Goal: Task Accomplishment & Management: Manage account settings

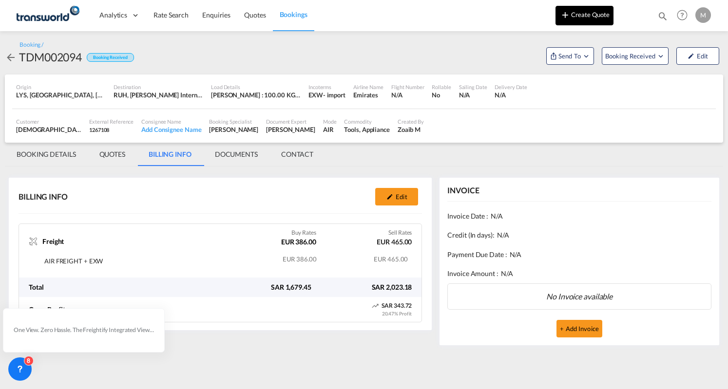
click at [586, 13] on button "Create Quote" at bounding box center [585, 15] width 58 height 19
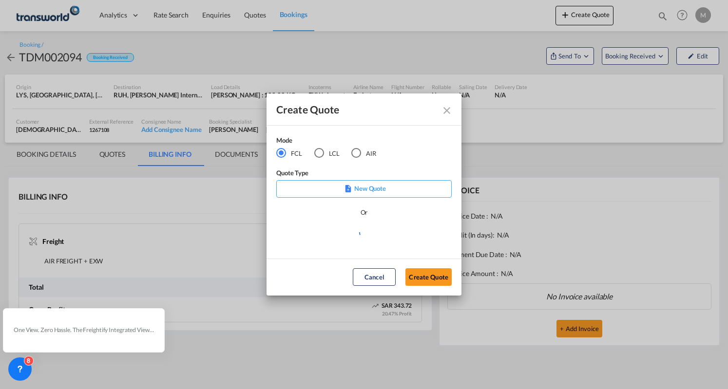
click at [353, 152] on div "AIR" at bounding box center [356, 153] width 10 height 10
click at [426, 278] on button "Create Quote" at bounding box center [429, 278] width 46 height 18
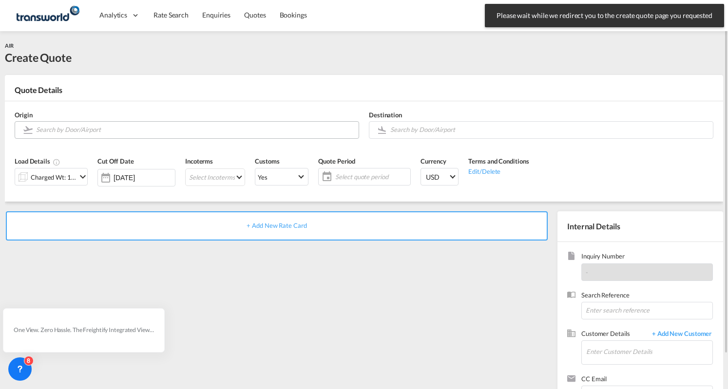
click at [153, 133] on input "Search by Door/Airport" at bounding box center [195, 129] width 318 height 17
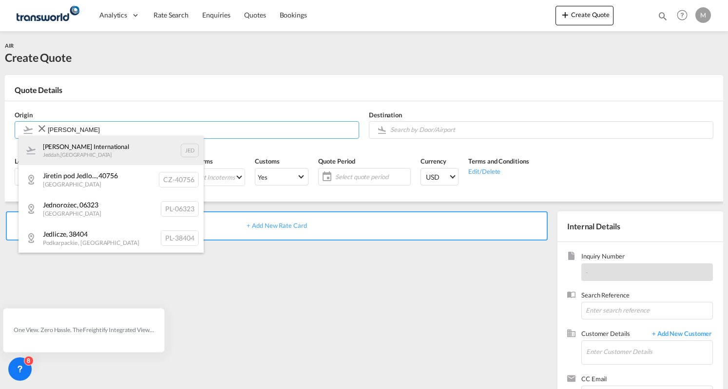
click at [106, 152] on div "[PERSON_NAME] International Jeddah , [GEOGRAPHIC_DATA] [PERSON_NAME]" at bounding box center [111, 150] width 185 height 29
type input "[PERSON_NAME] International, [PERSON_NAME], [PERSON_NAME]"
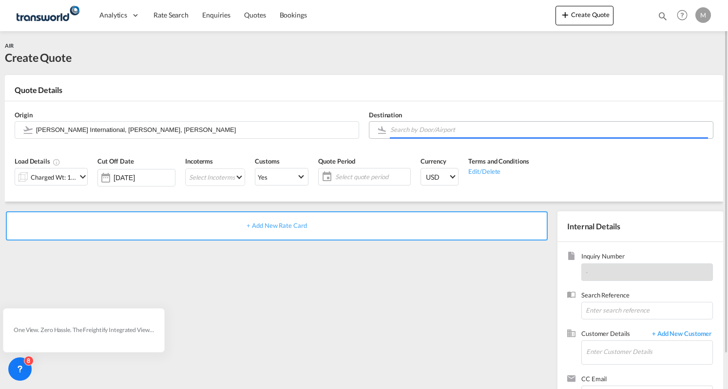
click at [416, 129] on input "Search by Door/Airport" at bounding box center [549, 129] width 318 height 17
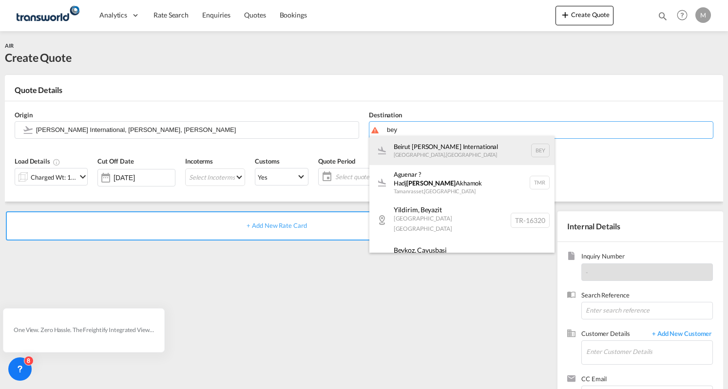
click at [476, 153] on div "Beirut [PERSON_NAME] International [GEOGRAPHIC_DATA] , [GEOGRAPHIC_DATA] BEY" at bounding box center [461, 150] width 185 height 29
type input "Beirut [PERSON_NAME] International, [GEOGRAPHIC_DATA], BEY"
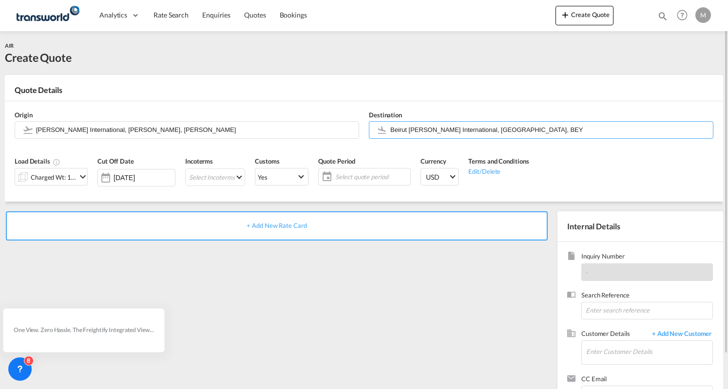
click at [83, 176] on md-icon "icon-chevron-down" at bounding box center [83, 177] width 12 height 12
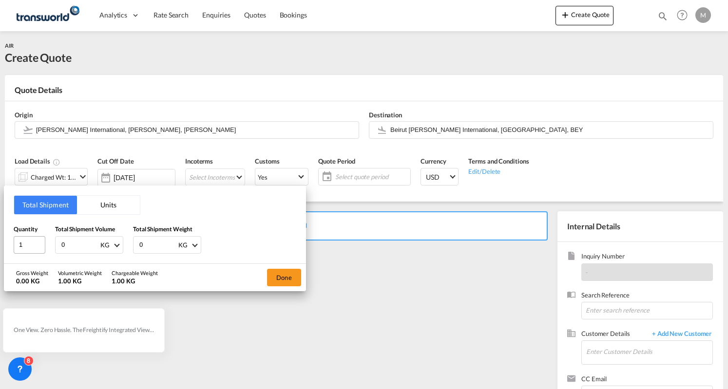
drag, startPoint x: 79, startPoint y: 248, endPoint x: 44, endPoint y: 249, distance: 35.1
click at [44, 249] on div "Quantity 1 Total Shipment Volume 0 KG CBM CFT KG LB Total Shipment Weight 0 KG …" at bounding box center [155, 239] width 283 height 29
drag, startPoint x: 70, startPoint y: 244, endPoint x: 33, endPoint y: 247, distance: 37.6
click at [33, 247] on div "Quantity 1 Total Shipment Volume 2 KG CBM CFT KG LB Total Shipment Weight 0 KG …" at bounding box center [155, 239] width 283 height 29
type input "2"
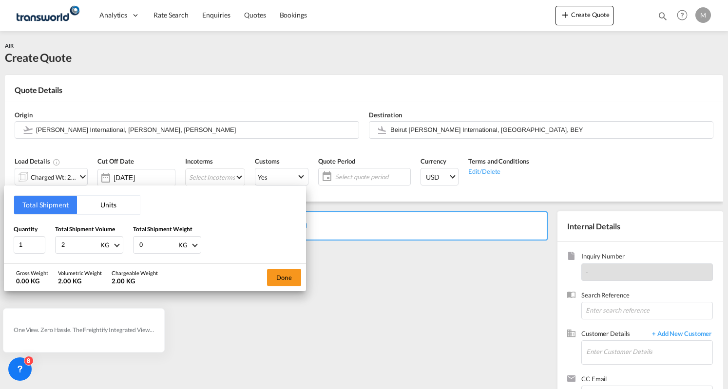
drag, startPoint x: 142, startPoint y: 246, endPoint x: 124, endPoint y: 248, distance: 18.6
click at [124, 248] on div "Quantity 1 Total Shipment Volume 2 KG CBM CFT KG LB Total Shipment Weight 0 KG …" at bounding box center [155, 239] width 283 height 29
type input "2"
drag, startPoint x: 281, startPoint y: 284, endPoint x: 279, endPoint y: 278, distance: 6.5
click at [281, 284] on button "Done" at bounding box center [284, 278] width 34 height 18
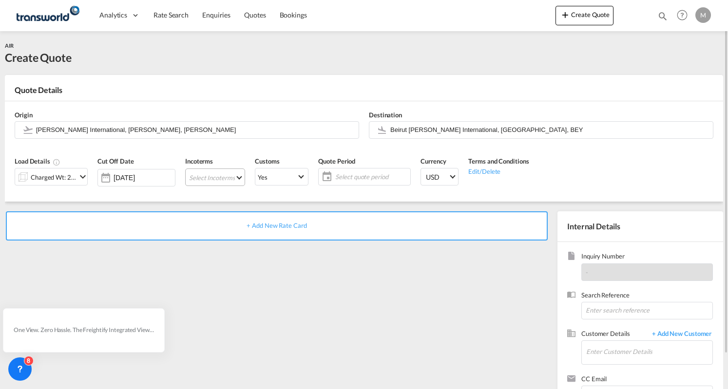
click at [241, 182] on md-select "Select Incoterms EXW - export Ex Works CFR - export Cost and Freight DAP - expo…" at bounding box center [215, 178] width 60 height 18
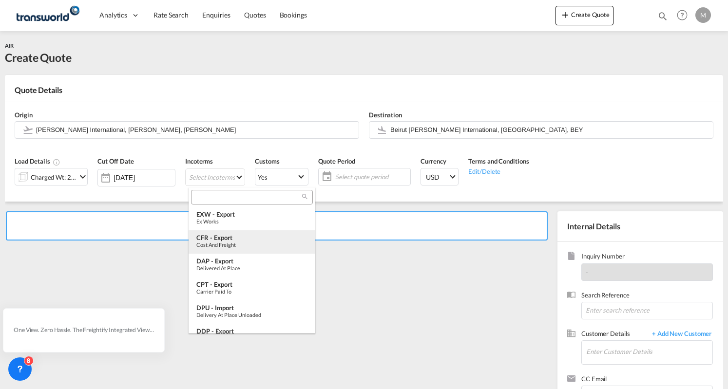
click at [230, 242] on div "Cost and Freight" at bounding box center [251, 245] width 111 height 6
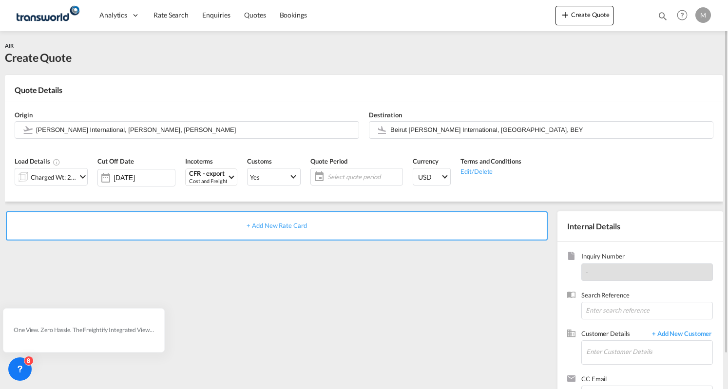
click at [373, 176] on span "Select quote period" at bounding box center [364, 177] width 73 height 9
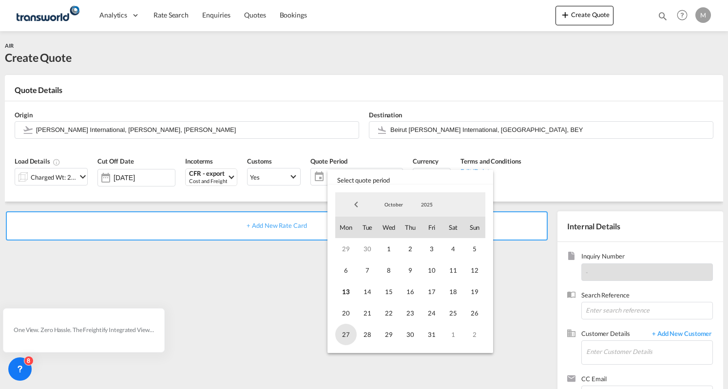
click at [346, 329] on span "27" at bounding box center [345, 334] width 21 height 21
click at [341, 340] on span "27" at bounding box center [345, 334] width 21 height 21
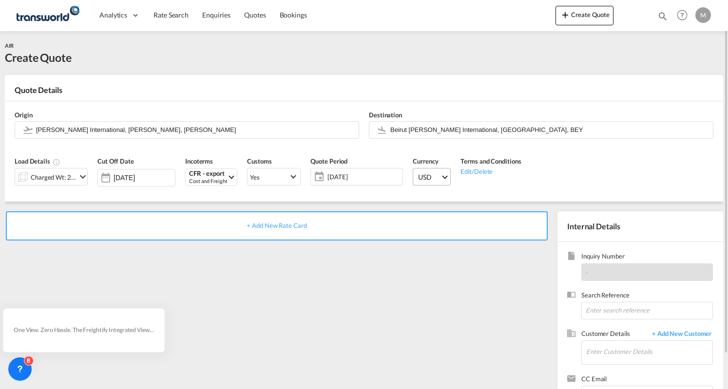
click at [444, 180] on md-select-value "USD" at bounding box center [433, 177] width 33 height 17
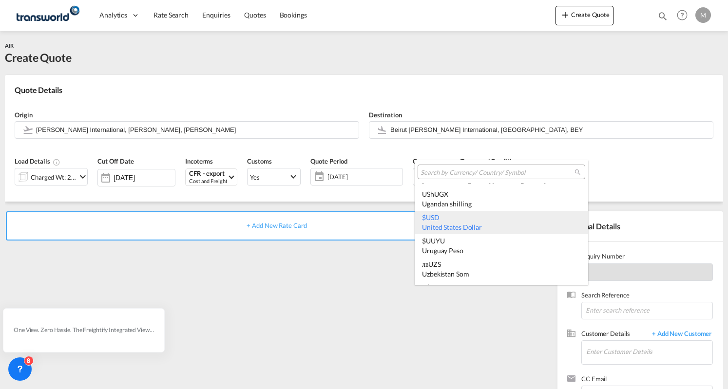
type md-option "USD"
type md-option "PEN"
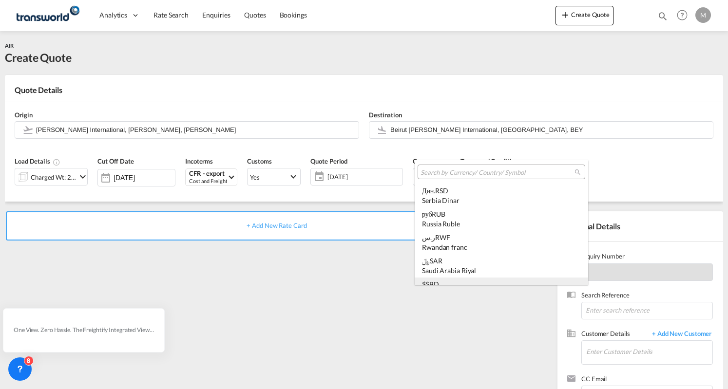
scroll to position [2743, 0]
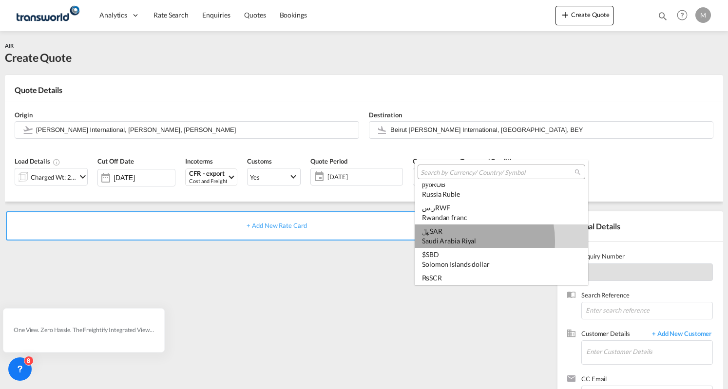
click at [460, 241] on div "Saudi Arabia Riyal" at bounding box center [501, 241] width 159 height 10
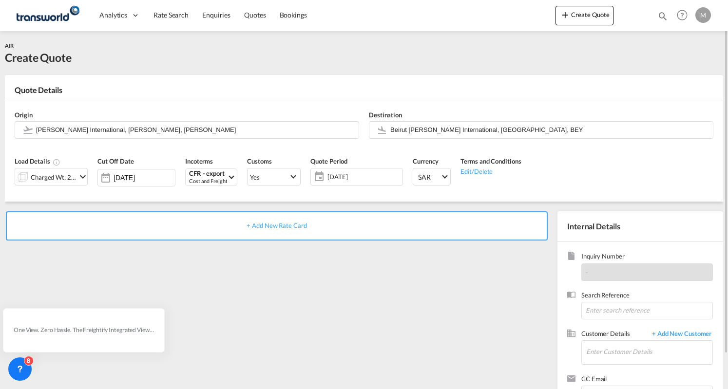
click at [438, 295] on div "+ Add New Rate Card" at bounding box center [279, 314] width 548 height 204
click at [593, 309] on input at bounding box center [647, 311] width 132 height 18
paste input "AEXP33"
type input "AEXP33"
click at [667, 336] on span "+ Add New Customer" at bounding box center [680, 334] width 66 height 11
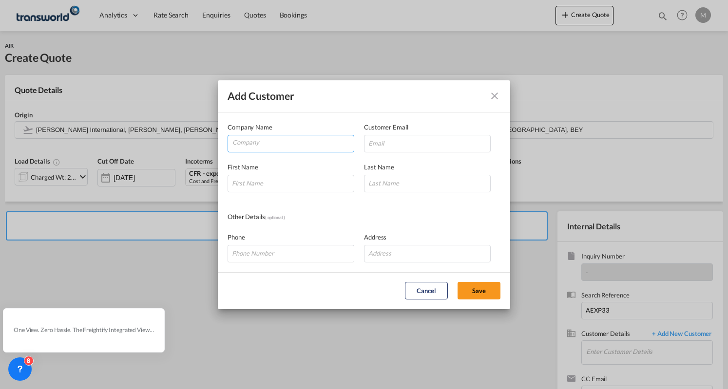
click at [270, 144] on input "Company" at bounding box center [292, 143] width 121 height 15
type input "a"
type input "ad"
click at [498, 98] on md-icon "icon-close" at bounding box center [495, 96] width 12 height 12
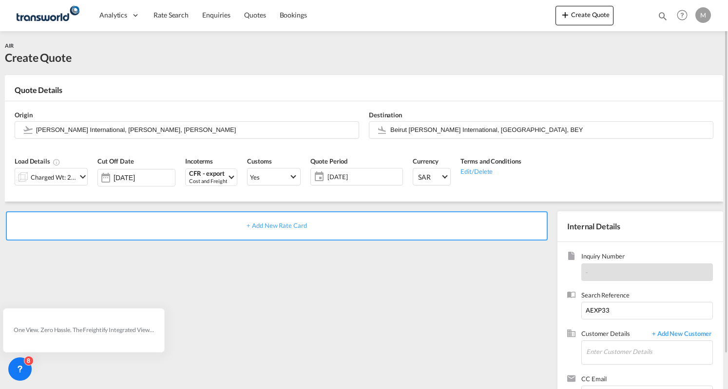
click at [275, 227] on span "+ Add New Rate Card" at bounding box center [277, 226] width 60 height 8
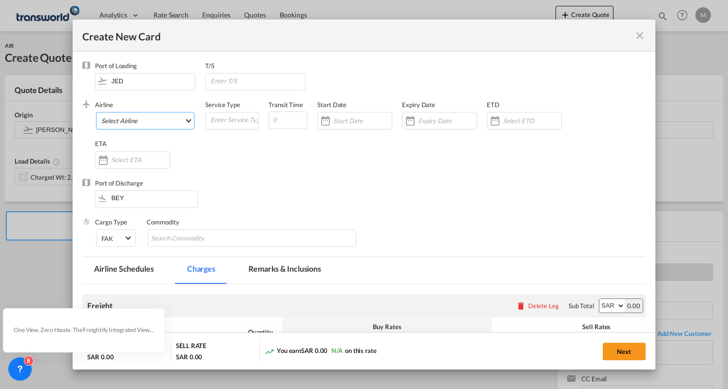
click at [128, 121] on md-select "Select Airline AIR EXPRESS S.A. (1166- / -) CMA [MEDICAL_DATA] Air Cargo (1140-…" at bounding box center [145, 121] width 98 height 18
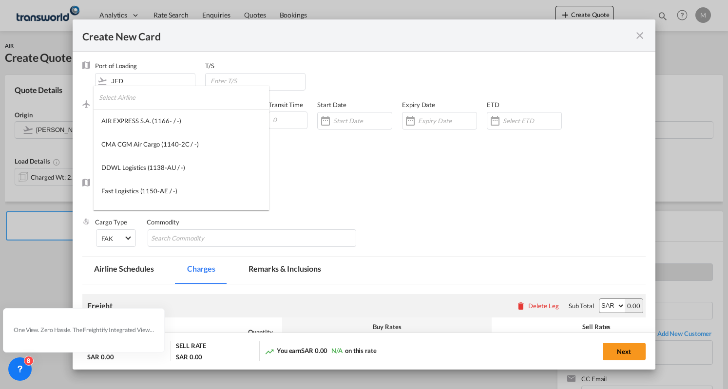
click at [134, 91] on input "search" at bounding box center [184, 97] width 170 height 23
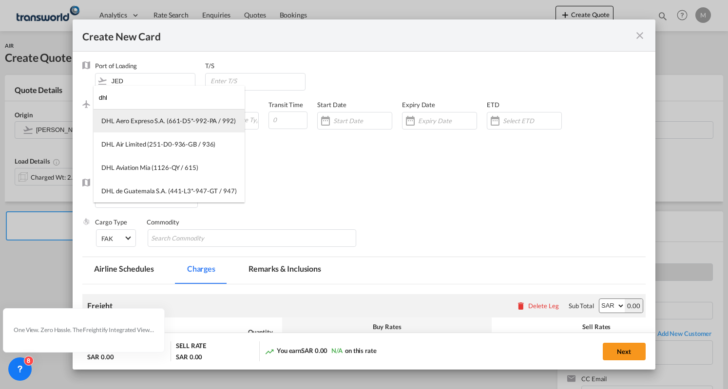
type input "dhl"
drag, startPoint x: 159, startPoint y: 126, endPoint x: 247, endPoint y: 122, distance: 87.4
click at [159, 126] on md-option "DHL Aero Expreso S.A. (661-D5*-992-PA / 992)" at bounding box center [169, 120] width 151 height 23
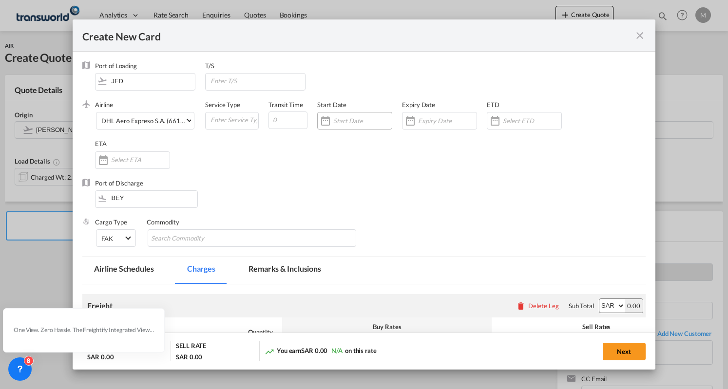
click at [329, 126] on div "Create New CardPort ..." at bounding box center [326, 120] width 16 height 19
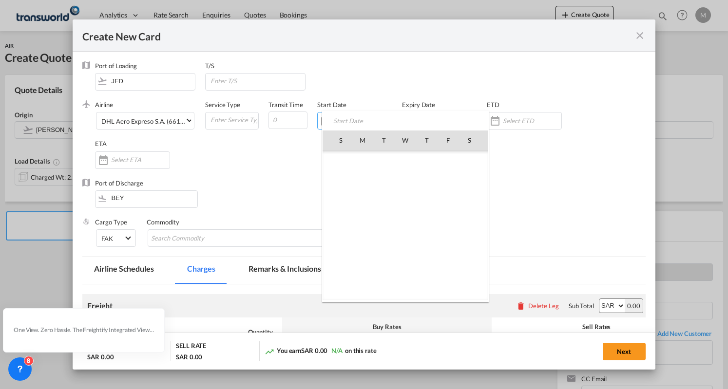
scroll to position [225909, 0]
click at [361, 200] on span "13" at bounding box center [362, 204] width 20 height 20
type input "[DATE]"
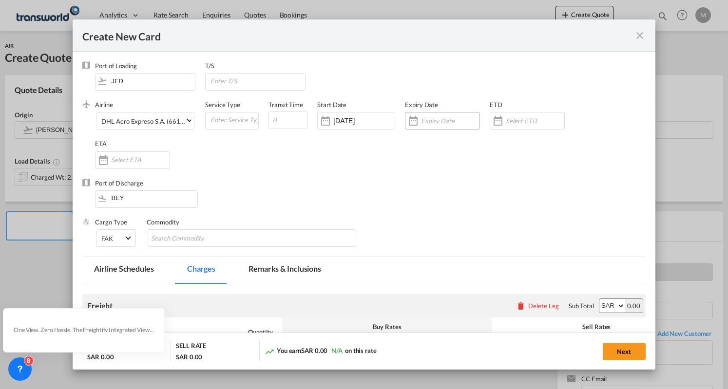
click at [416, 117] on div "Create New CardPort ..." at bounding box center [414, 120] width 16 height 19
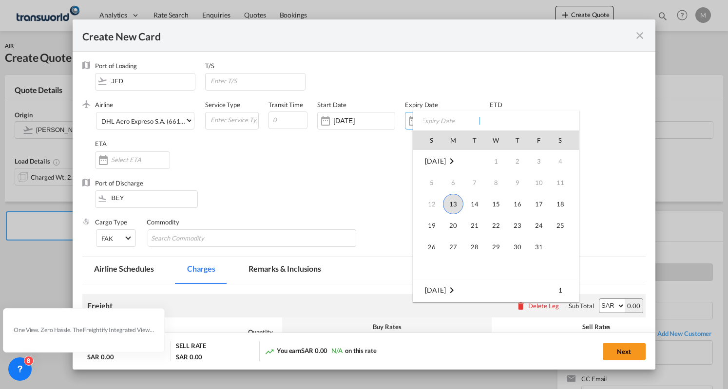
click at [452, 229] on span "20" at bounding box center [453, 225] width 19 height 19
type input "[DATE]"
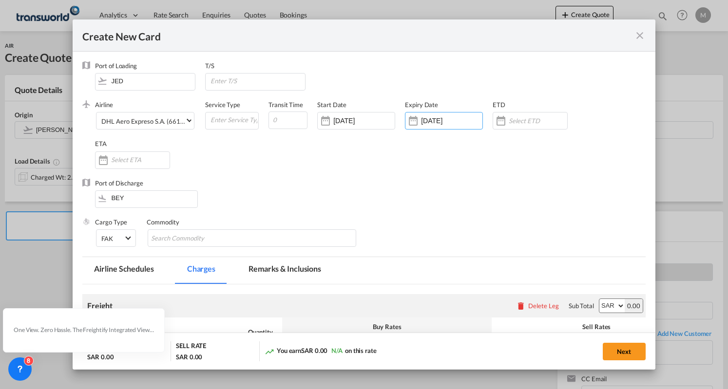
scroll to position [49, 0]
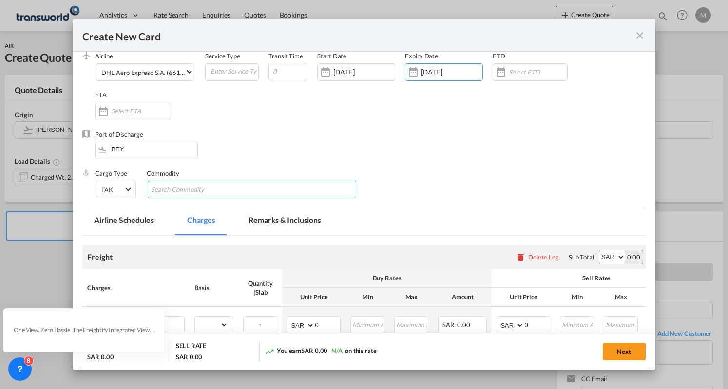
click at [195, 190] on input "Search Commodity" at bounding box center [195, 190] width 89 height 16
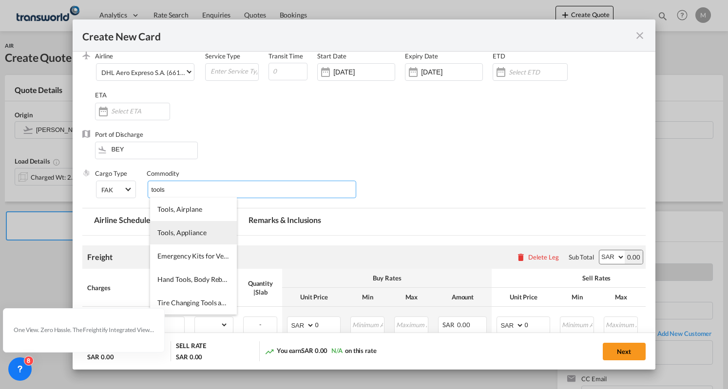
type input "tools"
click at [195, 236] on span "Tools, Appliance" at bounding box center [181, 233] width 49 height 8
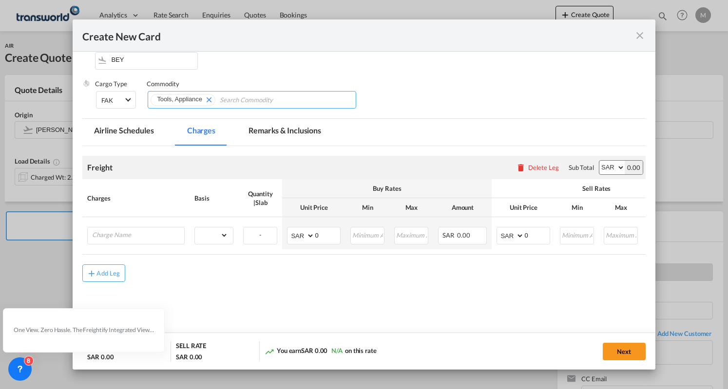
scroll to position [141, 0]
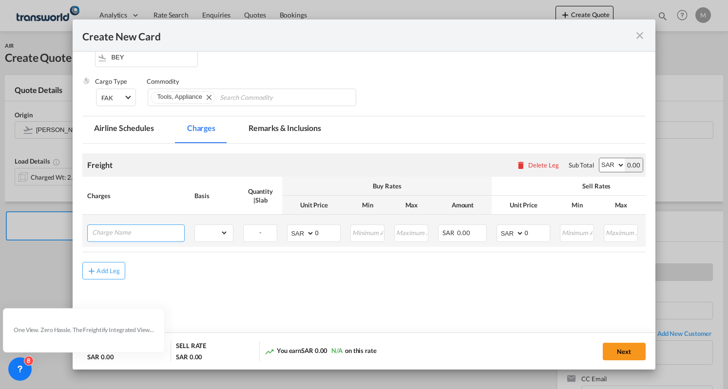
click at [123, 228] on input "Charge Name" at bounding box center [138, 232] width 92 height 15
click at [151, 254] on li "Air Fre ight" at bounding box center [138, 250] width 93 height 23
type input "Air Freight"
click at [220, 234] on select "gross_weight volumetric_weight per_shipment per_bl per_km % on air freight per_…" at bounding box center [211, 233] width 33 height 16
select select "per_shipment"
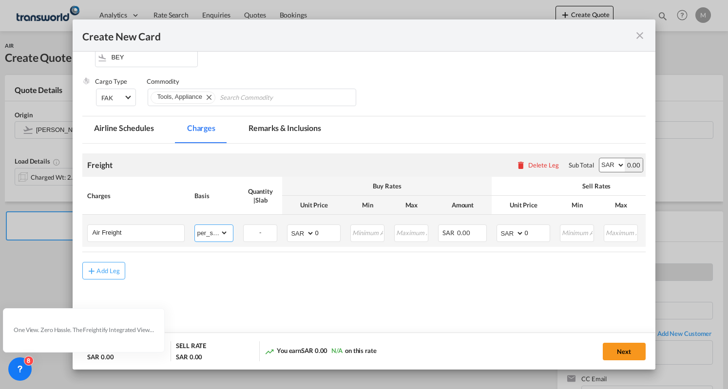
click at [195, 225] on select "gross_weight volumetric_weight per_shipment per_bl per_km % on air freight per_…" at bounding box center [211, 233] width 33 height 16
drag, startPoint x: 328, startPoint y: 230, endPoint x: 303, endPoint y: 244, distance: 28.6
click at [303, 244] on td "AED AFN ALL AMD ANG AOA ARS AUD AWG AZN BAM BBD BDT BGN BHD BIF BMD BND [PERSON…" at bounding box center [313, 231] width 63 height 32
type input "300"
drag, startPoint x: 534, startPoint y: 230, endPoint x: 478, endPoint y: 237, distance: 56.1
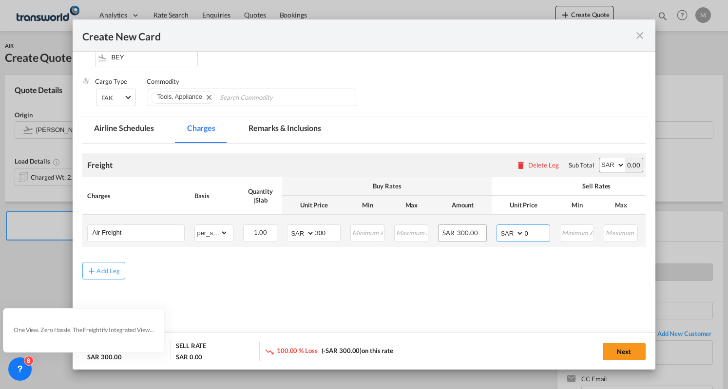
click at [478, 237] on tr "Air Freight Please Enter Already Exists gross_weight volumetric_weight per_ship…" at bounding box center [427, 231] width 691 height 32
type input "512"
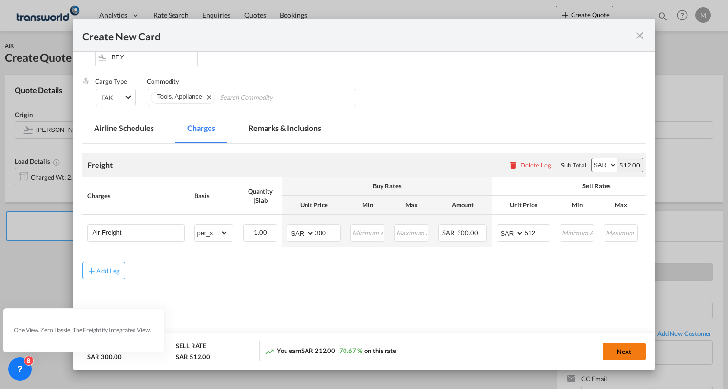
click at [624, 355] on button "Next" at bounding box center [624, 352] width 43 height 18
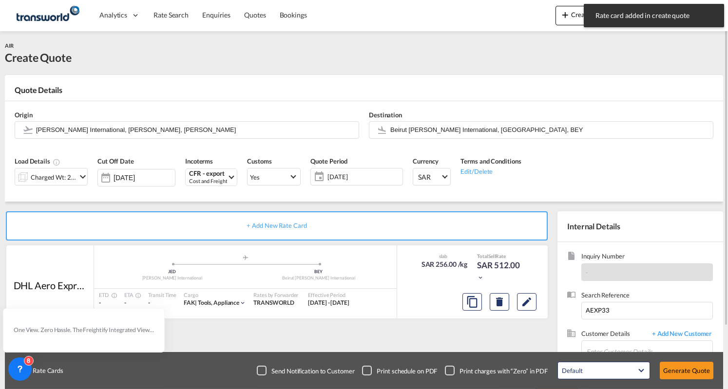
scroll to position [75, 0]
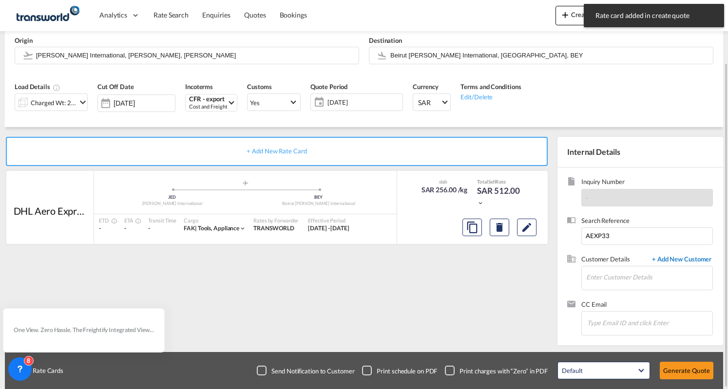
click at [666, 261] on span "+ Add New Customer" at bounding box center [680, 260] width 66 height 11
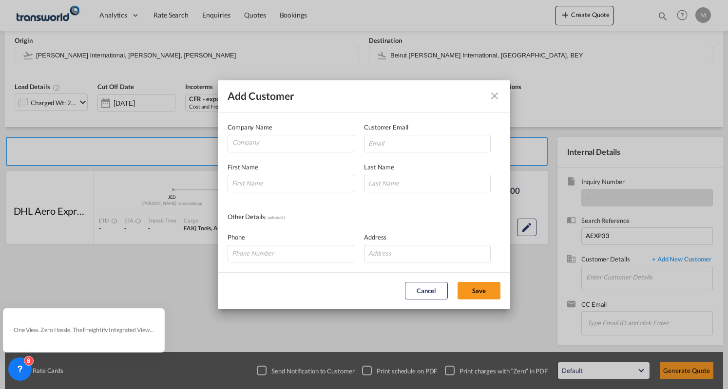
click at [244, 133] on div "Company Name" at bounding box center [296, 137] width 136 height 30
click at [238, 143] on input "Company" at bounding box center [292, 143] width 121 height 15
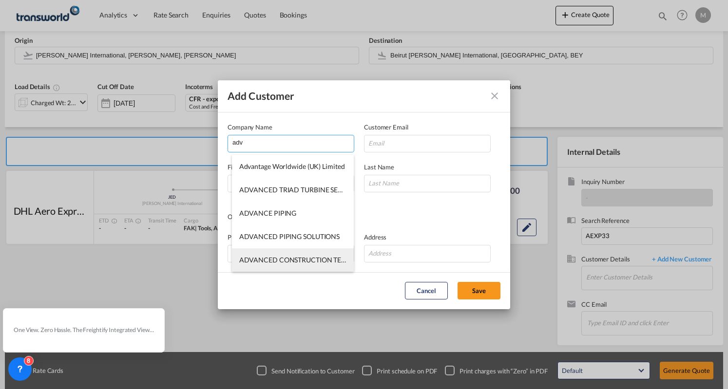
click at [295, 262] on span "ADVANCED CONSTRUCTION TECHNOLOGY SERVICES" at bounding box center [325, 260] width 172 height 8
type input "ADVANCED CONSTRUCTION TECHNOLOGY SERVICES"
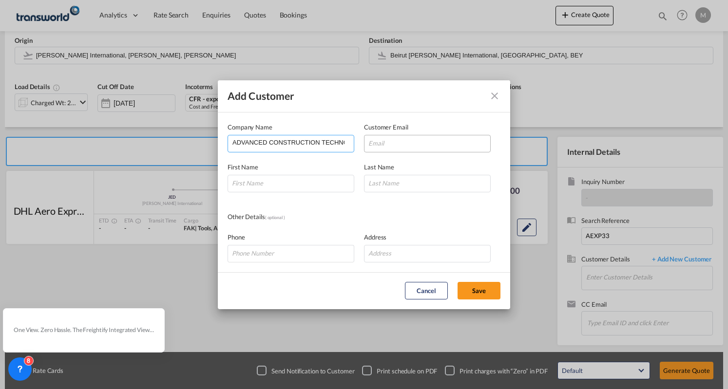
scroll to position [0, 55]
drag, startPoint x: 311, startPoint y: 140, endPoint x: 380, endPoint y: 139, distance: 68.7
click at [380, 139] on div "Company Name ADVANCED CONSTRUCTION TECHNOLOGY SERVICES Customer Email" at bounding box center [364, 137] width 273 height 30
click at [380, 139] on input "Add Customer Company ..." at bounding box center [427, 144] width 127 height 18
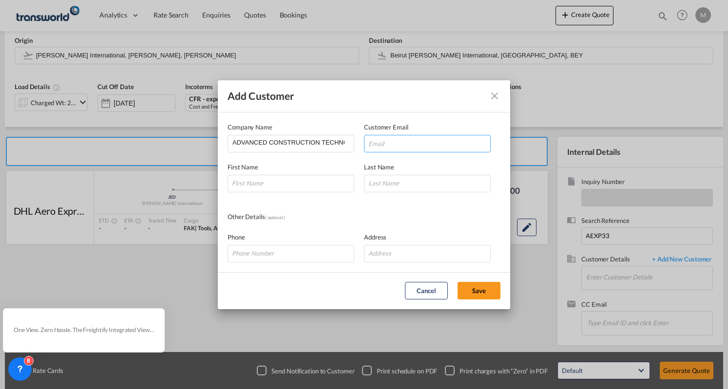
paste input "[EMAIL_ADDRESS][DOMAIN_NAME]"
type input "[EMAIL_ADDRESS][DOMAIN_NAME]"
click at [280, 178] on input "Add Customer Company ..." at bounding box center [291, 184] width 127 height 18
paste input "[PERSON_NAME]"
click at [272, 184] on input "[PERSON_NAME]" at bounding box center [291, 184] width 127 height 18
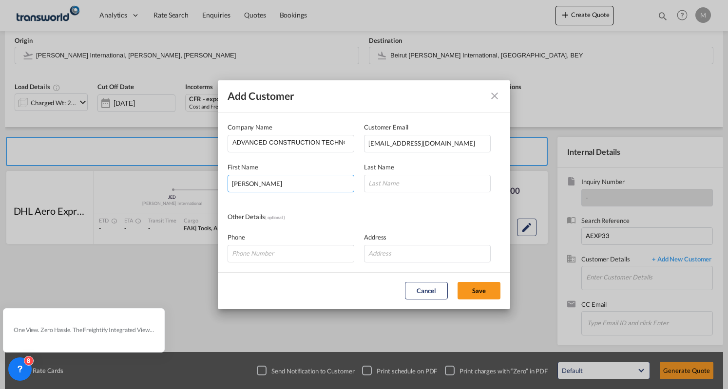
click at [272, 184] on input "[PERSON_NAME]" at bounding box center [291, 184] width 127 height 18
type input "Sarjorie"
click at [415, 183] on input "Add Customer Company ..." at bounding box center [427, 184] width 127 height 18
paste input "Tagoranao"
type input "Tagoranao"
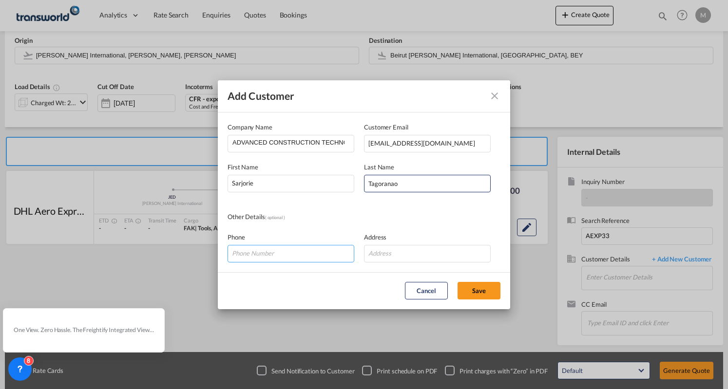
click at [278, 252] on input "Add Customer Company ..." at bounding box center [291, 254] width 127 height 18
paste input "50 781 9576"
drag, startPoint x: 244, startPoint y: 253, endPoint x: 257, endPoint y: 259, distance: 14.8
click at [244, 253] on input "050 781 9576" at bounding box center [291, 254] width 127 height 18
type input "0507819576"
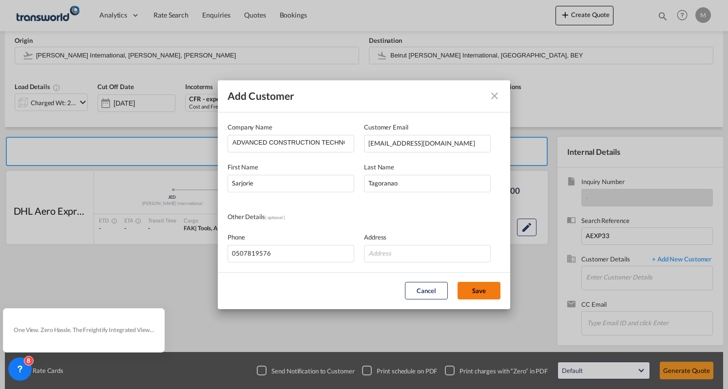
click at [483, 292] on button "Save" at bounding box center [479, 291] width 43 height 18
type input "ADVANCED CONSTRUCTION TECHNOLOGY SERVICES, [PERSON_NAME], [EMAIL_ADDRESS][DOMAI…"
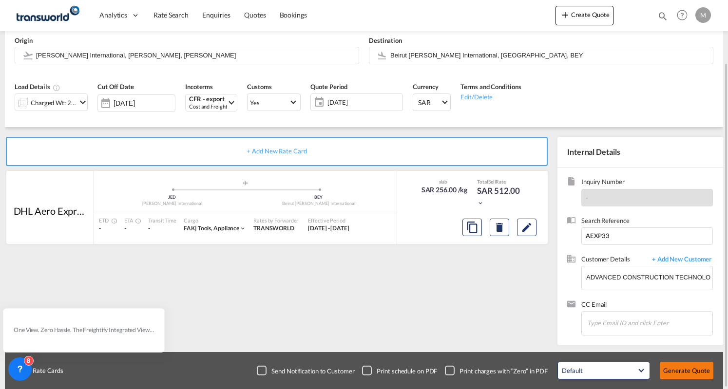
click at [690, 369] on button "Generate Quote" at bounding box center [687, 371] width 54 height 18
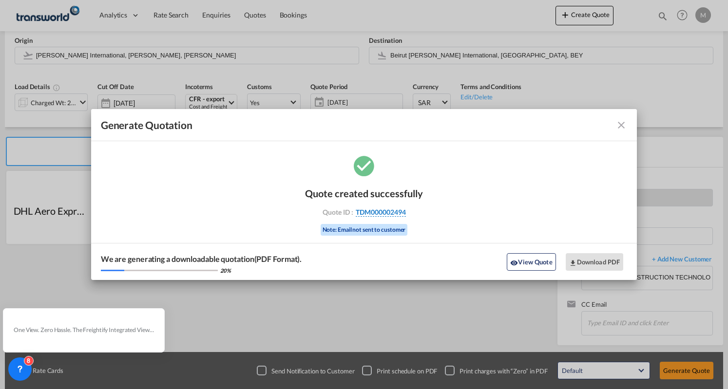
click at [400, 210] on span "TDM000002494" at bounding box center [381, 212] width 50 height 9
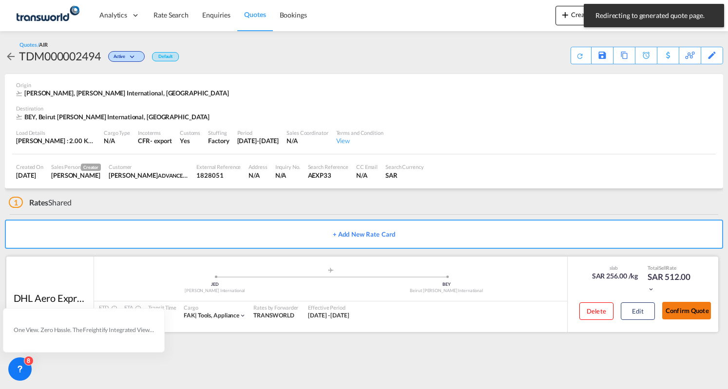
click at [697, 308] on button "Confirm Quote" at bounding box center [686, 311] width 49 height 18
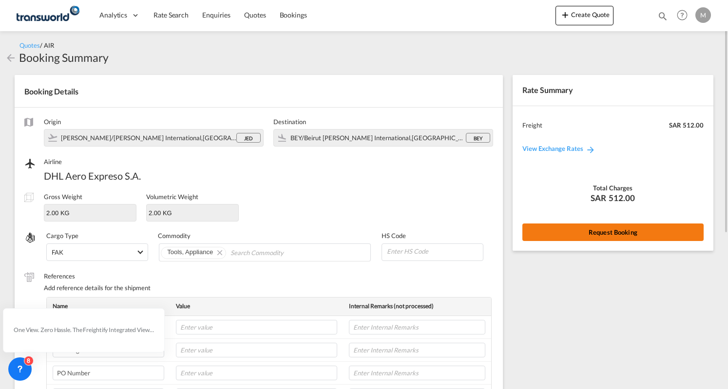
click at [595, 235] on button "Request Booking" at bounding box center [613, 233] width 181 height 18
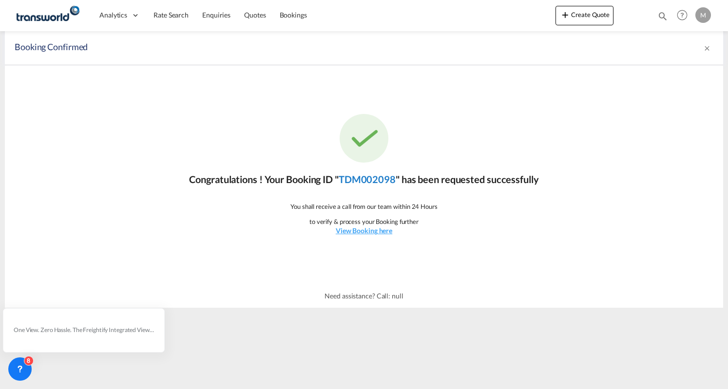
click at [357, 179] on link "TDM002098" at bounding box center [367, 180] width 57 height 12
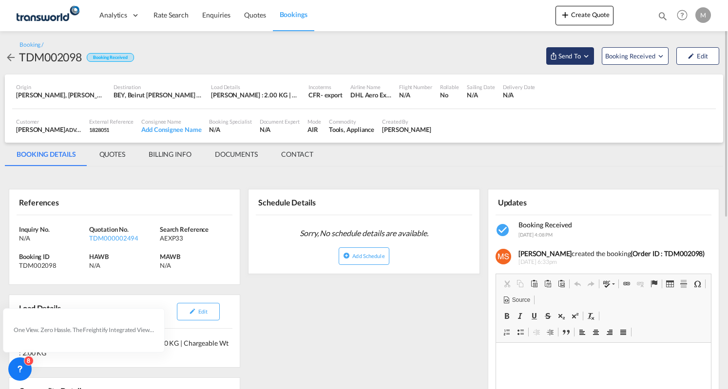
click at [569, 55] on span "Send To" at bounding box center [570, 56] width 24 height 10
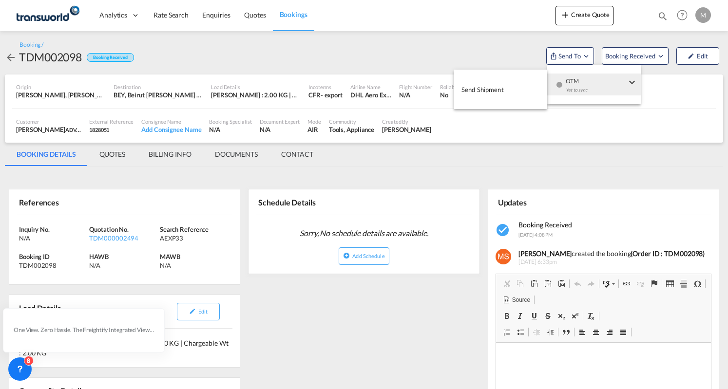
click at [565, 77] on div "OTM Yet to sync" at bounding box center [596, 88] width 83 height 29
click at [504, 86] on button "Send Shipment" at bounding box center [501, 89] width 94 height 22
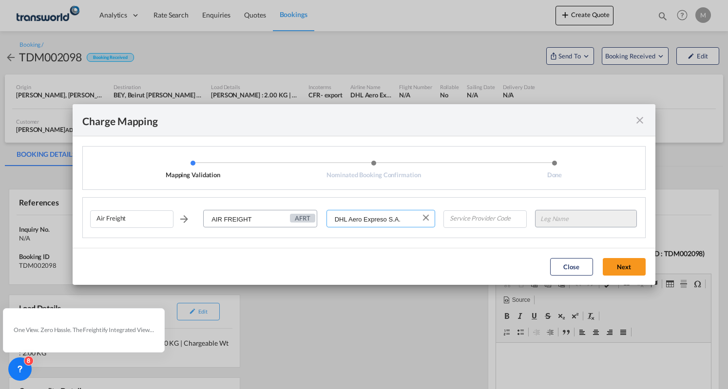
click at [361, 219] on input "DHL Aero Expreso S.A." at bounding box center [382, 220] width 108 height 18
drag, startPoint x: 399, startPoint y: 219, endPoint x: 348, endPoint y: 223, distance: 51.3
click at [348, 223] on input "DHL Aero Expreso S.A." at bounding box center [382, 220] width 108 height 18
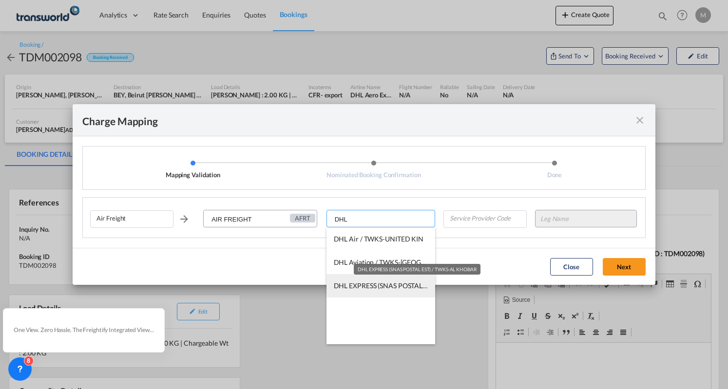
click at [360, 290] on span "DHL EXPRESS (SNAS POSTAL EST) / TWKS-AL KHOBAR" at bounding box center [418, 286] width 168 height 8
type input "DHL EXPRESS (SNAS POSTAL EST) / TWKS-AL KHOBAR"
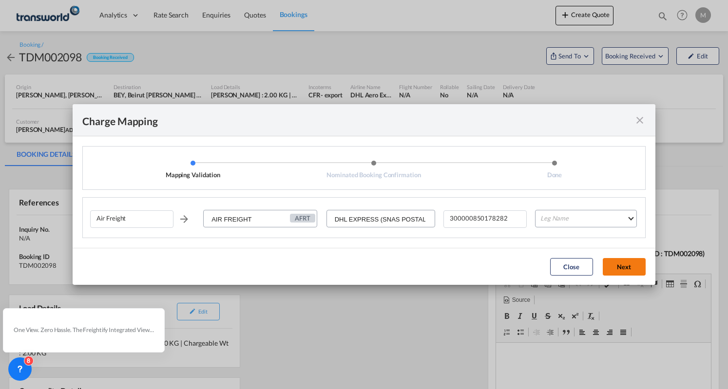
click at [637, 271] on button "Next" at bounding box center [624, 267] width 43 height 18
click at [610, 218] on md-select "Leg Name HANDLING ORIGIN HANDLING DESTINATION OTHERS TL PICK UP CUSTOMS ORIGIN …" at bounding box center [586, 219] width 102 height 18
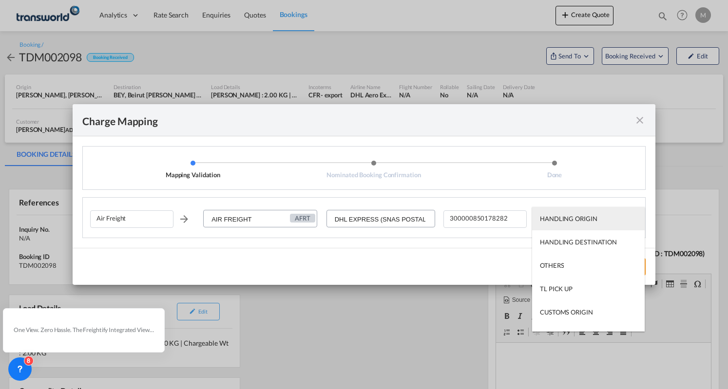
click at [576, 225] on md-option "HANDLING ORIGIN" at bounding box center [588, 218] width 113 height 23
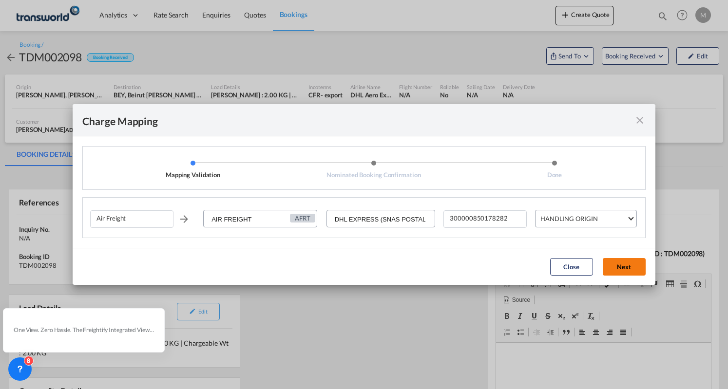
click at [630, 266] on button "Next" at bounding box center [624, 267] width 43 height 18
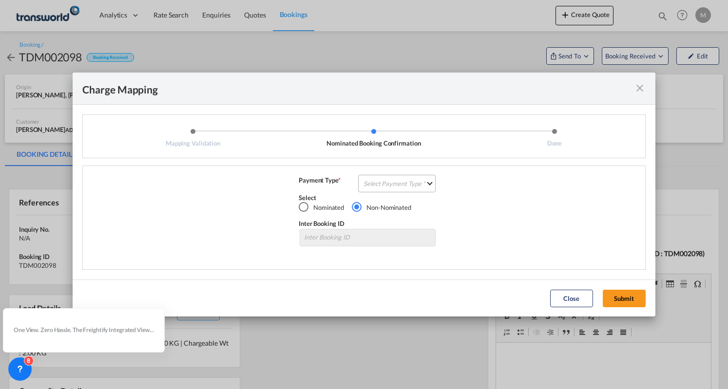
click at [370, 180] on md-select "Select Payment Type COLLECT PREPAID" at bounding box center [396, 184] width 77 height 18
click at [400, 206] on md-option "PREPAID" at bounding box center [400, 206] width 86 height 23
click at [394, 182] on div "PREPAID" at bounding box center [389, 184] width 26 height 8
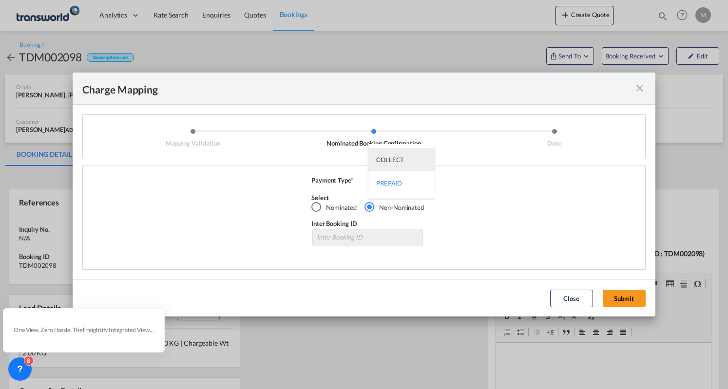
click at [389, 155] on div "COLLECT" at bounding box center [390, 159] width 28 height 9
click at [618, 296] on button "Submit" at bounding box center [624, 299] width 43 height 18
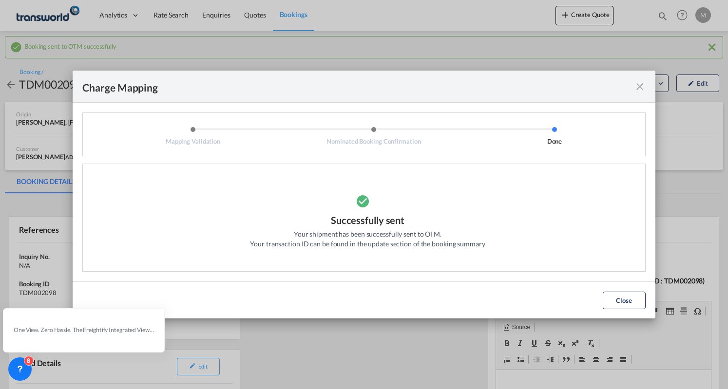
click at [639, 87] on md-icon "icon-close fg-AAA8AD cursor" at bounding box center [640, 87] width 12 height 12
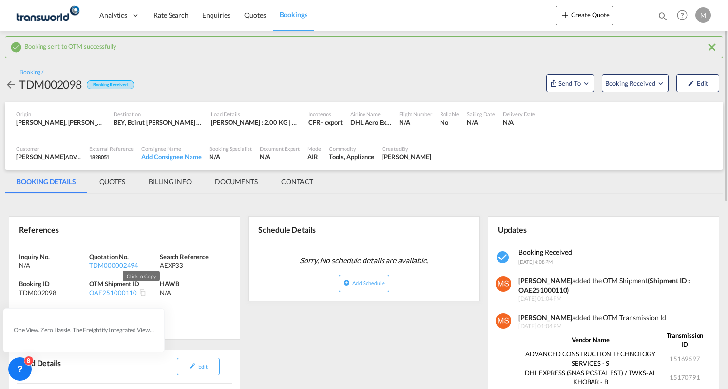
click at [140, 292] on md-icon "Click to Copy" at bounding box center [142, 293] width 7 height 7
click at [589, 19] on button "Create Quote" at bounding box center [585, 15] width 58 height 19
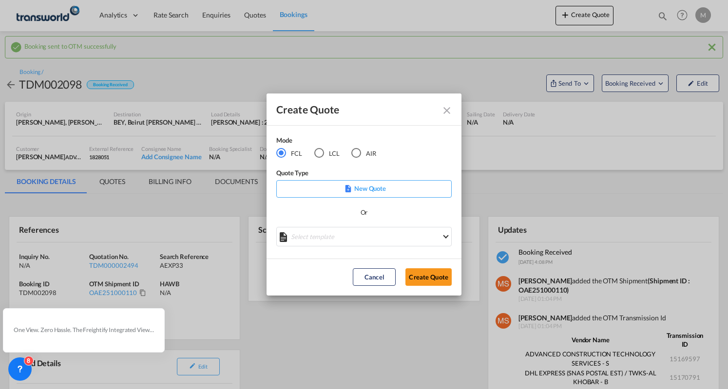
click at [355, 151] on div "AIR" at bounding box center [356, 153] width 10 height 10
click at [430, 278] on button "Create Quote" at bounding box center [429, 278] width 46 height 18
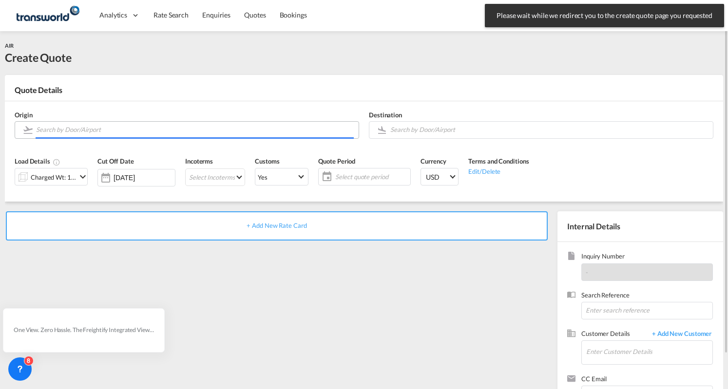
click at [124, 134] on input "Search by Door/Airport" at bounding box center [195, 129] width 318 height 17
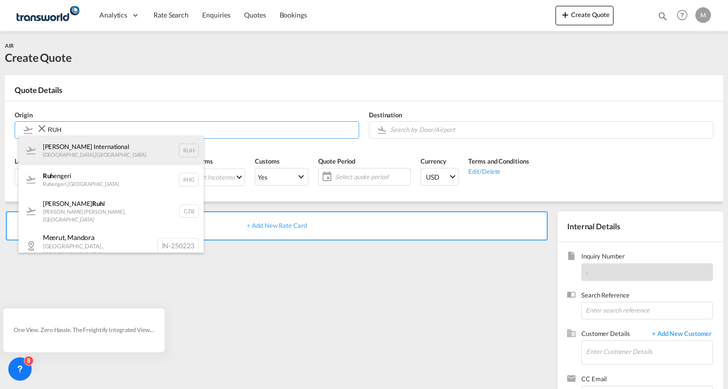
click at [120, 148] on div "[PERSON_NAME] International [GEOGRAPHIC_DATA] , [GEOGRAPHIC_DATA] RUH" at bounding box center [111, 150] width 185 height 29
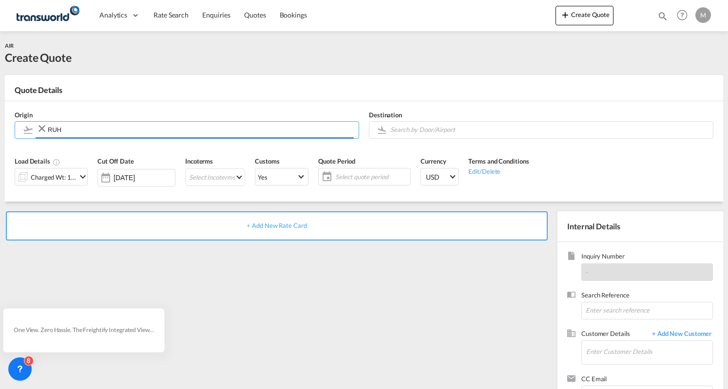
type input "[PERSON_NAME] International, [GEOGRAPHIC_DATA], RUH"
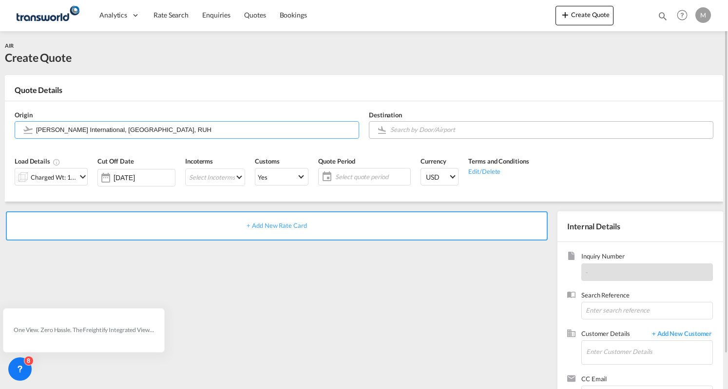
click at [407, 130] on input "Search by Door/Airport" at bounding box center [549, 129] width 318 height 17
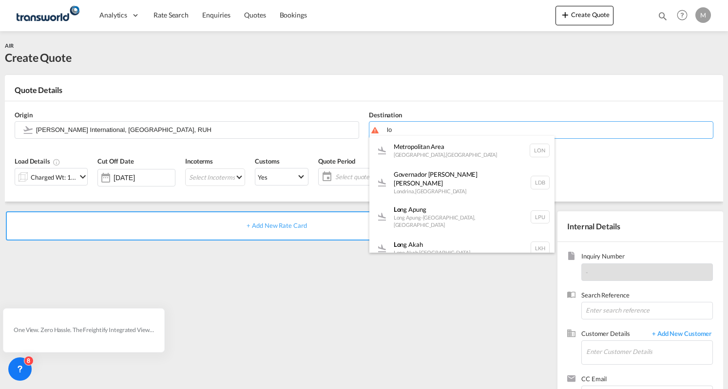
type input "l"
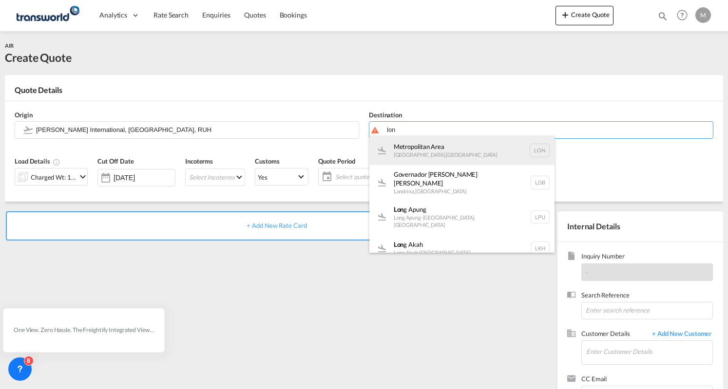
click at [464, 155] on div "[GEOGRAPHIC_DATA] [GEOGRAPHIC_DATA] , [GEOGRAPHIC_DATA] [GEOGRAPHIC_DATA]" at bounding box center [461, 150] width 185 height 29
type input "[GEOGRAPHIC_DATA], [GEOGRAPHIC_DATA], [GEOGRAPHIC_DATA]"
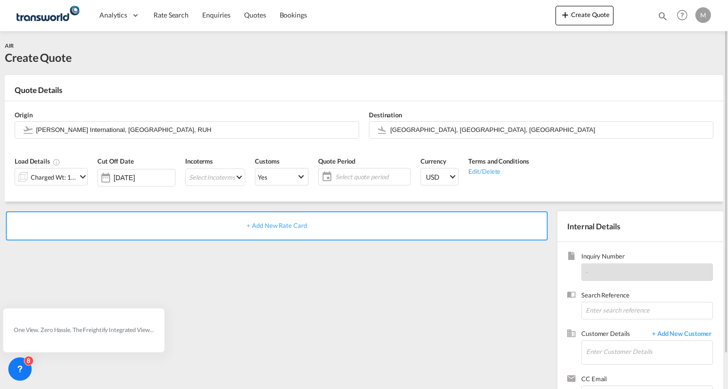
click at [579, 158] on div "Load Details Charged Wt: 1.00 KG Cut Off Date [DATE] Incoterms Select Incoterms…" at bounding box center [364, 175] width 709 height 54
click at [86, 177] on md-icon "icon-chevron-down" at bounding box center [83, 177] width 12 height 12
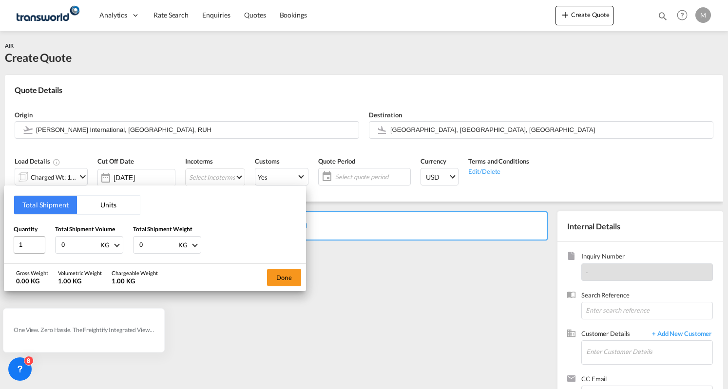
drag, startPoint x: 84, startPoint y: 248, endPoint x: 27, endPoint y: 252, distance: 56.7
click at [27, 252] on div "Quantity 1 Total Shipment Volume 0 KG CBM CFT KG LB Total Shipment Weight 0 KG …" at bounding box center [155, 239] width 283 height 29
click at [65, 244] on input "14" at bounding box center [79, 245] width 39 height 17
type input "14"
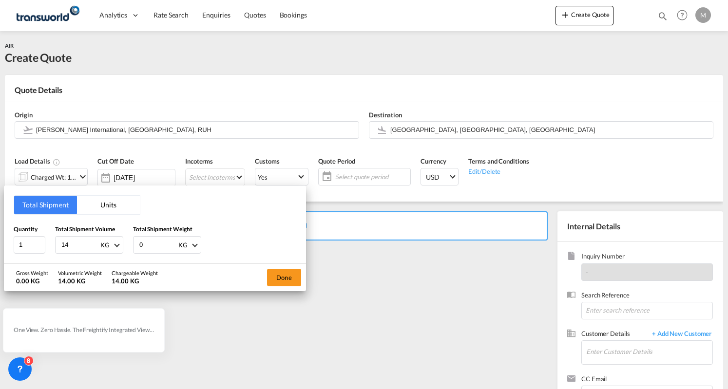
drag, startPoint x: 140, startPoint y: 245, endPoint x: 121, endPoint y: 247, distance: 19.2
click at [121, 247] on div "Quantity 1 Total Shipment Volume 14 KG CBM CFT KG LB Total Shipment Weight 0 KG…" at bounding box center [155, 239] width 283 height 29
paste input "14"
type input "14"
click at [259, 248] on div "Quantity 1 Total Shipment Volume 14 KG CBM CFT KG LB Total Shipment Weight 14 K…" at bounding box center [155, 239] width 283 height 29
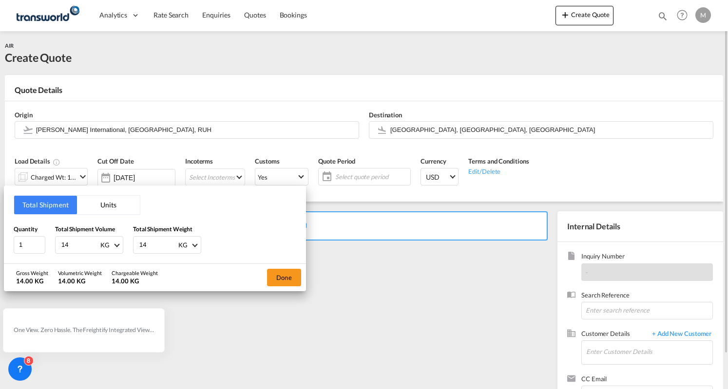
click at [290, 276] on button "Done" at bounding box center [284, 278] width 34 height 18
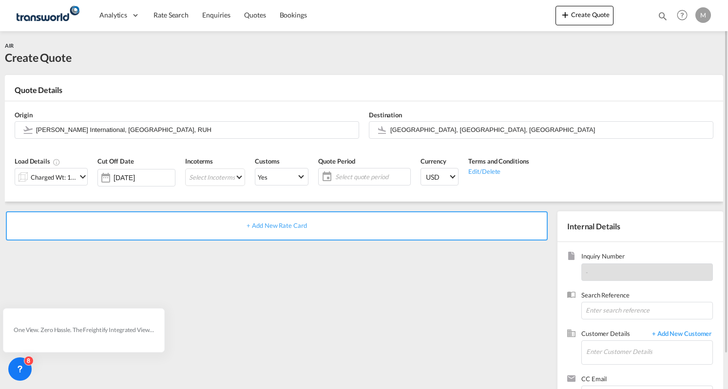
click at [83, 176] on md-icon "icon-chevron-down" at bounding box center [83, 177] width 12 height 12
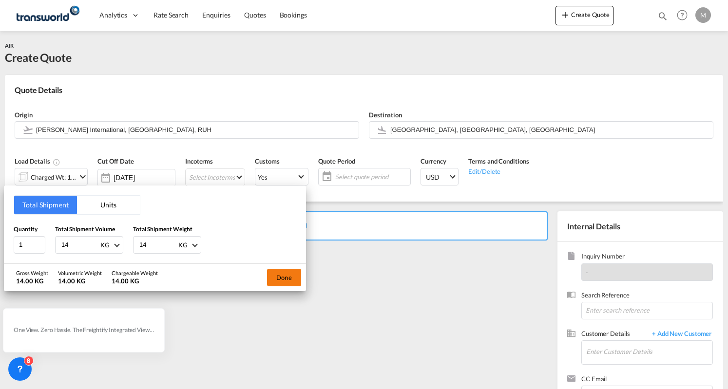
click at [294, 284] on button "Done" at bounding box center [284, 278] width 34 height 18
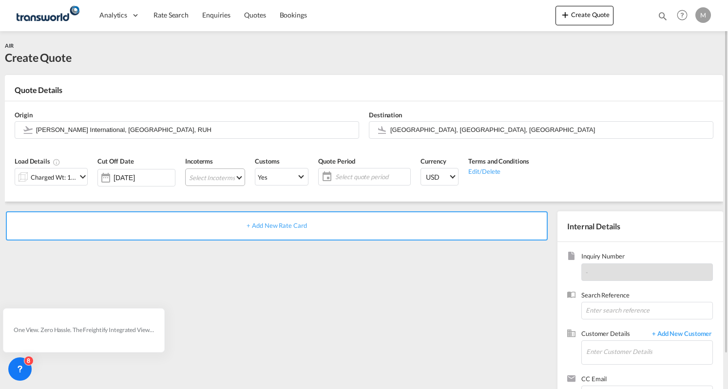
click at [230, 179] on md-select "Select Incoterms EXW - export Ex Works CFR - export Cost and Freight DAP - expo…" at bounding box center [215, 178] width 60 height 18
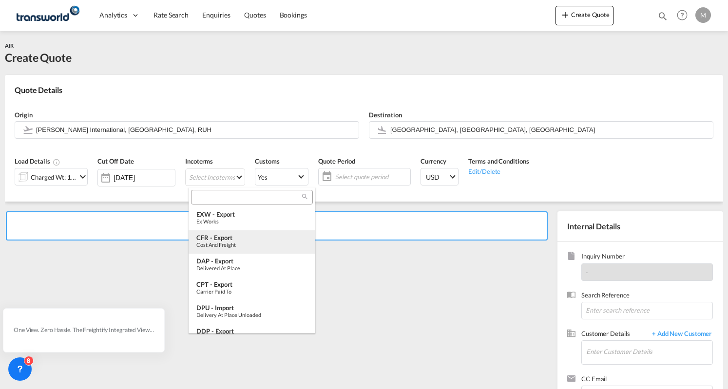
click at [224, 238] on div "CFR - export" at bounding box center [251, 238] width 111 height 8
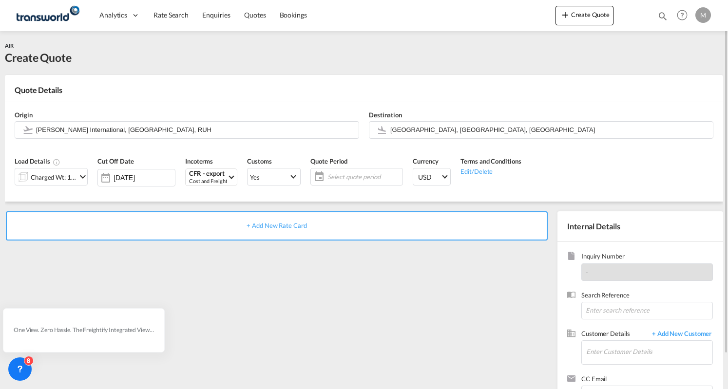
click at [328, 176] on span "Select quote period" at bounding box center [363, 177] width 77 height 14
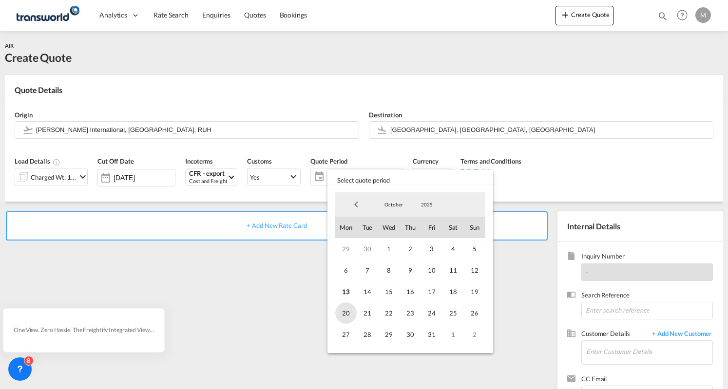
click at [342, 310] on span "20" at bounding box center [345, 313] width 21 height 21
click at [345, 307] on span "20" at bounding box center [345, 313] width 21 height 21
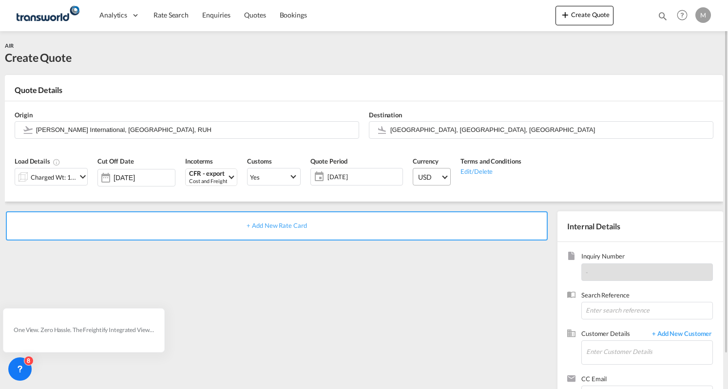
click at [438, 177] on span "USD" at bounding box center [429, 178] width 22 height 10
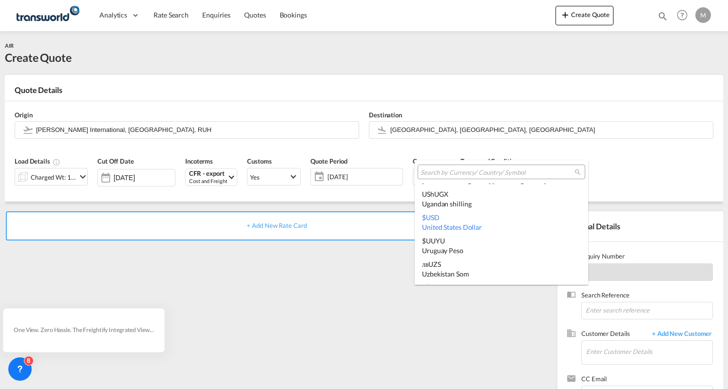
type md-option "USD"
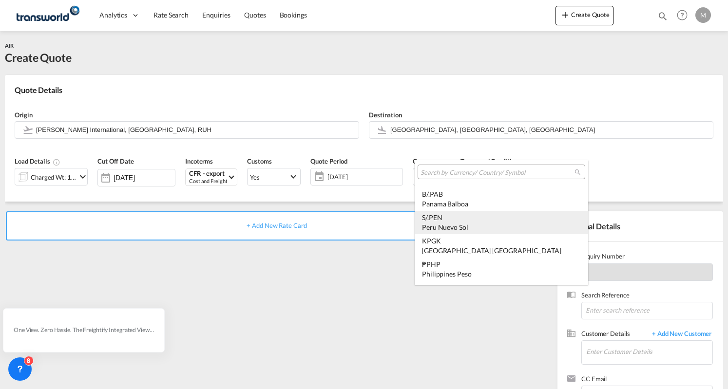
type md-option "PEN"
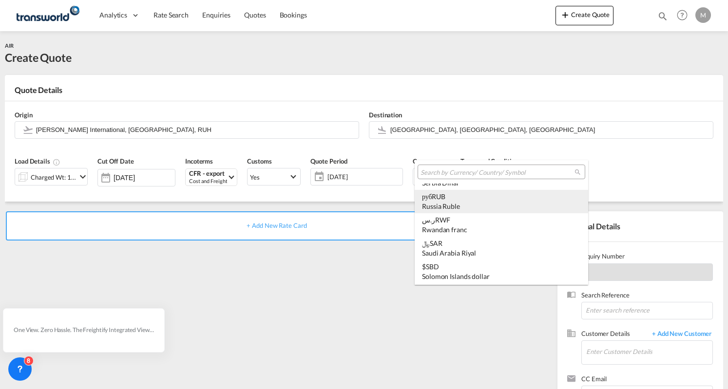
scroll to position [2743, 0]
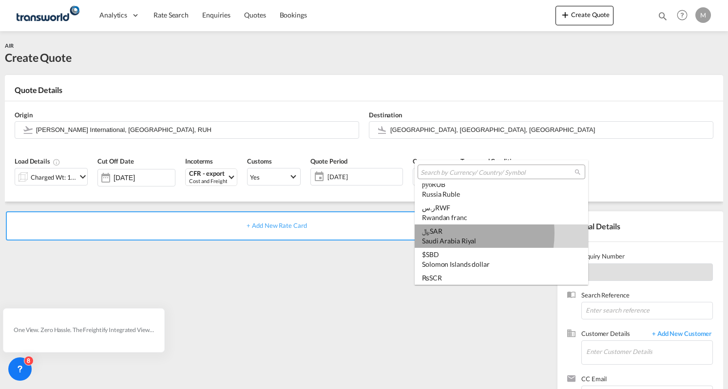
click at [448, 233] on div "﷼ SAR [GEOGRAPHIC_DATA] Riyal" at bounding box center [501, 236] width 159 height 19
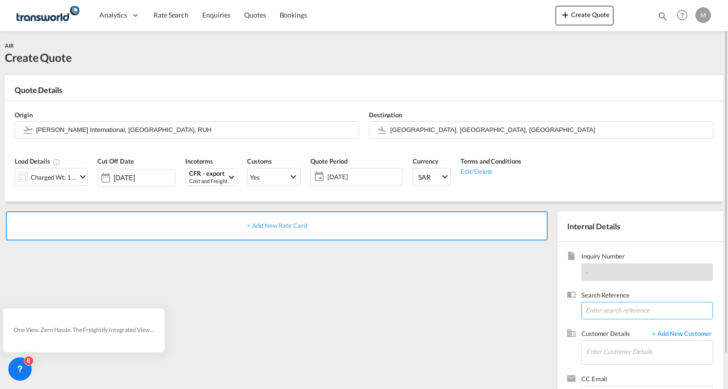
click at [619, 310] on input at bounding box center [647, 311] width 132 height 18
type input "advanced"
click at [621, 349] on input "Enter Customer Details" at bounding box center [649, 352] width 126 height 22
paste input "advanced"
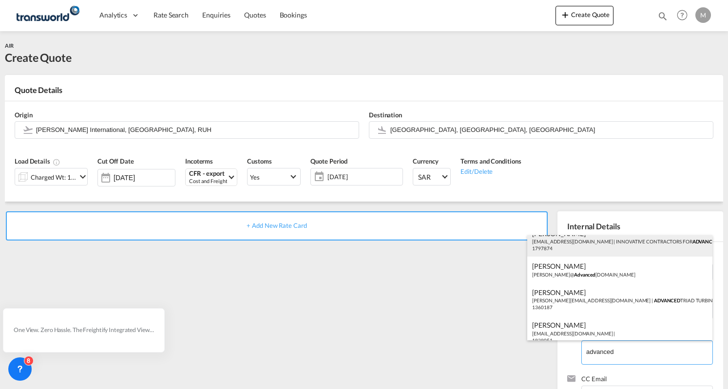
scroll to position [19, 0]
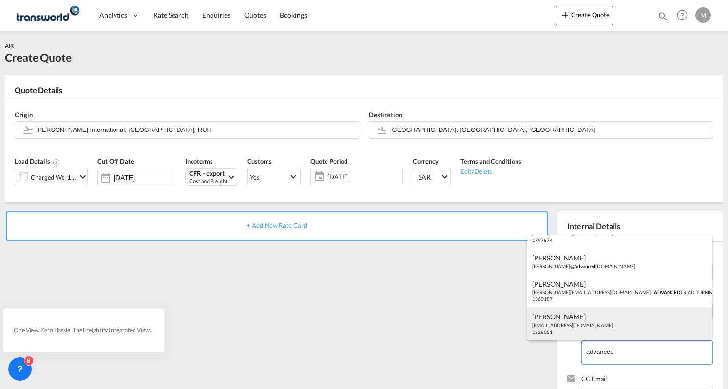
click at [590, 328] on div "[PERSON_NAME] [EMAIL_ADDRESS][DOMAIN_NAME] | 1828051" at bounding box center [619, 324] width 185 height 33
type input "ADVANCED CONSTRUCTION TECHNOLOGY SERVICES, [PERSON_NAME], [EMAIL_ADDRESS][DOMAI…"
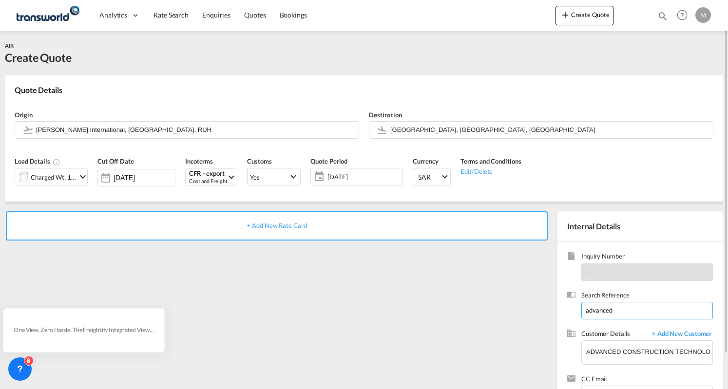
drag, startPoint x: 623, startPoint y: 310, endPoint x: 481, endPoint y: 319, distance: 142.1
click at [481, 319] on div "+ Add New Rate Card Internal Details Inquiry Number - Search Reference advanced…" at bounding box center [364, 311] width 718 height 218
paste input "TWLCT_695"
type input "TWLCT_695"
click at [275, 218] on div "+ Add New Rate Card" at bounding box center [277, 226] width 542 height 29
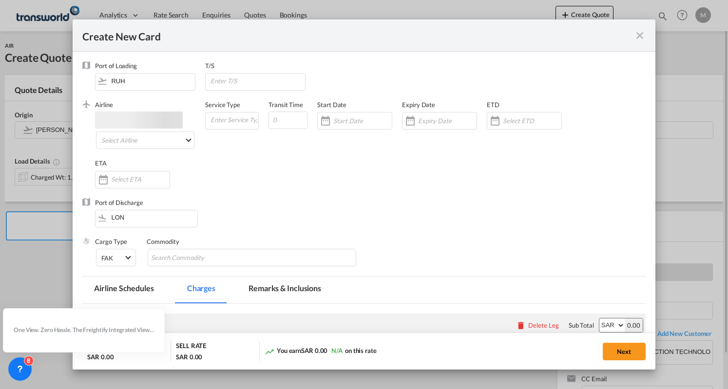
click at [273, 227] on div "Port of Loading RUH T/S .a{fill:#aaa8ad;} Airline Select Airline AIR EXPRESS S.…" at bounding box center [363, 168] width 563 height 215
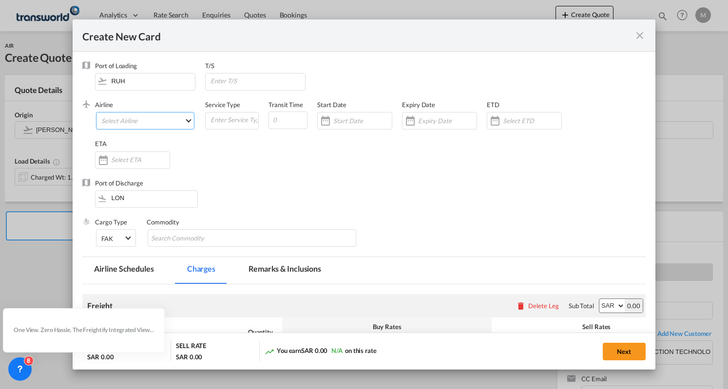
click at [140, 123] on md-select "Select Airline AIR EXPRESS S.A. (1166- / -) CMA [MEDICAL_DATA] Air Cargo (1140-…" at bounding box center [145, 121] width 98 height 18
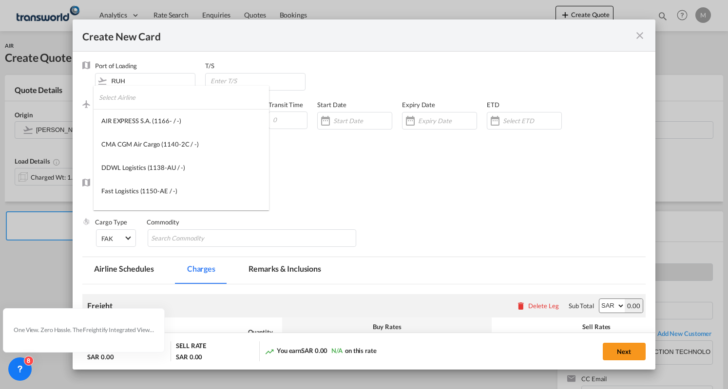
click at [137, 98] on input "search" at bounding box center [184, 97] width 170 height 23
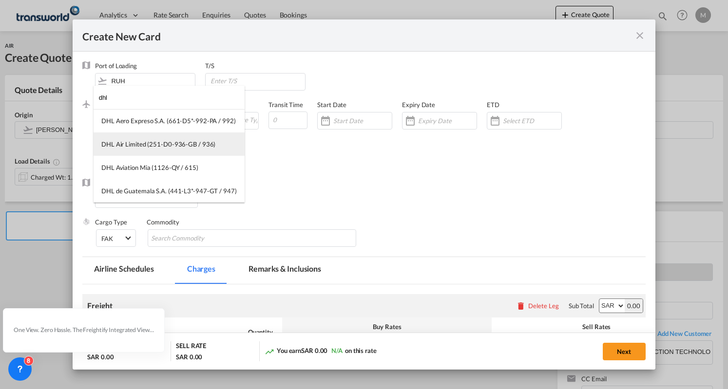
type input "dhl"
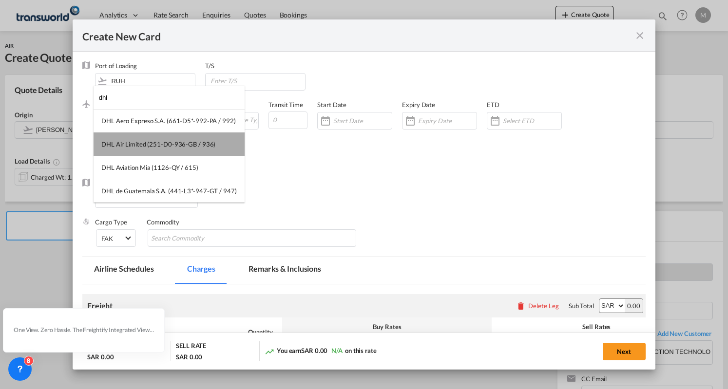
click at [173, 146] on div "DHL Air Limited (251-D0-936-GB / 936)" at bounding box center [158, 144] width 114 height 9
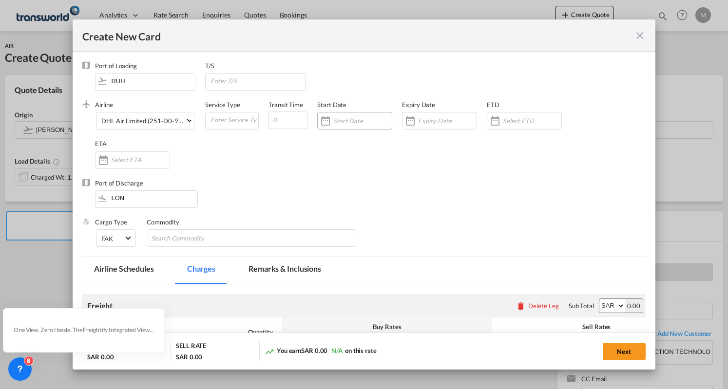
click at [324, 122] on div "Create New Card ..." at bounding box center [326, 120] width 16 height 19
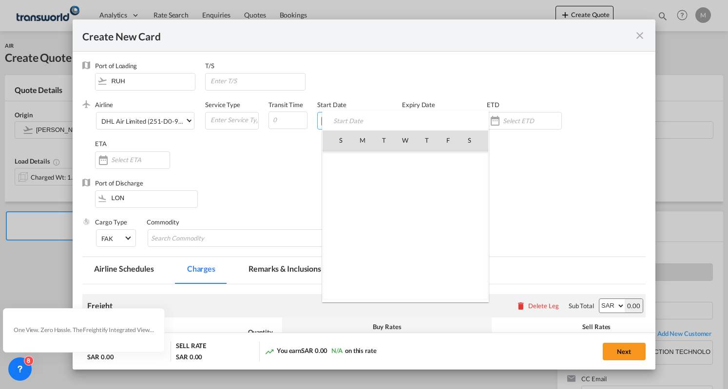
scroll to position [225909, 0]
click at [355, 244] on span "27" at bounding box center [362, 246] width 19 height 19
type input "[DATE]"
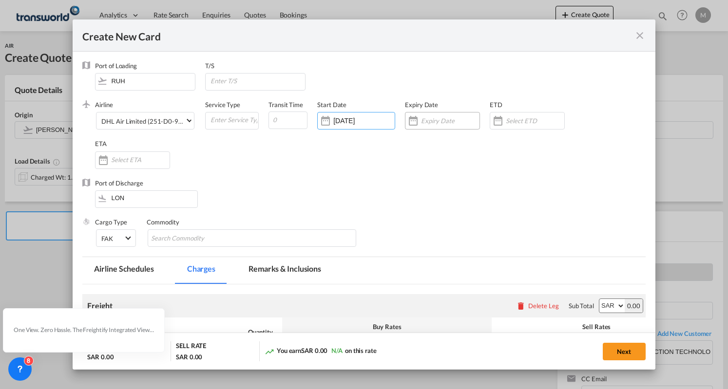
click at [416, 123] on div "Create New Card ..." at bounding box center [414, 120] width 16 height 19
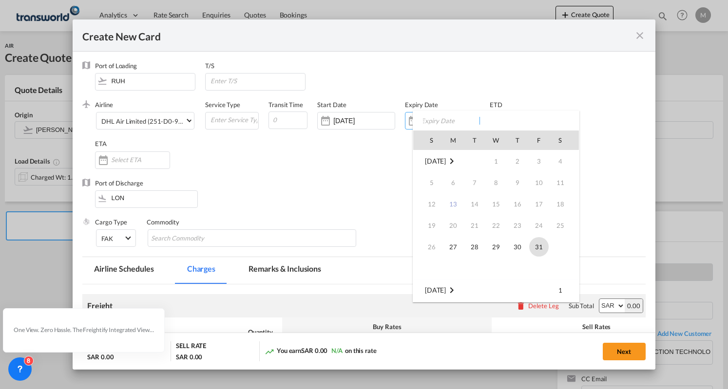
click at [535, 251] on span "31" at bounding box center [538, 246] width 19 height 19
type input "[DATE]"
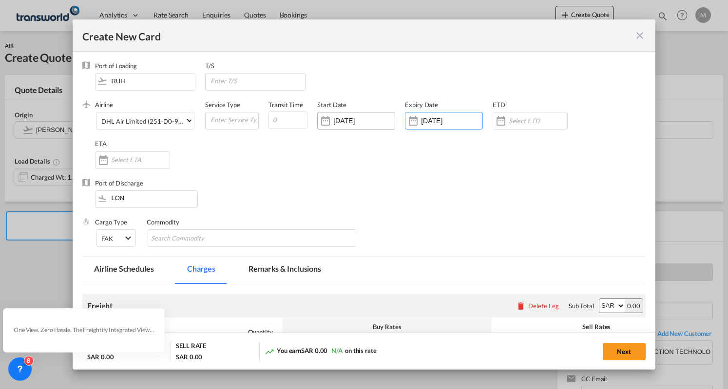
click at [327, 119] on div "Create New Card ..." at bounding box center [326, 120] width 16 height 19
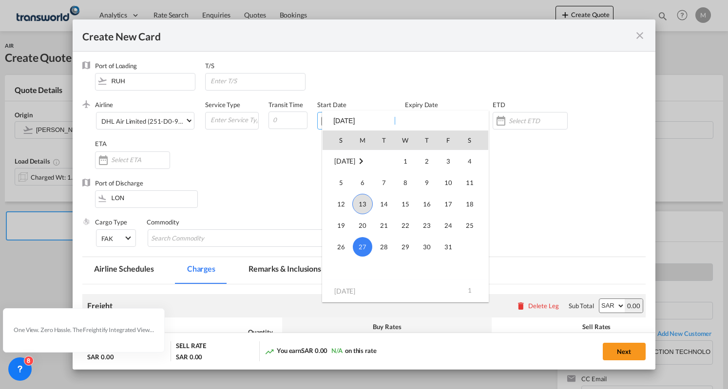
click at [355, 205] on span "13" at bounding box center [362, 204] width 20 height 20
type input "[DATE]"
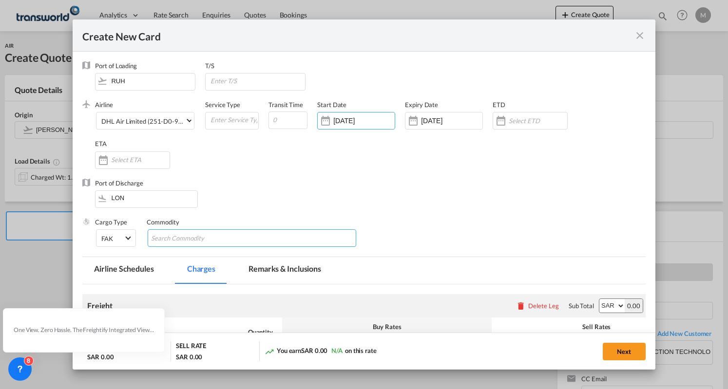
click at [183, 240] on input "Search Commodity" at bounding box center [195, 239] width 89 height 16
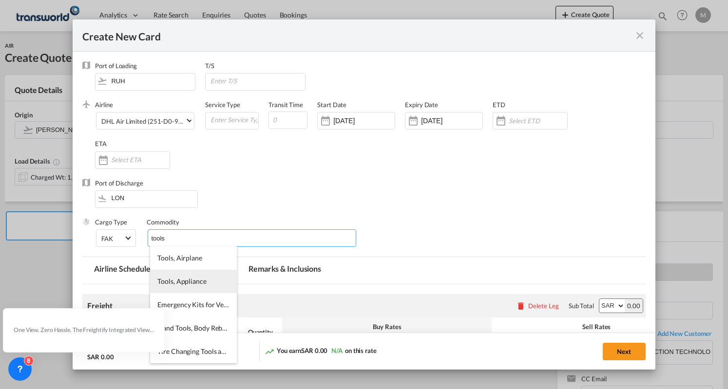
type input "tools"
click at [189, 287] on li "Tools, Appliance" at bounding box center [193, 281] width 86 height 23
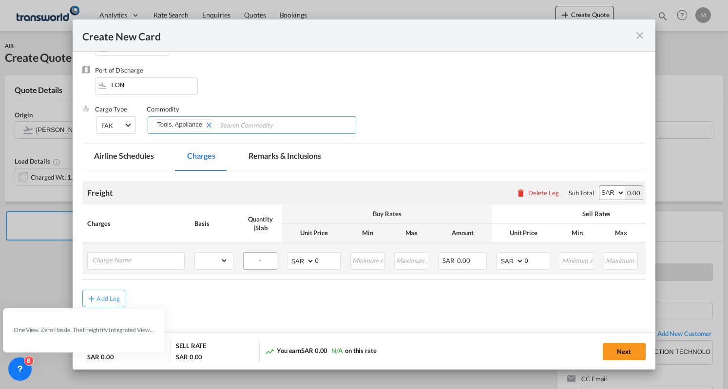
scroll to position [141, 0]
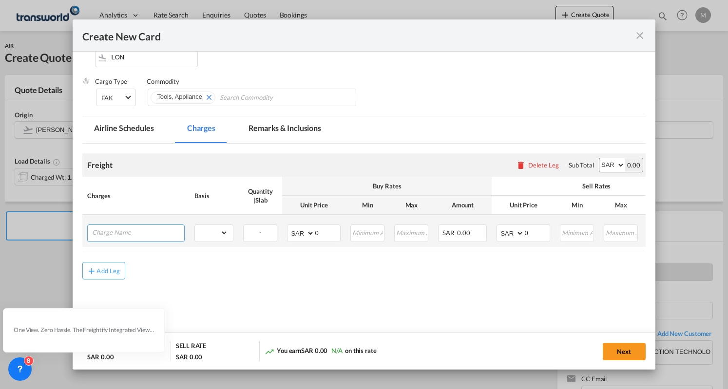
click at [129, 228] on input "Charge Name" at bounding box center [138, 232] width 92 height 15
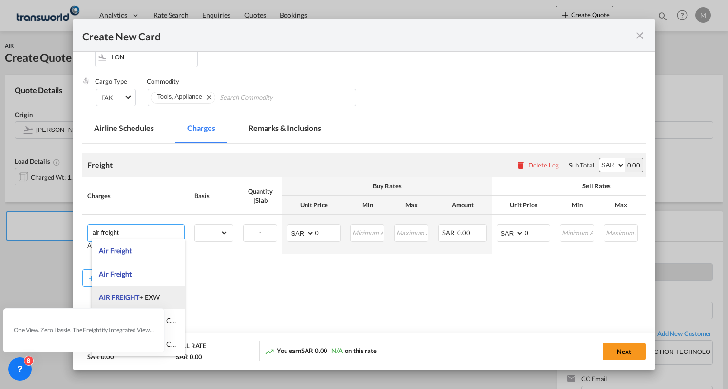
click at [135, 294] on span "AIR FREIGHT" at bounding box center [119, 297] width 40 height 8
type input "AIR FREIGHT + EXW"
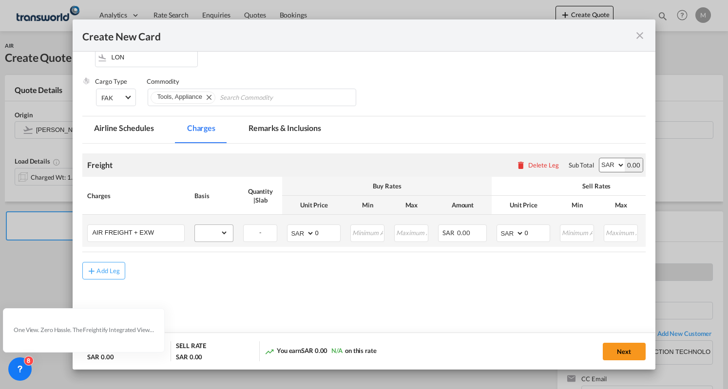
click at [232, 236] on md-input-container "gross_weight volumetric_weight per_shipment per_bl per_km % on air freight per_…" at bounding box center [214, 233] width 38 height 16
drag, startPoint x: 227, startPoint y: 232, endPoint x: 212, endPoint y: 226, distance: 16.4
click at [227, 232] on select "gross_weight volumetric_weight per_shipment per_bl per_km % on air freight per_…" at bounding box center [211, 233] width 33 height 16
select select "per_shipment"
click at [195, 225] on select "gross_weight volumetric_weight per_shipment per_bl per_km % on air freight per_…" at bounding box center [211, 233] width 33 height 16
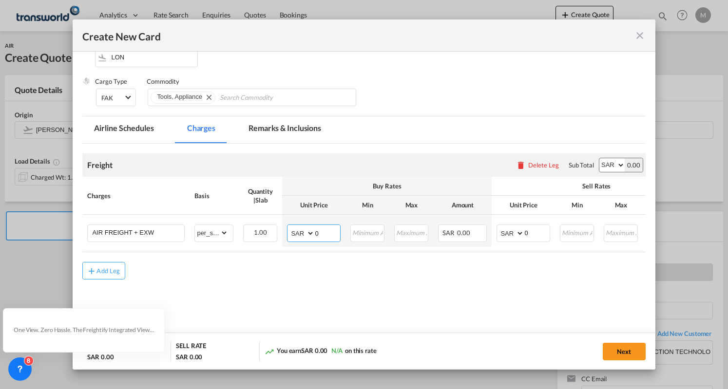
drag, startPoint x: 331, startPoint y: 232, endPoint x: 287, endPoint y: 249, distance: 48.2
click at [287, 249] on table "Charges Basis Quantity | Slab Buy Rates Sell Rates Comments Action Unit Price M…" at bounding box center [427, 215] width 691 height 76
type input "600"
drag, startPoint x: 536, startPoint y: 235, endPoint x: 473, endPoint y: 251, distance: 65.3
click at [473, 251] on table "Charges Basis Quantity | Slab Buy Rates Sell Rates Comments Action Unit Price M…" at bounding box center [427, 215] width 691 height 76
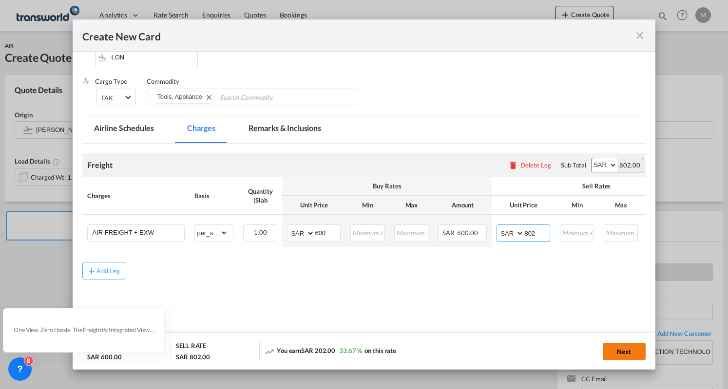
type input "802"
click at [623, 357] on button "Next" at bounding box center [624, 352] width 43 height 18
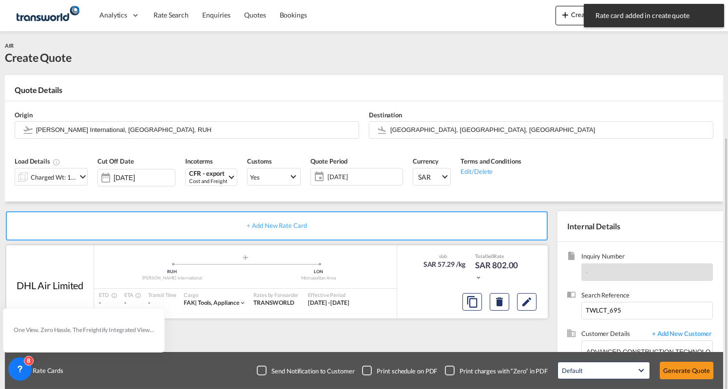
scroll to position [75, 0]
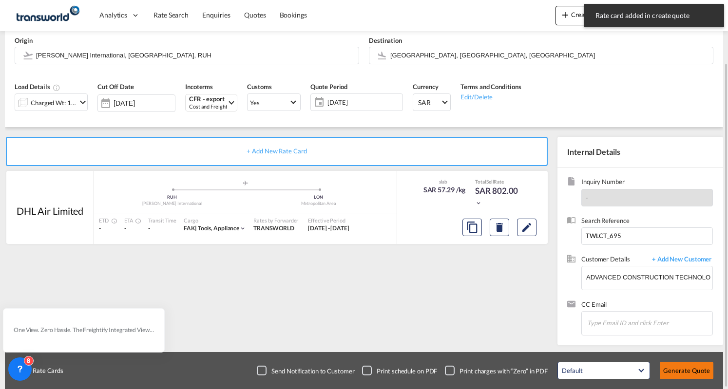
click at [694, 373] on button "Generate Quote" at bounding box center [687, 371] width 54 height 18
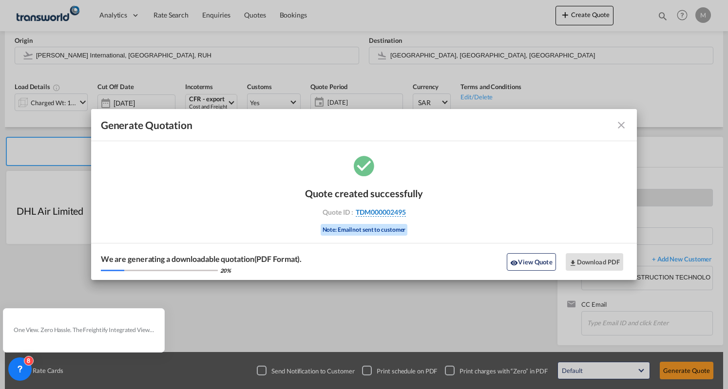
click at [379, 213] on span "TDM000002495" at bounding box center [381, 212] width 50 height 9
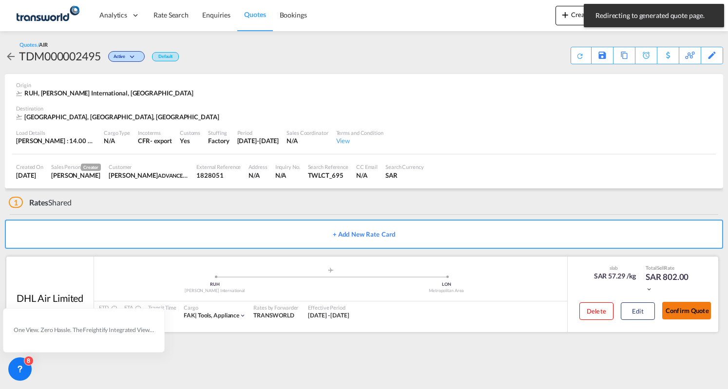
click at [677, 310] on button "Confirm Quote" at bounding box center [686, 311] width 49 height 18
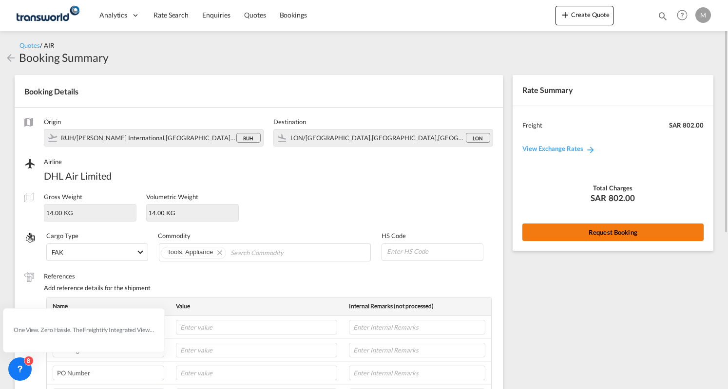
click at [618, 232] on button "Request Booking" at bounding box center [613, 233] width 181 height 18
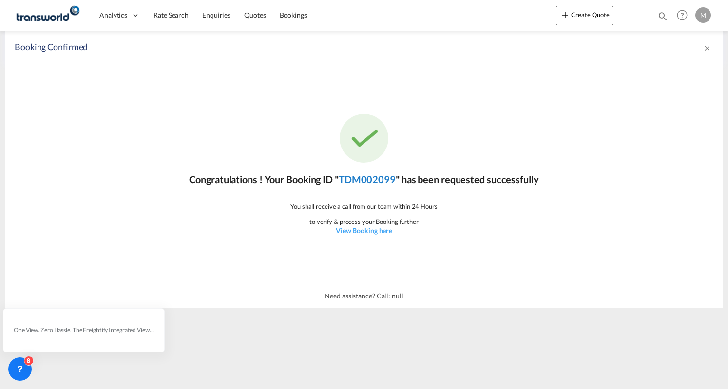
click at [367, 180] on link "TDM002099" at bounding box center [367, 180] width 57 height 12
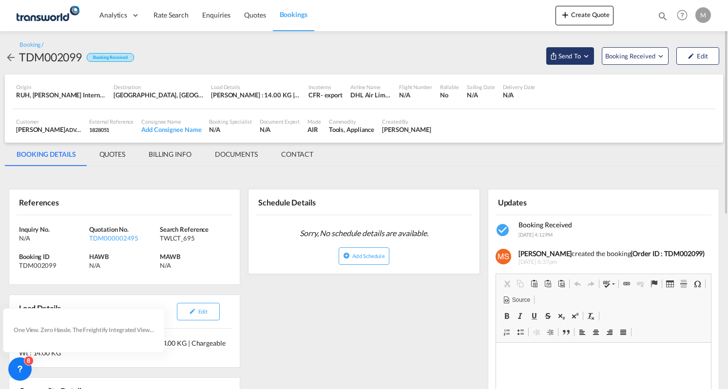
click at [569, 62] on button "Send To" at bounding box center [570, 56] width 48 height 18
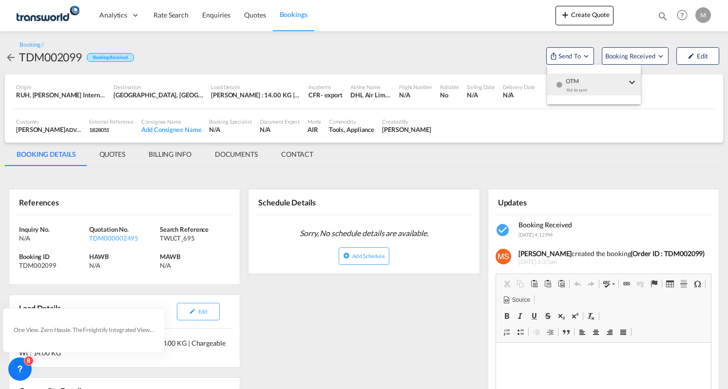
click at [561, 79] on div "button" at bounding box center [559, 88] width 8 height 29
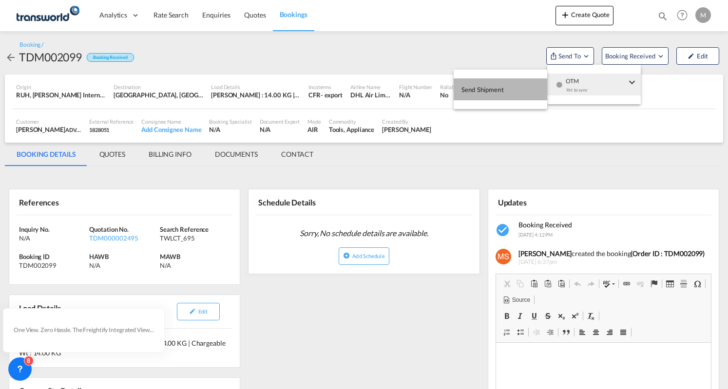
click at [475, 96] on span "Send Shipment" at bounding box center [483, 90] width 42 height 16
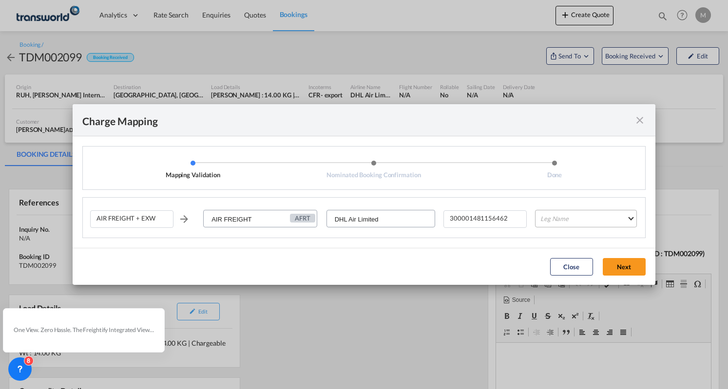
click at [589, 219] on md-select "Leg Name HANDLING ORIGIN HANDLING DESTINATION OTHERS TL PICK UP CUSTOMS ORIGIN …" at bounding box center [586, 219] width 102 height 18
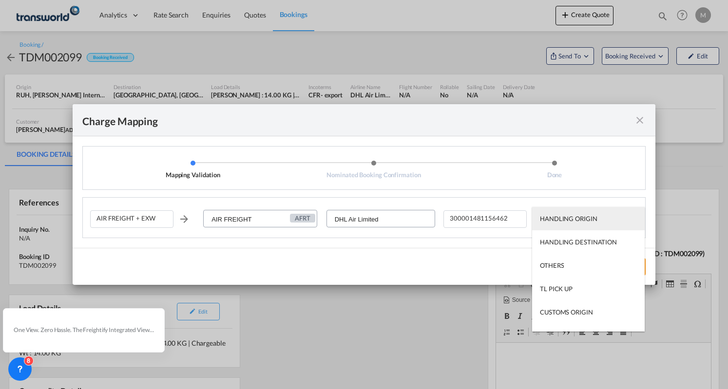
click at [573, 220] on div "HANDLING ORIGIN" at bounding box center [569, 218] width 58 height 9
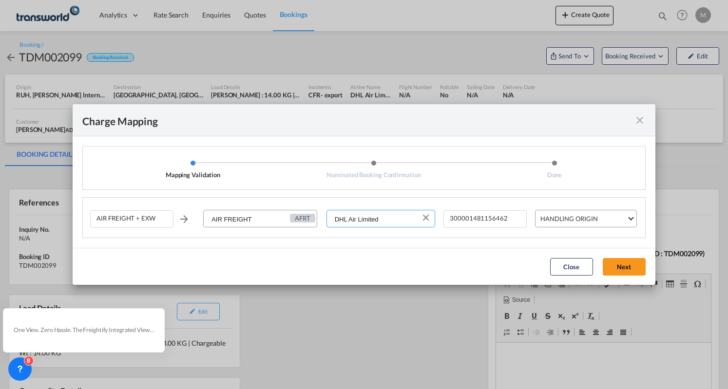
click at [409, 218] on input "DHL Air Limited" at bounding box center [382, 220] width 108 height 18
drag, startPoint x: 406, startPoint y: 219, endPoint x: 348, endPoint y: 228, distance: 58.3
click at [347, 227] on md-autocomplete-wrap "DHL Air Limited" at bounding box center [381, 219] width 109 height 18
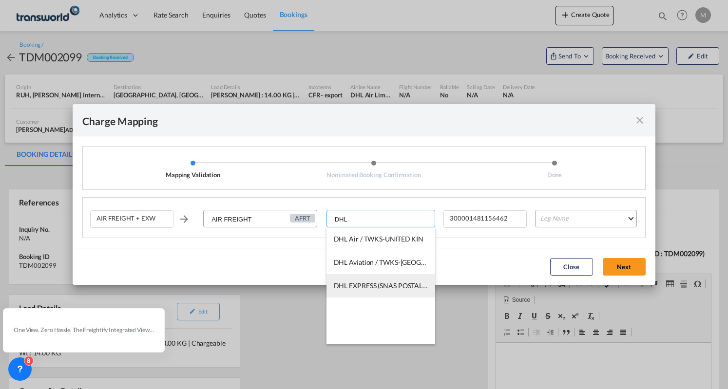
click at [372, 281] on li "DHL EXPRESS (SNAS POSTAL EST) / TWKS-AL KHOBAR" at bounding box center [381, 285] width 109 height 23
type input "DHL EXPRESS (SNAS POSTAL EST) / TWKS-AL KHOBAR"
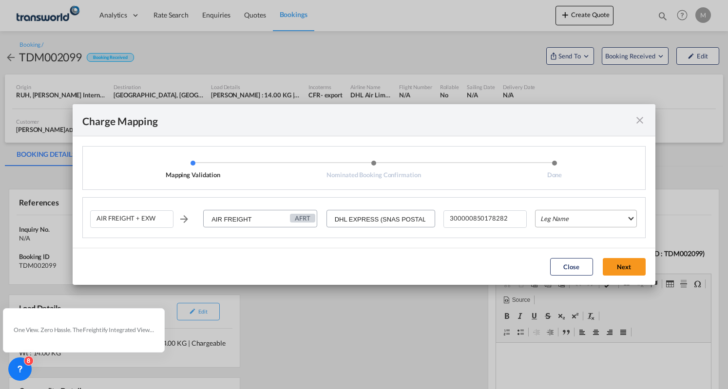
click at [597, 225] on md-select "Leg Name" at bounding box center [586, 219] width 102 height 18
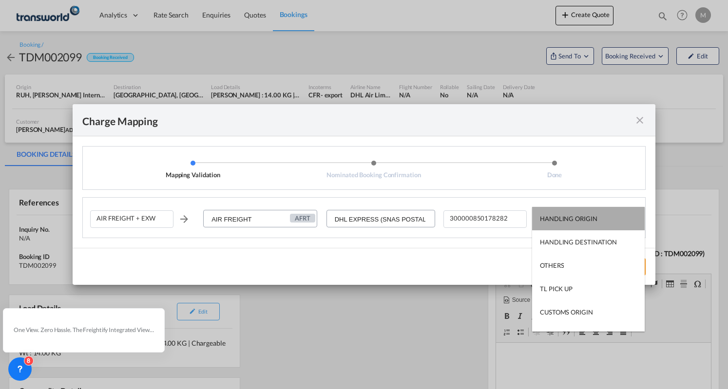
click at [596, 222] on div "HANDLING ORIGIN" at bounding box center [569, 218] width 58 height 9
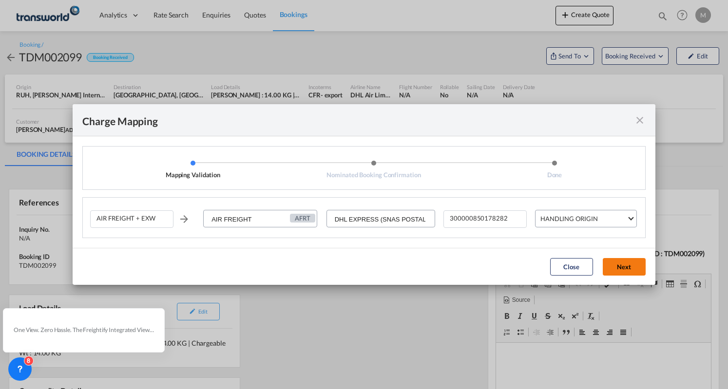
click at [635, 269] on button "Next" at bounding box center [624, 267] width 43 height 18
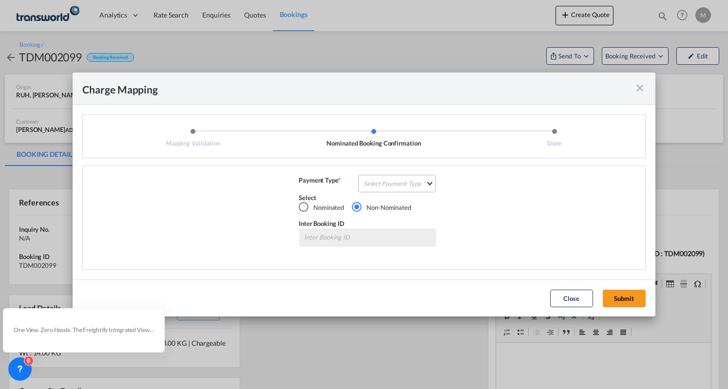
click at [417, 181] on md-select "Select Payment Type COLLECT PREPAID" at bounding box center [396, 184] width 77 height 18
click at [408, 211] on md-option "PREPAID" at bounding box center [400, 206] width 86 height 23
click at [406, 182] on span "PREPAID" at bounding box center [394, 184] width 37 height 9
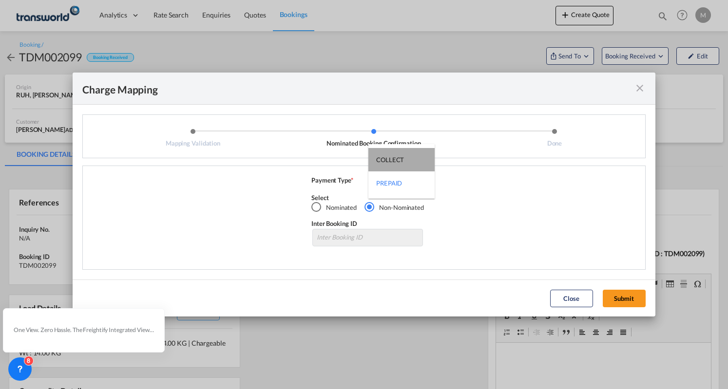
click at [410, 163] on md-option "COLLECT" at bounding box center [401, 159] width 66 height 23
click at [625, 294] on button "Submit" at bounding box center [624, 299] width 43 height 18
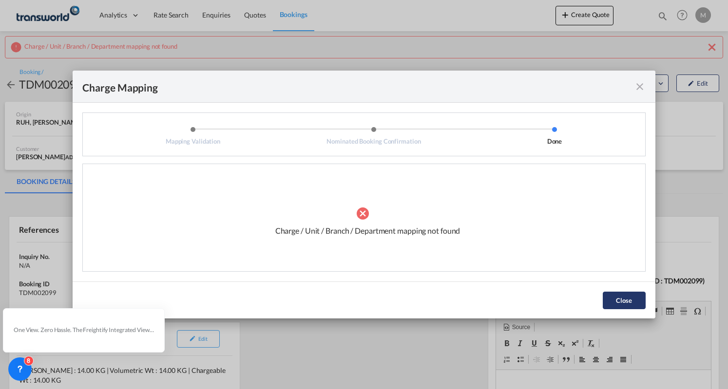
click at [613, 307] on button "Close" at bounding box center [624, 301] width 43 height 18
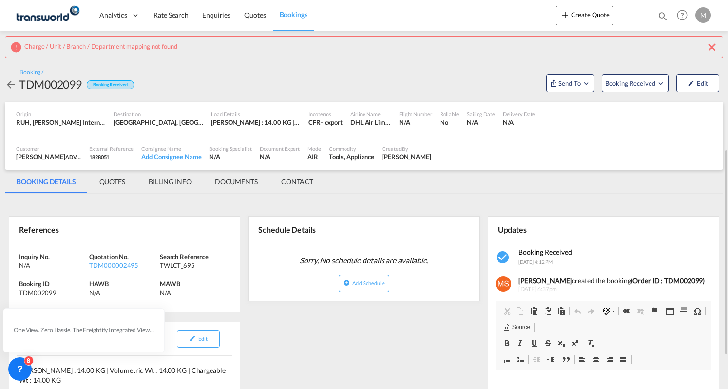
scroll to position [146, 0]
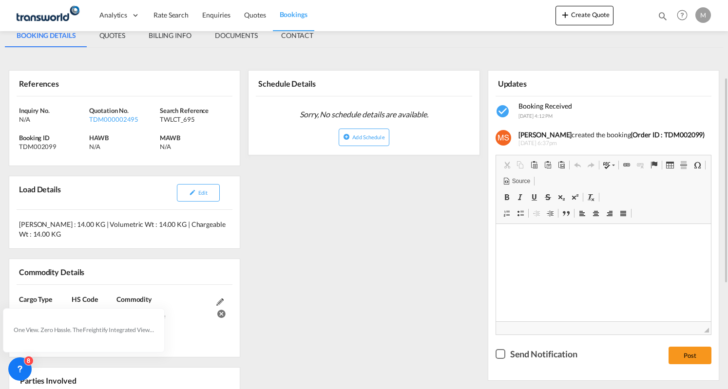
click at [218, 299] on md-icon at bounding box center [219, 302] width 7 height 7
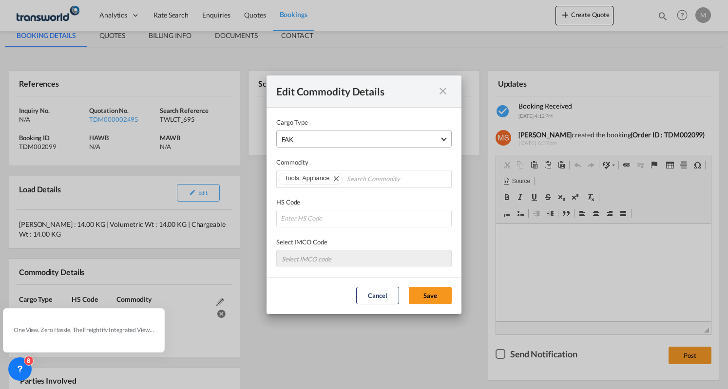
click at [342, 138] on span "FAK" at bounding box center [361, 140] width 158 height 10
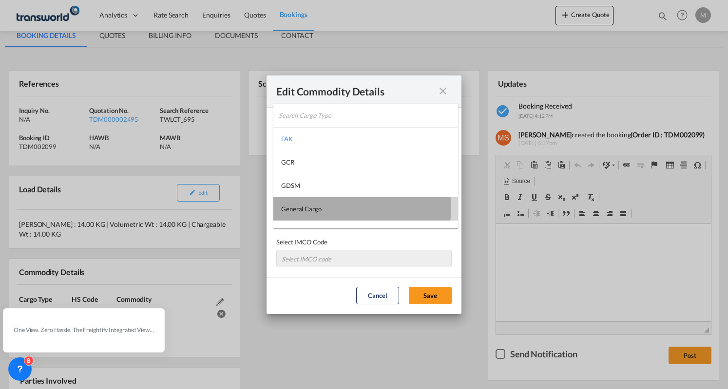
click at [332, 208] on md-option "General Cargo" at bounding box center [365, 208] width 185 height 23
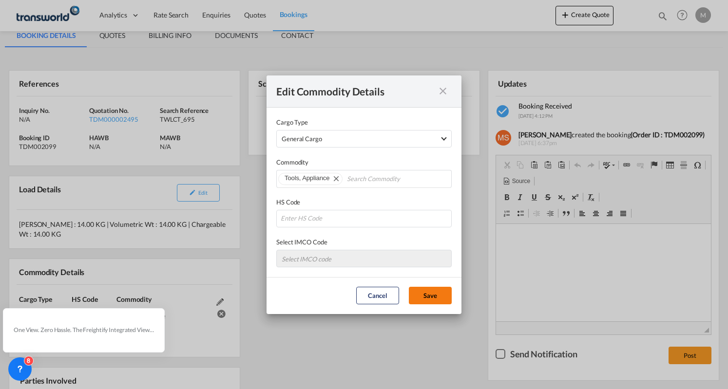
click at [441, 300] on button "Save" at bounding box center [430, 296] width 43 height 18
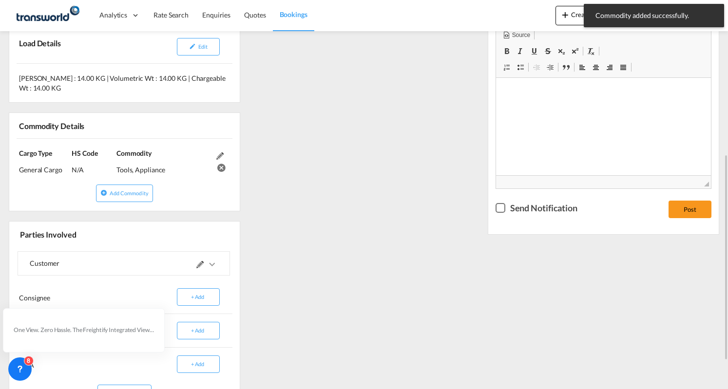
scroll to position [344, 0]
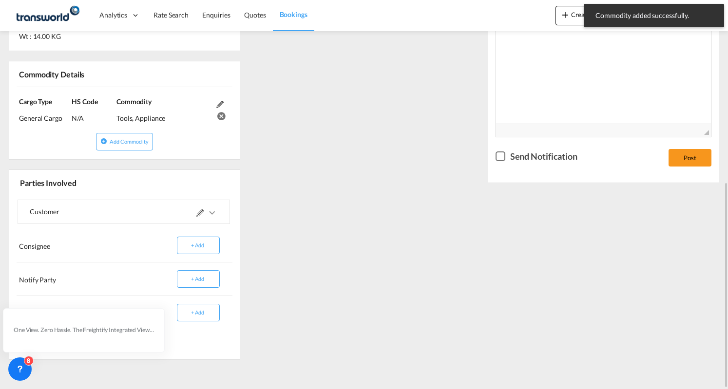
click at [197, 210] on md-icon at bounding box center [199, 213] width 7 height 7
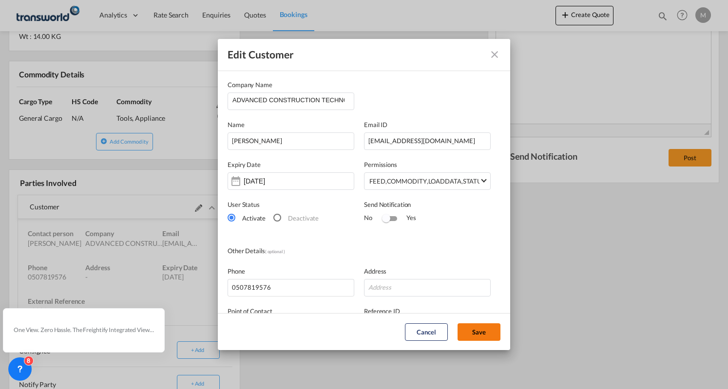
click at [491, 332] on button "Save" at bounding box center [479, 333] width 43 height 18
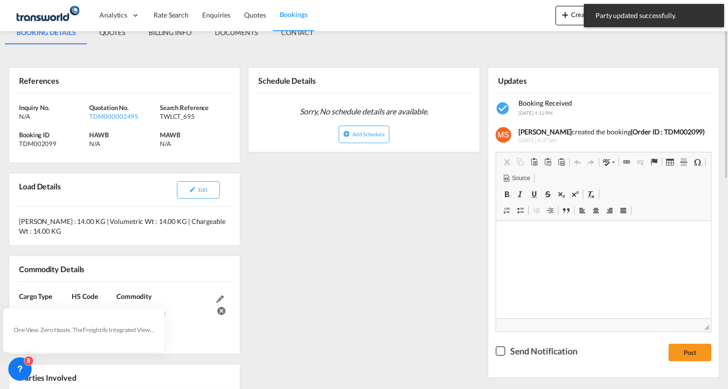
scroll to position [0, 0]
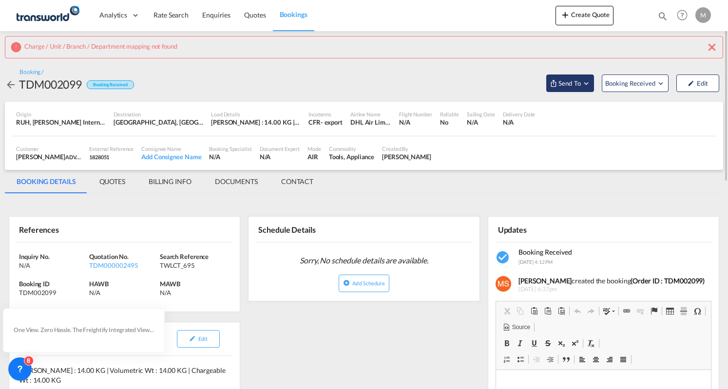
click at [562, 84] on span "Send To" at bounding box center [570, 83] width 24 height 10
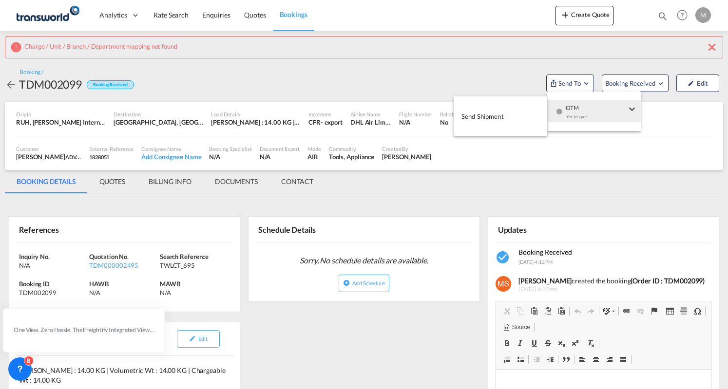
click at [563, 108] on div "OTM Yet to sync" at bounding box center [596, 114] width 83 height 29
click at [506, 115] on button "Send Shipment" at bounding box center [501, 116] width 94 height 22
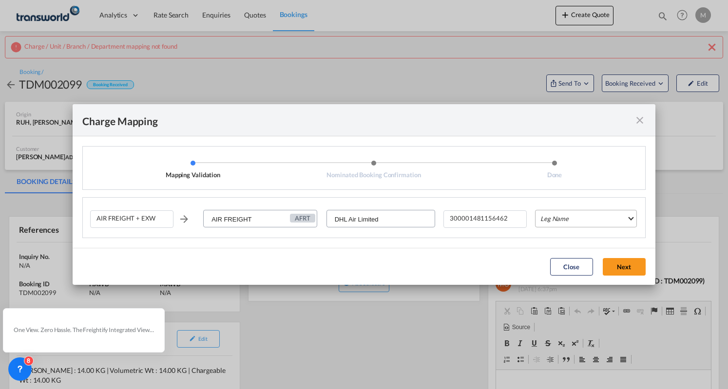
click at [543, 214] on md-select "Leg Name HANDLING ORIGIN HANDLING DESTINATION OTHERS TL PICK UP CUSTOMS ORIGIN …" at bounding box center [586, 219] width 102 height 18
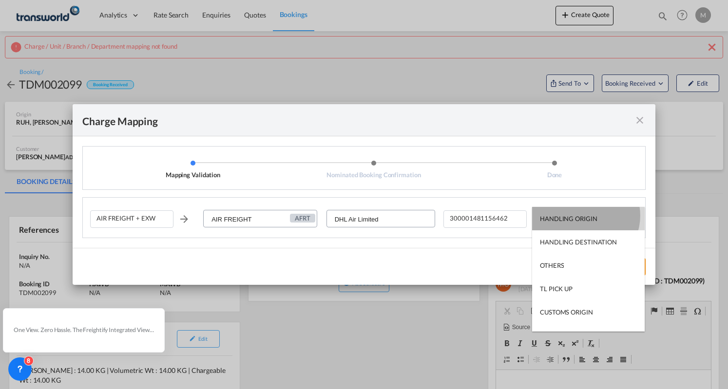
click at [585, 216] on div "HANDLING ORIGIN" at bounding box center [569, 218] width 58 height 9
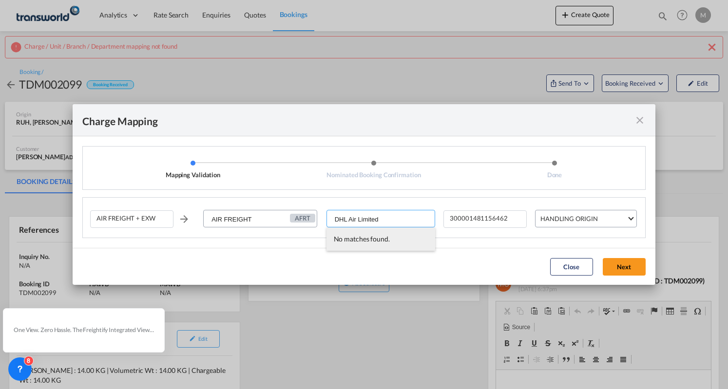
drag, startPoint x: 408, startPoint y: 218, endPoint x: 344, endPoint y: 230, distance: 65.3
click at [344, 230] on body "Analytics Dashboard Rate Search Enquiries Quotes Bookings" at bounding box center [364, 194] width 728 height 389
click at [354, 225] on input "DH" at bounding box center [382, 220] width 108 height 18
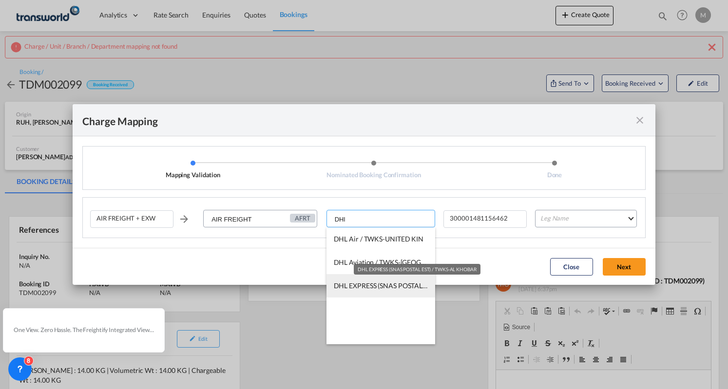
click at [364, 284] on span "DHL EXPRESS (SNAS POSTAL EST) / TWKS-AL KHOBAR" at bounding box center [418, 286] width 168 height 8
type input "DHL EXPRESS (SNAS POSTAL EST) / TWKS-AL KHOBAR"
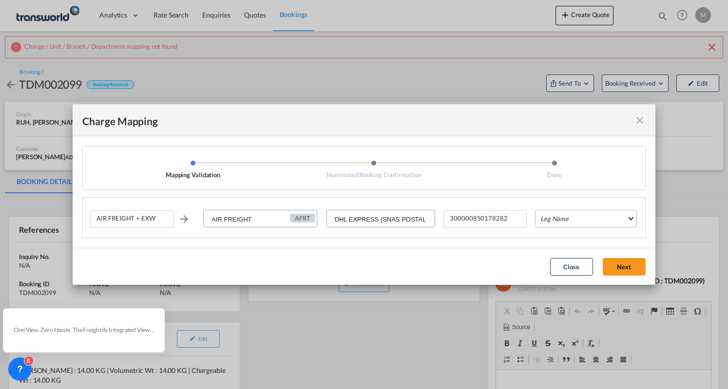
click at [573, 221] on md-select "Leg Name" at bounding box center [586, 219] width 102 height 18
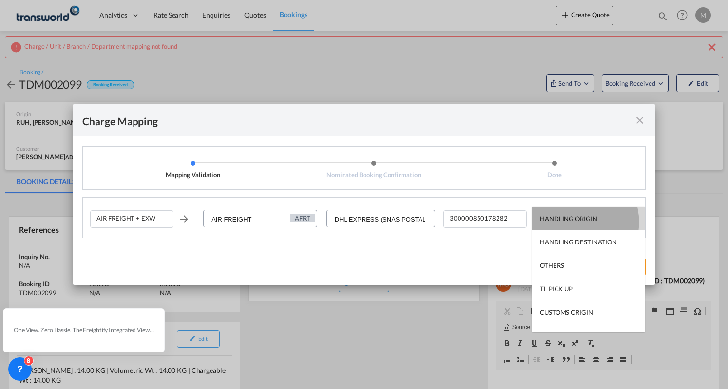
click at [572, 222] on div "HANDLING ORIGIN" at bounding box center [569, 218] width 58 height 9
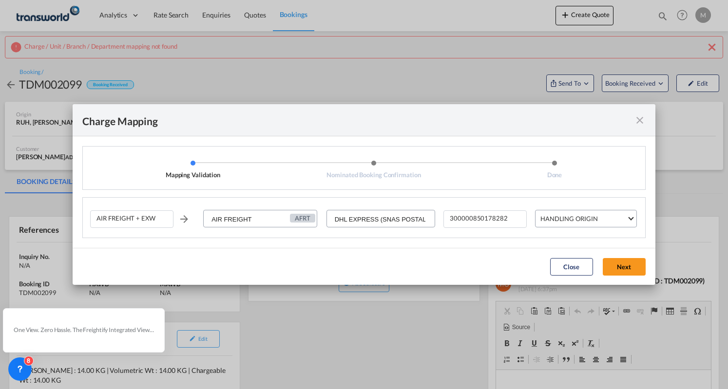
click at [626, 270] on button "Next" at bounding box center [624, 267] width 43 height 18
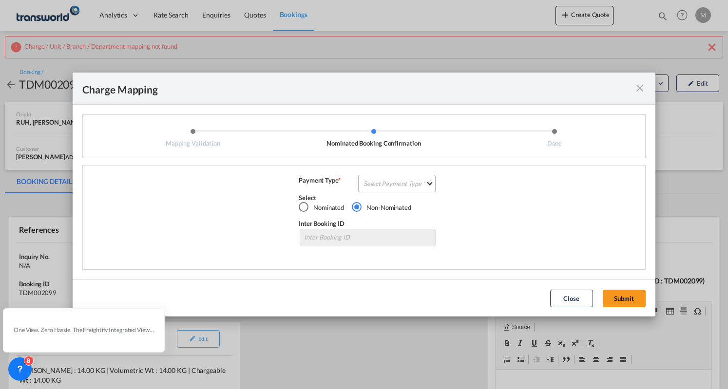
click at [402, 181] on md-select "Select Payment Type COLLECT PREPAID" at bounding box center [396, 184] width 77 height 18
click at [407, 203] on md-option "PREPAID" at bounding box center [400, 206] width 86 height 23
click at [636, 296] on button "Submit" at bounding box center [624, 299] width 43 height 18
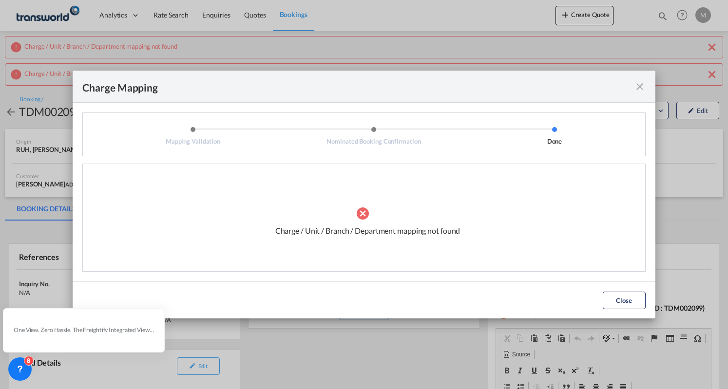
click at [642, 86] on md-icon "icon-close fg-AAA8AD cursor" at bounding box center [640, 87] width 12 height 12
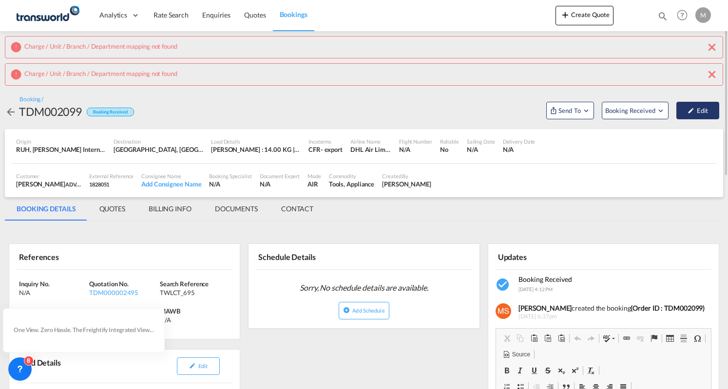
click at [690, 112] on md-icon "icon-pencil" at bounding box center [691, 110] width 7 height 7
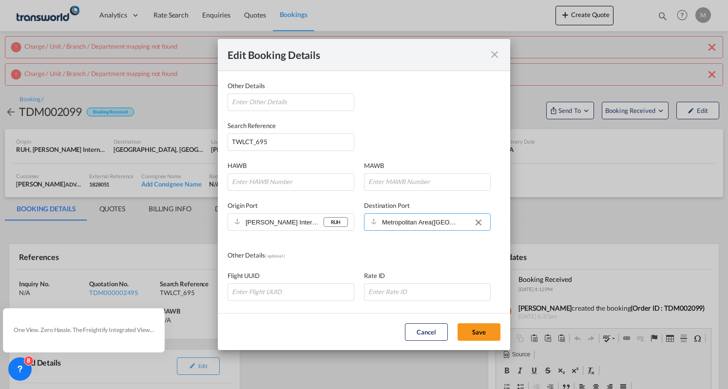
click at [419, 225] on input "Metropolitan Area([GEOGRAPHIC_DATA])" at bounding box center [421, 222] width 78 height 14
click at [473, 223] on button "Clear Input" at bounding box center [478, 222] width 15 height 15
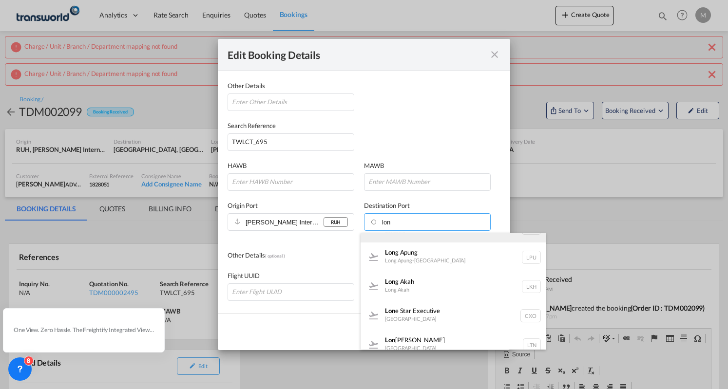
scroll to position [97, 0]
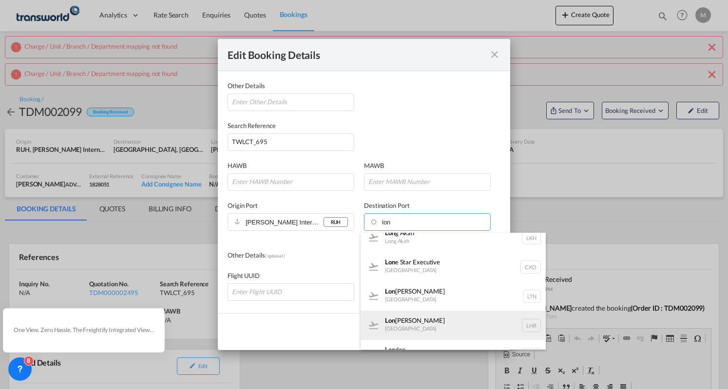
click at [426, 324] on div "Lon [PERSON_NAME] London LHR" at bounding box center [453, 325] width 185 height 29
type input "LHR, [GEOGRAPHIC_DATA], [GEOGRAPHIC_DATA], [GEOGRAPHIC_DATA], [GEOGRAPHIC_DATA]…"
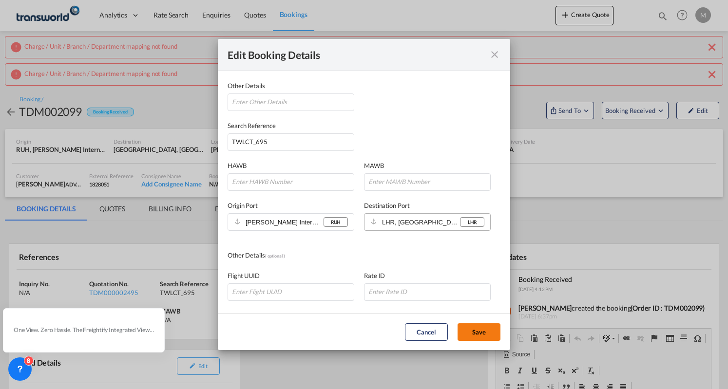
click at [485, 331] on button "Save" at bounding box center [479, 333] width 43 height 18
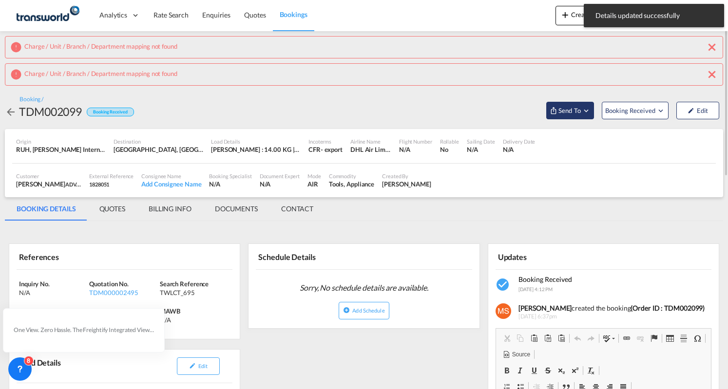
click at [583, 113] on md-icon "Open demo menu" at bounding box center [586, 110] width 9 height 9
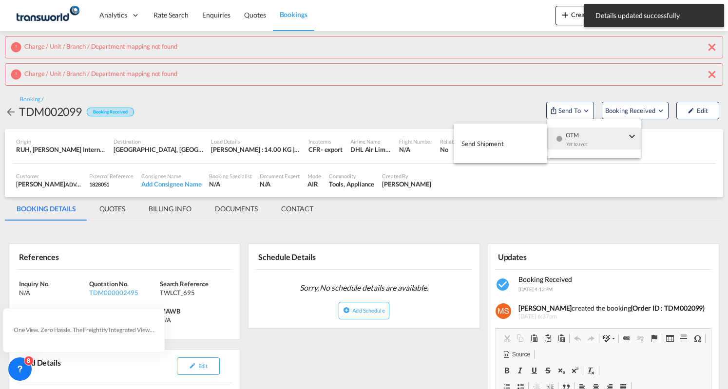
click at [504, 139] on button "Send Shipment" at bounding box center [501, 144] width 94 height 22
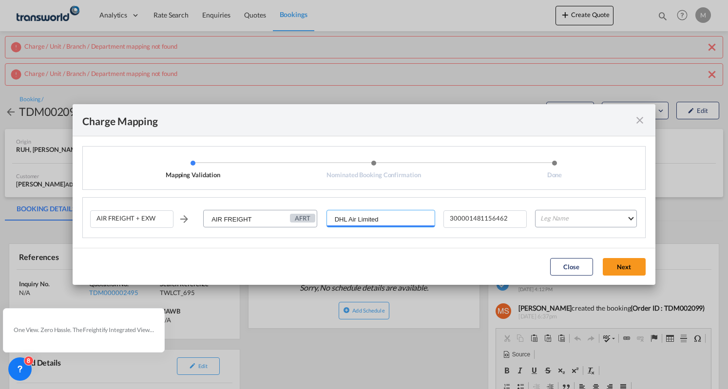
drag, startPoint x: 389, startPoint y: 221, endPoint x: 344, endPoint y: 238, distance: 47.8
click at [344, 238] on body "Analytics Dashboard Rate Search Enquiries Quotes Bookings" at bounding box center [364, 194] width 728 height 389
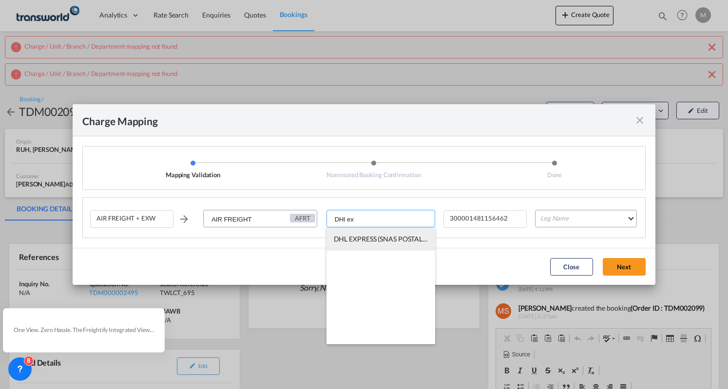
click at [374, 233] on li "DHL EXPRESS (SNAS POSTAL EST) / TWKS-AL KHOBAR" at bounding box center [381, 239] width 109 height 23
type input "DHL EXPRESS (SNAS POSTAL EST) / TWKS-AL KHOBAR"
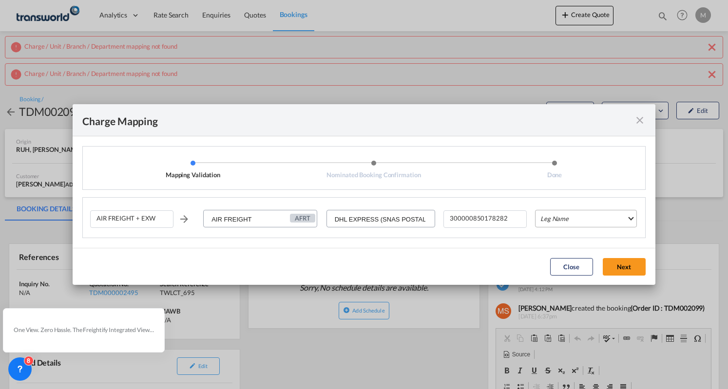
click at [594, 218] on md-select "Leg Name HANDLING ORIGIN HANDLING DESTINATION OTHERS TL PICK UP CUSTOMS ORIGIN …" at bounding box center [586, 219] width 102 height 18
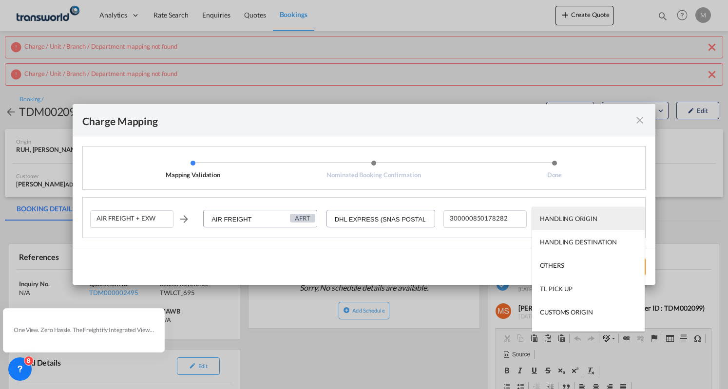
click at [579, 216] on div "HANDLING ORIGIN" at bounding box center [569, 218] width 58 height 9
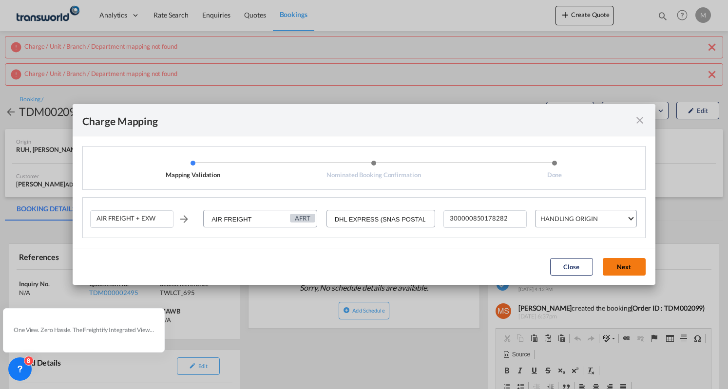
click at [629, 270] on button "Next" at bounding box center [624, 267] width 43 height 18
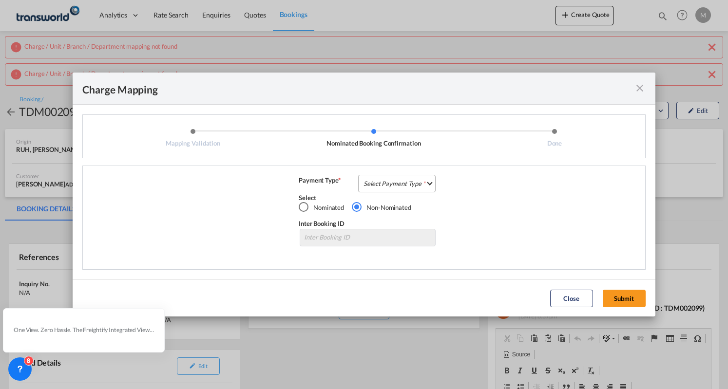
click at [415, 187] on md-select "Select Payment Type COLLECT PREPAID" at bounding box center [396, 184] width 77 height 18
click at [407, 208] on md-option "PREPAID" at bounding box center [400, 206] width 86 height 23
drag, startPoint x: 650, startPoint y: 292, endPoint x: 640, endPoint y: 296, distance: 10.5
click at [651, 293] on md-dialog-actions "Close Submit" at bounding box center [364, 298] width 582 height 37
click at [633, 299] on button "Submit" at bounding box center [624, 299] width 43 height 18
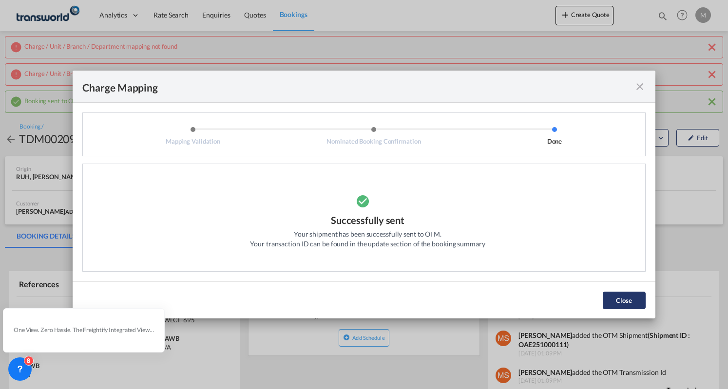
click at [628, 300] on button "Close" at bounding box center [624, 301] width 43 height 18
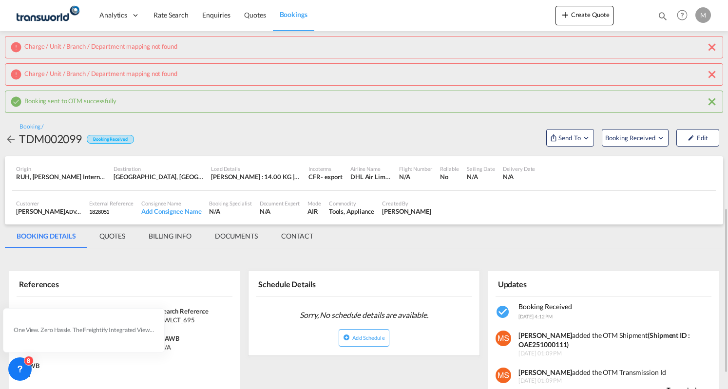
scroll to position [146, 0]
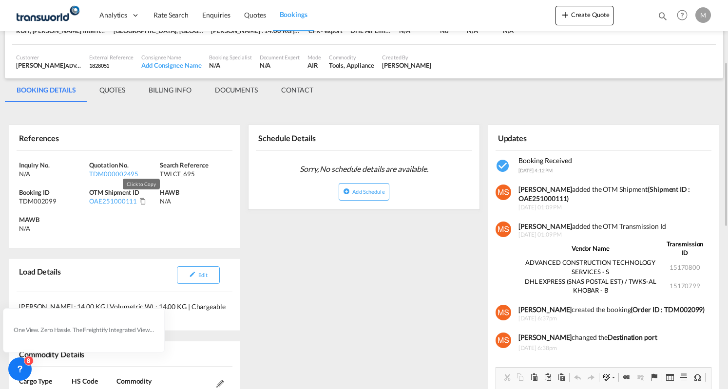
click at [139, 200] on md-icon "Click to Copy" at bounding box center [142, 201] width 7 height 7
click at [580, 11] on button "Create Quote" at bounding box center [585, 15] width 58 height 19
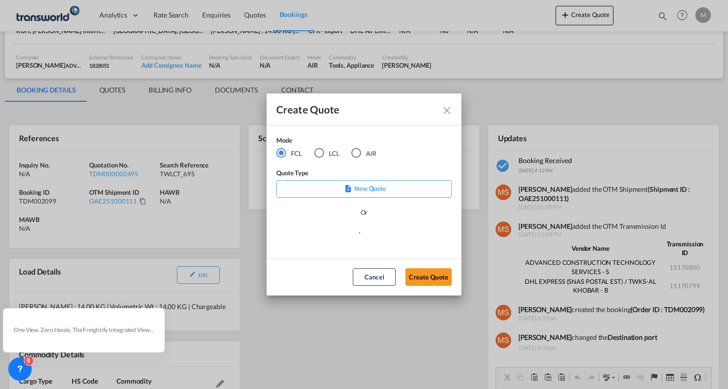
click at [358, 153] on div "AIR" at bounding box center [356, 153] width 10 height 10
click at [434, 275] on button "Create Quote" at bounding box center [429, 278] width 46 height 18
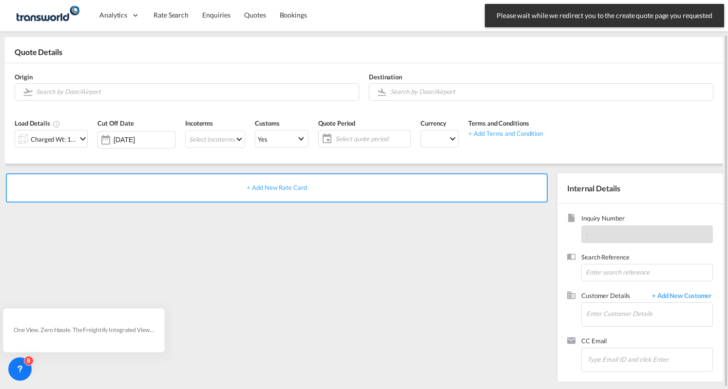
scroll to position [38, 0]
click at [94, 92] on input "Search by Door/Airport" at bounding box center [195, 92] width 318 height 17
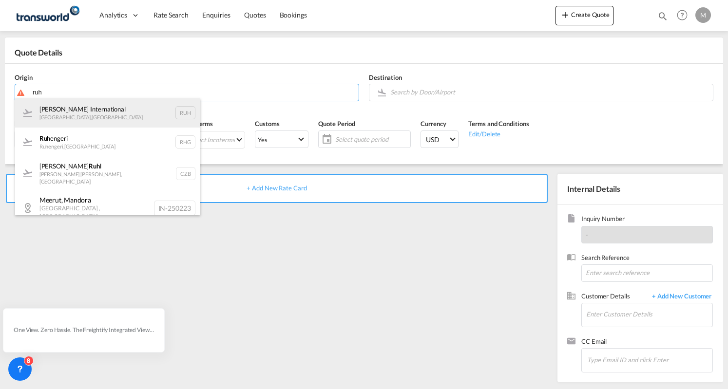
click at [85, 107] on div "[PERSON_NAME] International [GEOGRAPHIC_DATA] , [GEOGRAPHIC_DATA] RUH" at bounding box center [107, 112] width 185 height 29
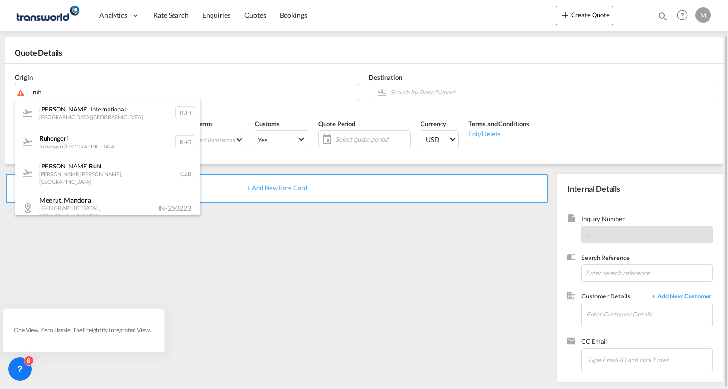
type input "[PERSON_NAME] International, [GEOGRAPHIC_DATA], RUH"
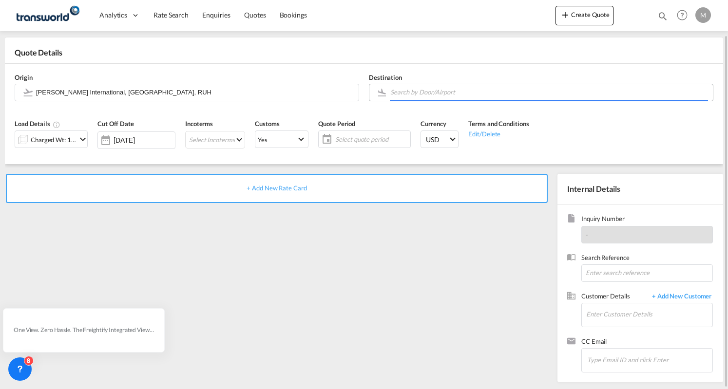
click at [430, 89] on input "Search by Door/Airport" at bounding box center [549, 92] width 318 height 17
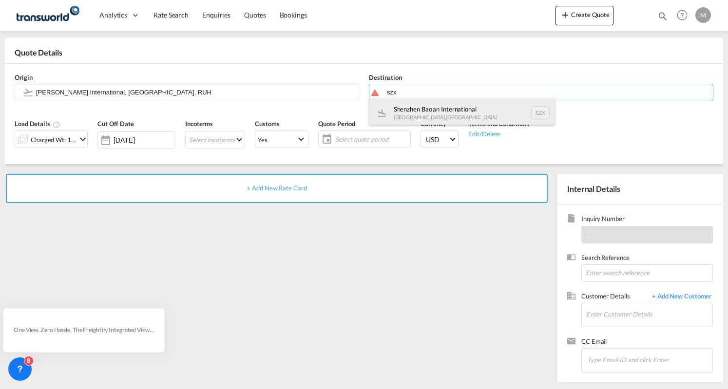
click at [418, 114] on div "Shenzhen Bao'an International [GEOGRAPHIC_DATA] , [GEOGRAPHIC_DATA] SZX" at bounding box center [461, 112] width 185 height 29
type input "Shenzhen Bao'an International, [GEOGRAPHIC_DATA], SZX"
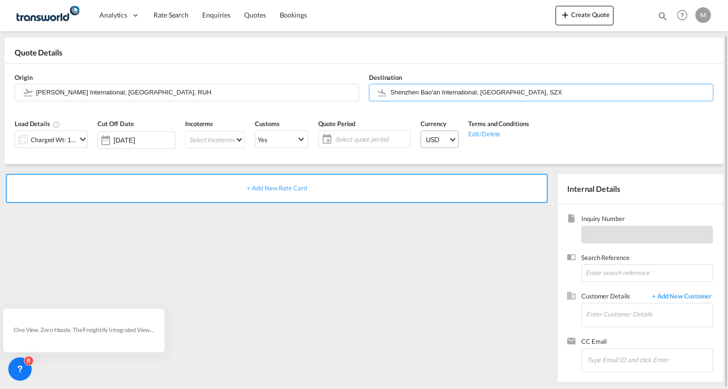
click at [448, 138] on span "USD" at bounding box center [437, 140] width 22 height 10
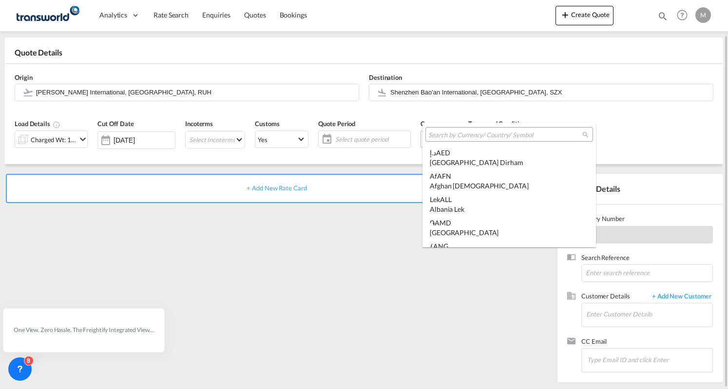
scroll to position [3365, 0]
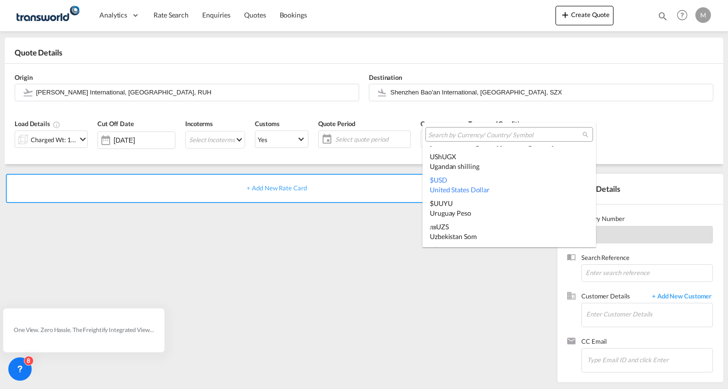
click at [455, 135] on input "search" at bounding box center [505, 135] width 154 height 9
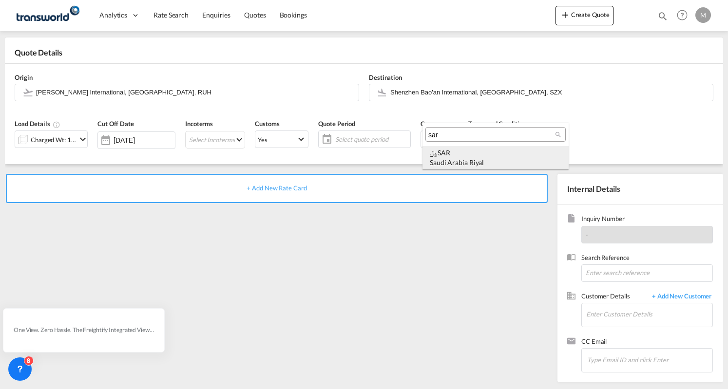
type input "sar"
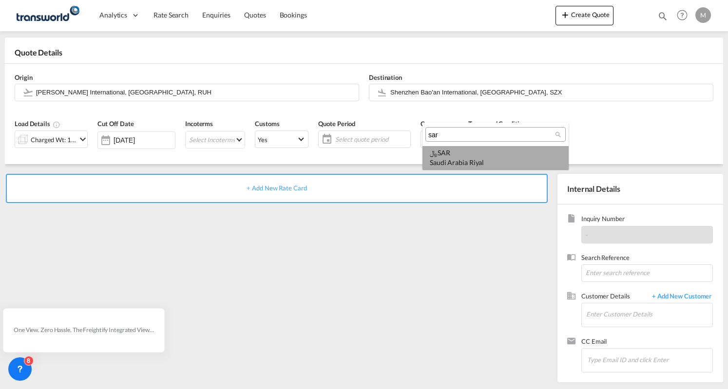
click at [446, 153] on div "﷼ SAR [GEOGRAPHIC_DATA] Riyal" at bounding box center [496, 157] width 132 height 19
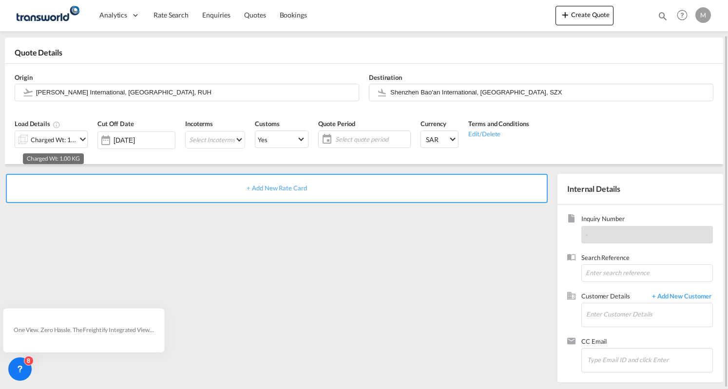
click at [75, 136] on div "Charged Wt: 1.00 KG" at bounding box center [54, 140] width 46 height 14
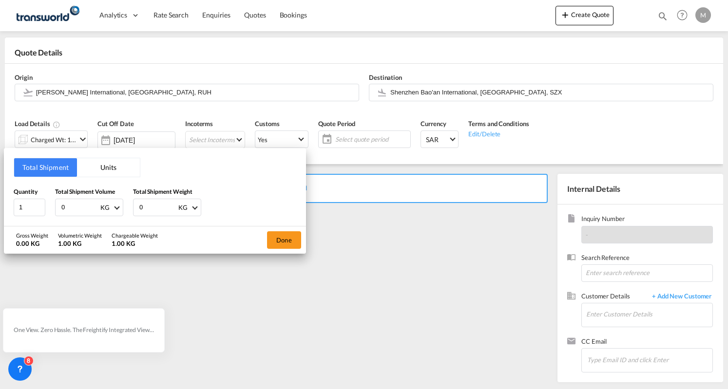
click at [74, 206] on input "0" at bounding box center [79, 207] width 39 height 17
drag, startPoint x: 74, startPoint y: 205, endPoint x: 53, endPoint y: 213, distance: 22.4
click at [53, 213] on div "Quantity 1 Total Shipment Volume 0.3 KG CBM CFT KG LB Total Shipment Weight 0 K…" at bounding box center [155, 201] width 283 height 29
type input "0.3"
drag, startPoint x: 147, startPoint y: 202, endPoint x: 134, endPoint y: 207, distance: 14.3
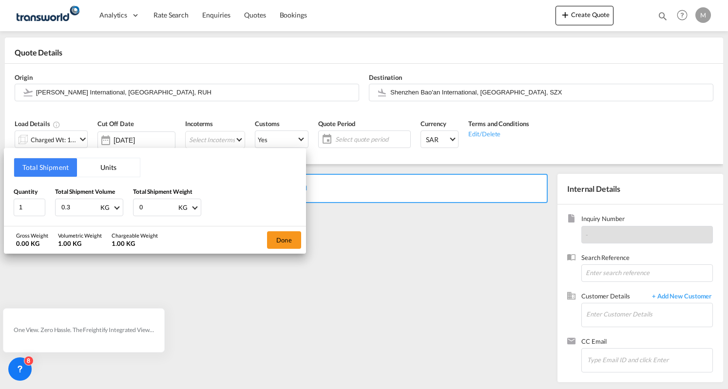
click at [134, 207] on div "0 KG KG LB" at bounding box center [167, 208] width 68 height 18
drag, startPoint x: 147, startPoint y: 205, endPoint x: 125, endPoint y: 206, distance: 22.4
click at [125, 206] on div "Quantity 1 Total Shipment Volume 0.3 KG CBM CFT KG LB Total Shipment Weight 0 K…" at bounding box center [155, 201] width 283 height 29
paste input ".3"
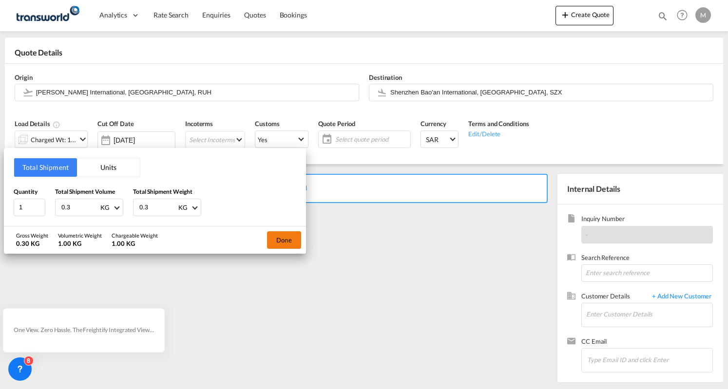
type input "0.3"
click at [286, 241] on button "Done" at bounding box center [284, 241] width 34 height 18
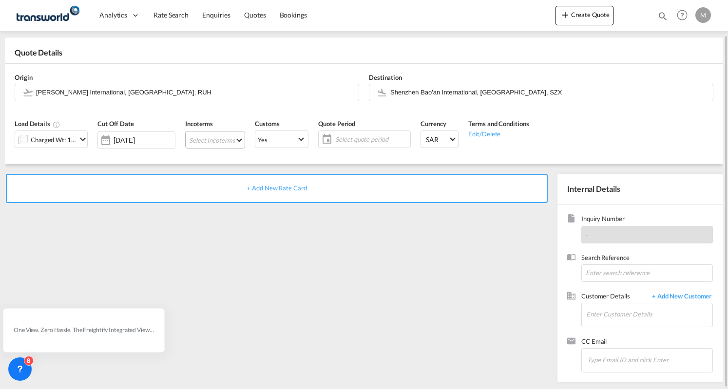
click at [215, 137] on md-select "Select Incoterms EXW - export Ex Works CFR - export Cost and Freight DAP - expo…" at bounding box center [215, 140] width 60 height 18
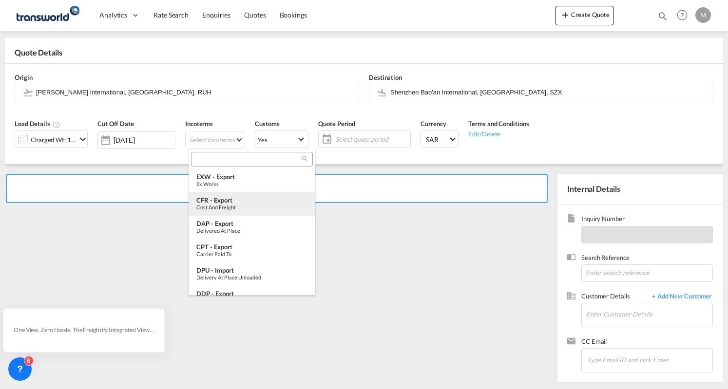
click at [223, 198] on div "CFR - export" at bounding box center [251, 200] width 111 height 8
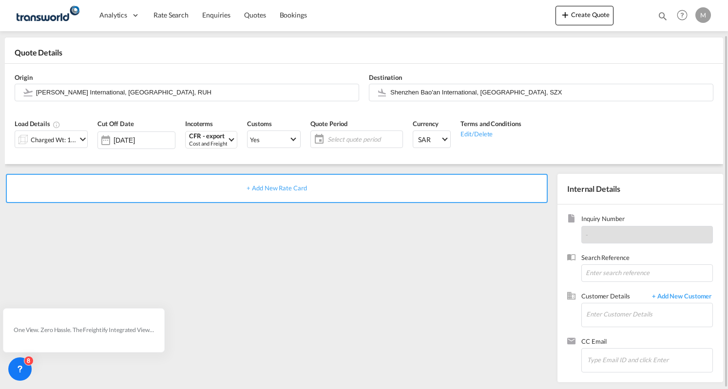
click at [345, 141] on span "Select quote period" at bounding box center [364, 139] width 73 height 9
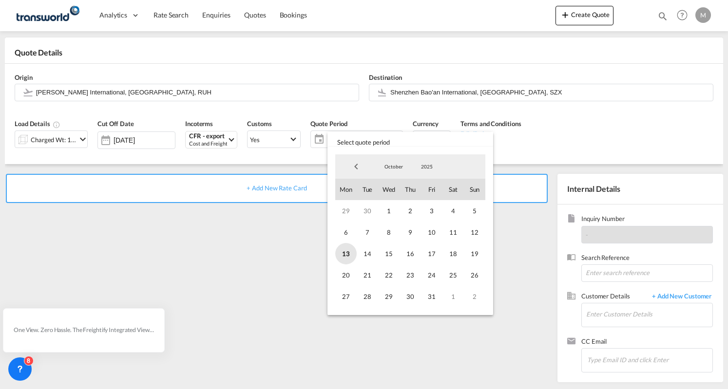
click at [347, 257] on span "13" at bounding box center [345, 253] width 21 height 21
click at [350, 257] on span "13" at bounding box center [345, 253] width 21 height 21
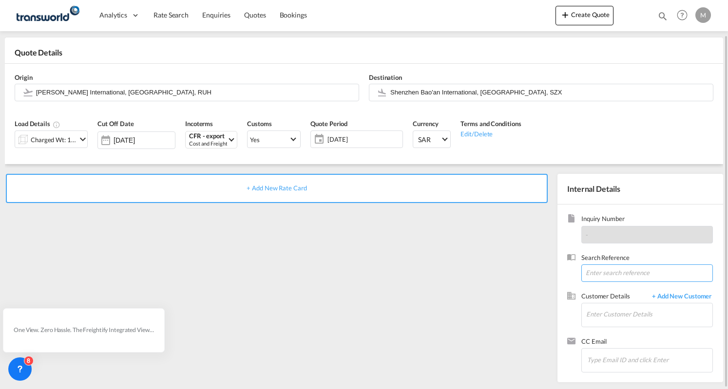
click at [630, 271] on input at bounding box center [647, 274] width 132 height 18
paste input "TWLCT_704"
type input "TWLCT_704"
click at [586, 317] on input "Enter Customer Details" at bounding box center [649, 315] width 126 height 22
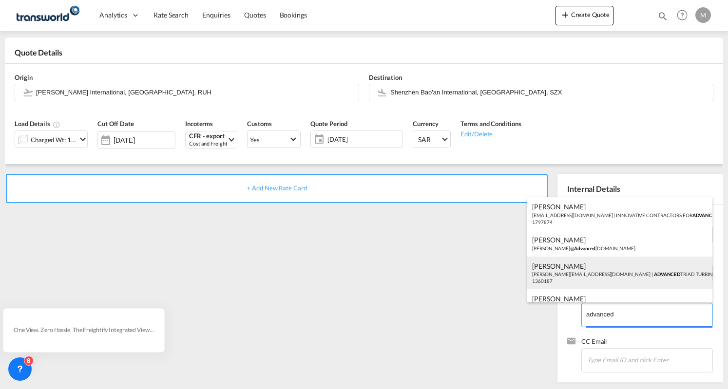
scroll to position [19, 0]
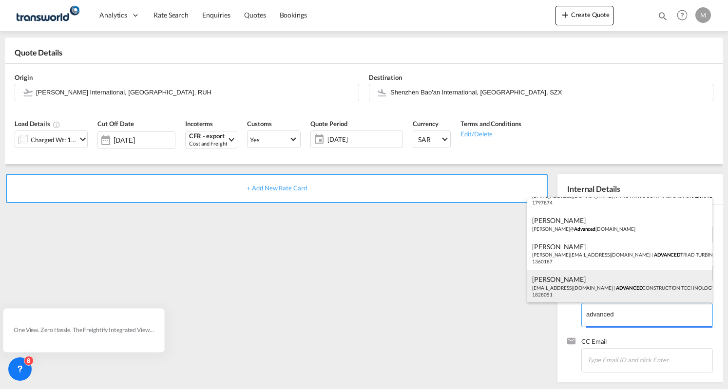
click at [589, 289] on div "[PERSON_NAME] [EMAIL_ADDRESS][DOMAIN_NAME] | ADVANCED CONSTRUCTION TECHNOLOGY S…" at bounding box center [619, 286] width 185 height 33
type input "ADVANCED CONSTRUCTION TECHNOLOGY SERVICES, [PERSON_NAME], [EMAIL_ADDRESS][DOMAI…"
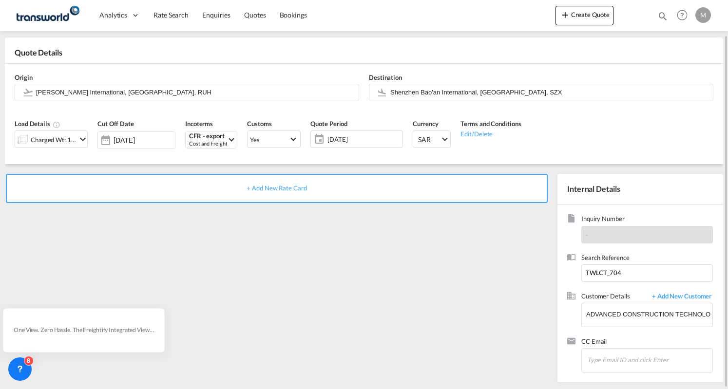
click at [257, 186] on span "+ Add New Rate Card" at bounding box center [277, 188] width 60 height 8
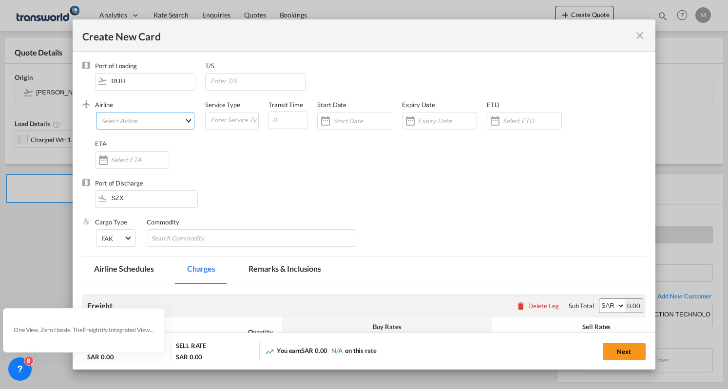
click at [128, 119] on md-select "Select Airline AIR EXPRESS S.A. (1166- / -) CMA [MEDICAL_DATA] Air Cargo (1140-…" at bounding box center [145, 121] width 98 height 18
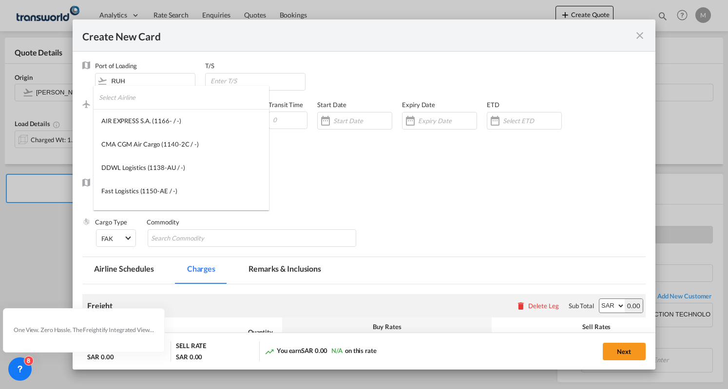
click at [127, 95] on input "search" at bounding box center [184, 97] width 170 height 23
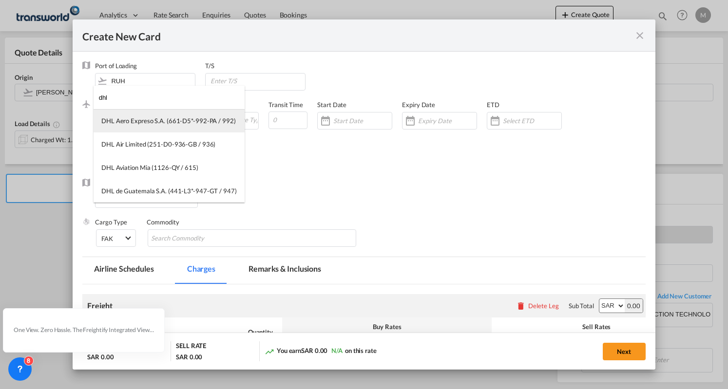
type input "dhl"
click at [144, 123] on div "DHL Aero Expreso S.A. (661-D5*-992-PA / 992)" at bounding box center [168, 120] width 135 height 9
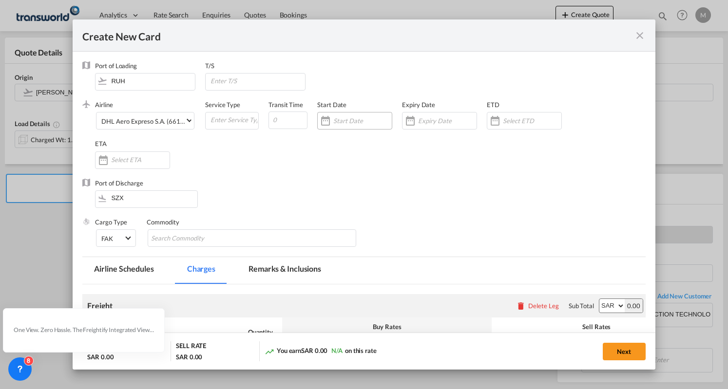
click at [336, 123] on input "Create New Card ..." at bounding box center [362, 121] width 58 height 8
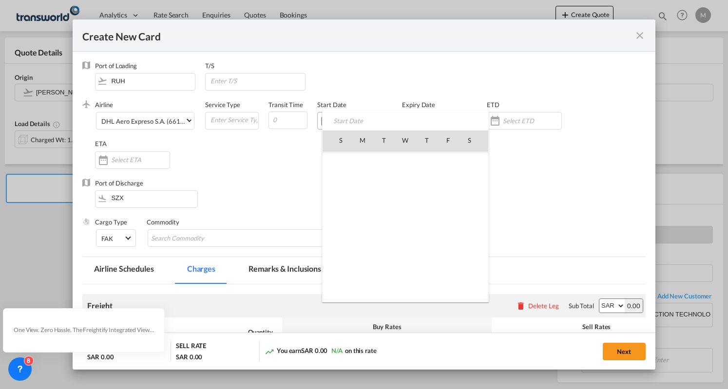
scroll to position [225909, 0]
click at [363, 207] on span "13" at bounding box center [362, 204] width 20 height 20
type input "[DATE]"
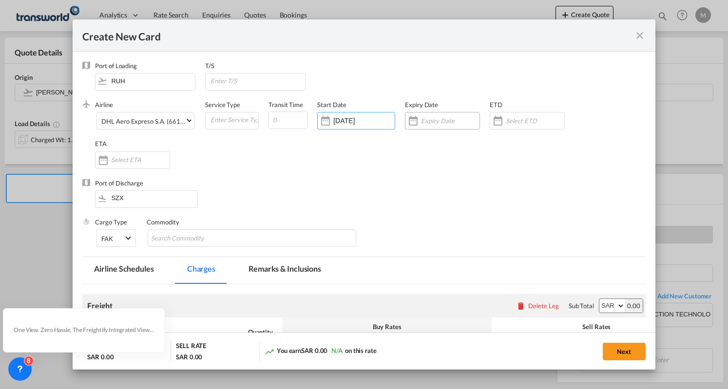
click at [411, 121] on div "Create New Card ..." at bounding box center [414, 120] width 16 height 19
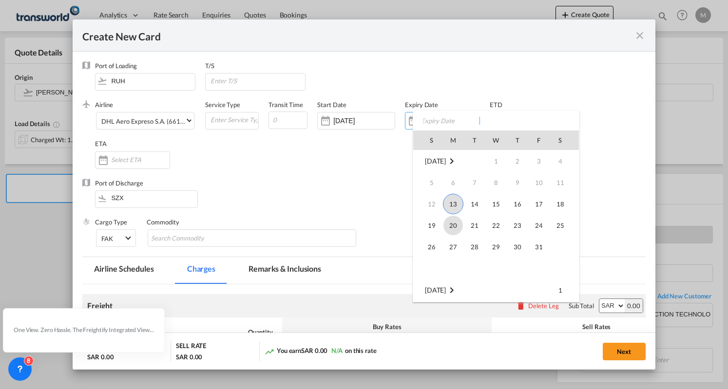
click at [450, 230] on span "20" at bounding box center [453, 225] width 19 height 19
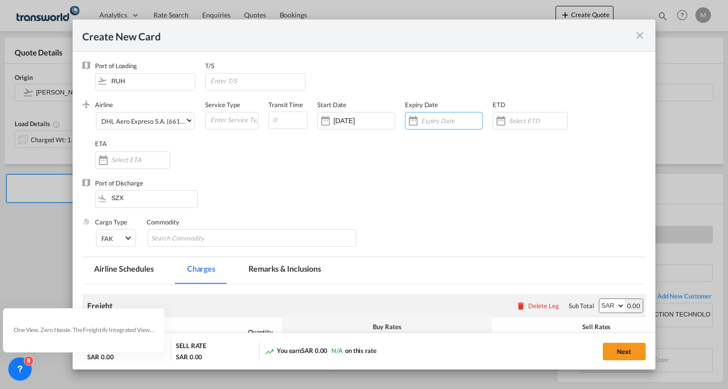
type input "[DATE]"
click at [204, 240] on input "Search Commodity" at bounding box center [195, 239] width 89 height 16
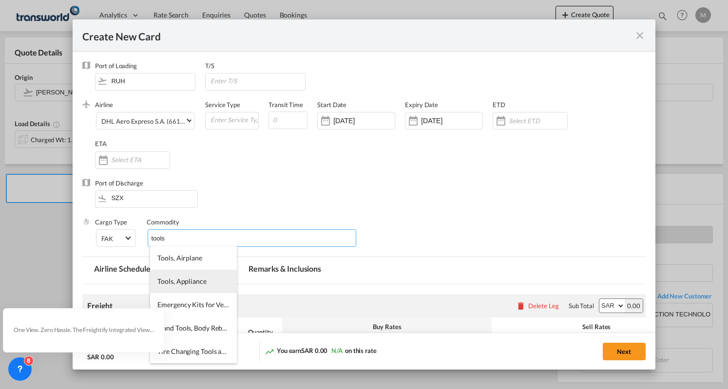
type input "tools"
click at [168, 283] on span "Tools, Appliance" at bounding box center [181, 281] width 49 height 8
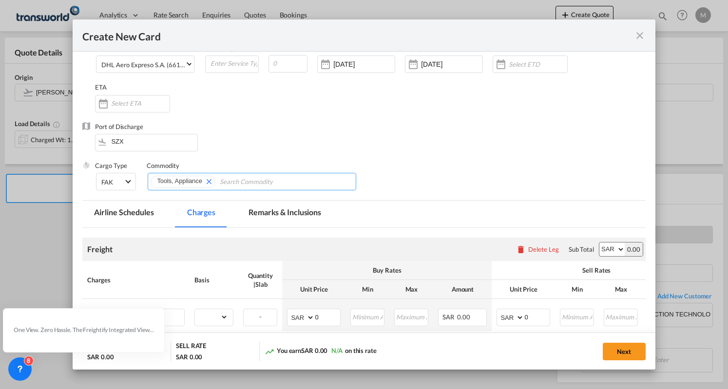
scroll to position [97, 0]
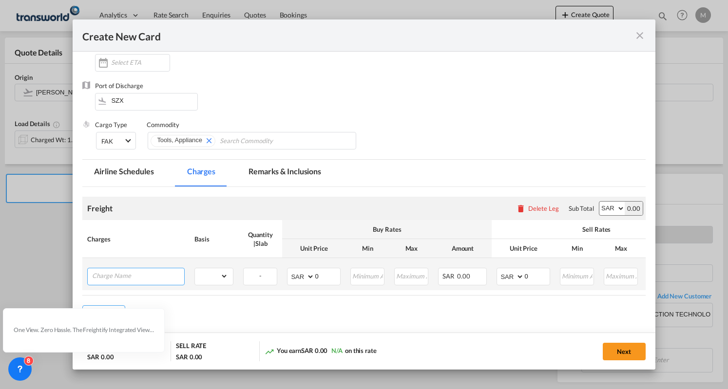
click at [175, 280] on input "Charge Name" at bounding box center [138, 276] width 92 height 15
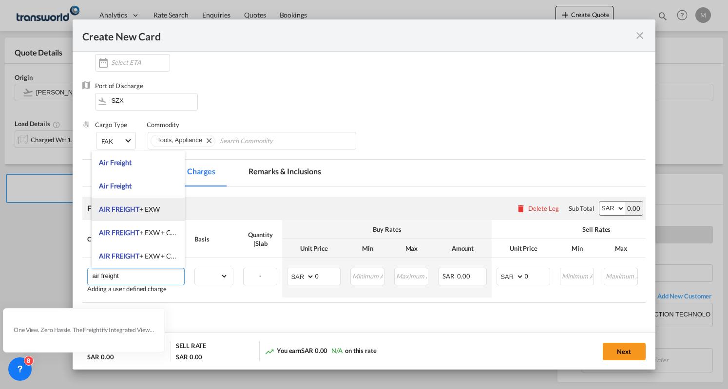
click at [134, 211] on span "AIR FREIGHT" at bounding box center [119, 209] width 40 height 8
type input "AIR FREIGHT + EXW"
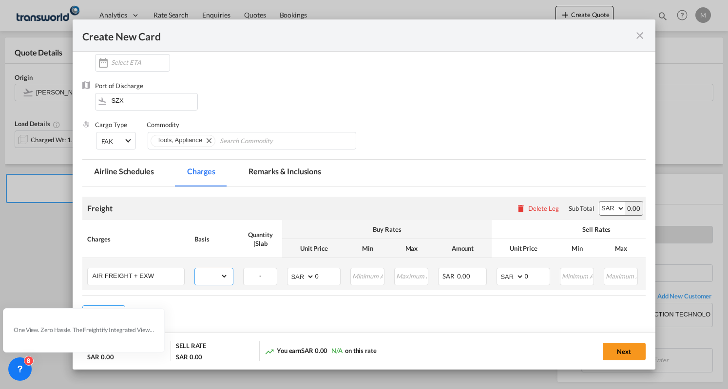
drag, startPoint x: 216, startPoint y: 277, endPoint x: 219, endPoint y: 269, distance: 9.0
click at [216, 277] on select "gross_weight volumetric_weight per_shipment per_bl per_km % on air freight per_…" at bounding box center [211, 277] width 33 height 16
select select "per_shipment"
click at [195, 269] on select "gross_weight volumetric_weight per_shipment per_bl per_km % on air freight per_…" at bounding box center [211, 277] width 33 height 16
drag, startPoint x: 324, startPoint y: 274, endPoint x: 303, endPoint y: 276, distance: 21.5
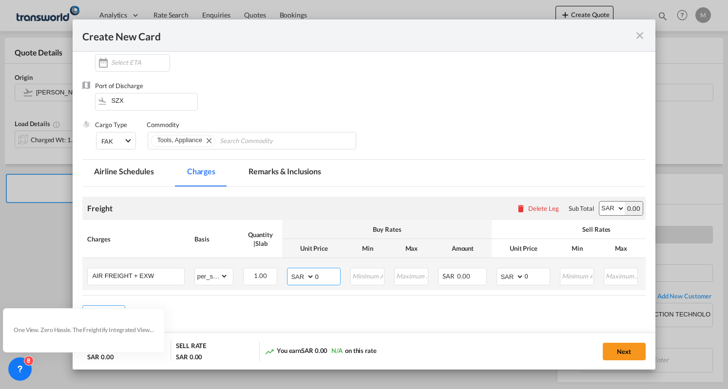
click at [303, 276] on md-input-container "AED AFN ALL AMD ANG AOA ARS AUD AWG AZN BAM BBD BDT BGN BHD BIF BMD BND BOB BRL…" at bounding box center [314, 277] width 54 height 18
type input "1"
type input "220"
drag, startPoint x: 529, startPoint y: 277, endPoint x: 510, endPoint y: 283, distance: 19.9
click at [510, 283] on md-input-container "AED AFN ALL AMD ANG AOA ARS AUD AWG AZN BAM BBD BDT BGN BHD BIF BMD BND BOB BRL…" at bounding box center [524, 277] width 54 height 18
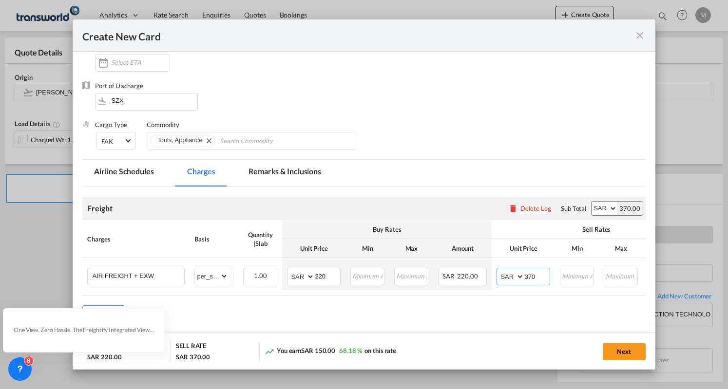
type input "370"
click at [506, 329] on md-content "Freight Please enter leg name Leg Name Already Exists Delete Leg Sub Total AED …" at bounding box center [363, 274] width 563 height 175
click at [613, 354] on button "Next" at bounding box center [624, 352] width 43 height 18
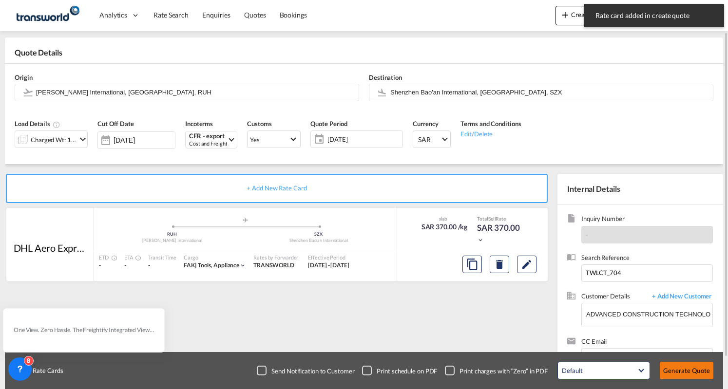
click at [696, 366] on button "Generate Quote" at bounding box center [687, 371] width 54 height 18
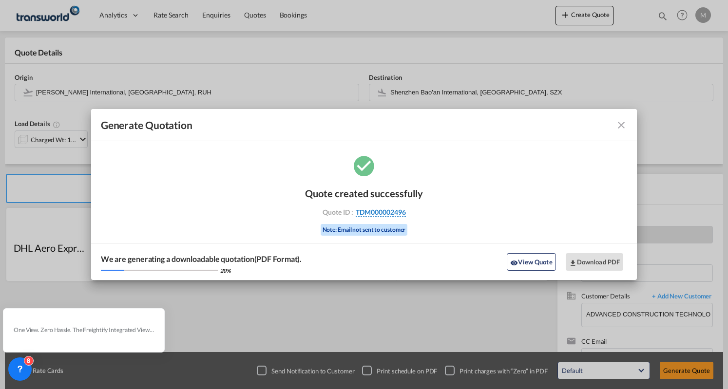
click at [401, 211] on span "TDM000002496" at bounding box center [381, 212] width 50 height 9
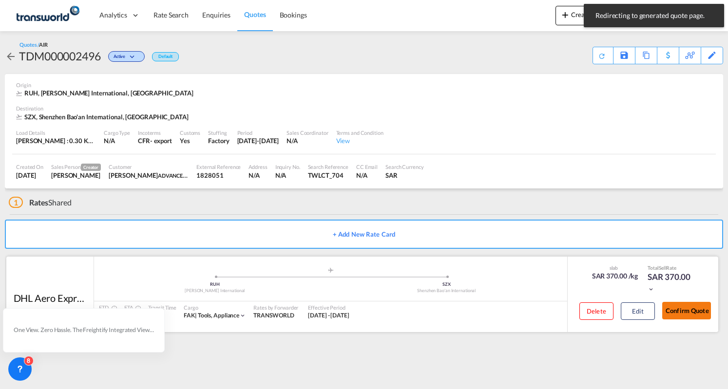
click at [680, 310] on button "Confirm Quote" at bounding box center [686, 311] width 49 height 18
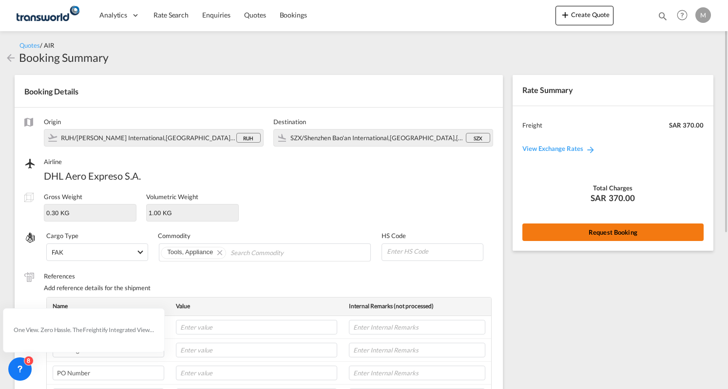
click at [589, 231] on button "Request Booking" at bounding box center [613, 233] width 181 height 18
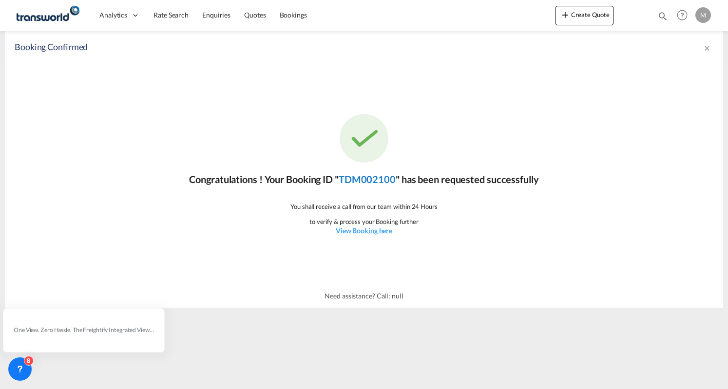
click at [382, 183] on link "TDM002100" at bounding box center [367, 180] width 57 height 12
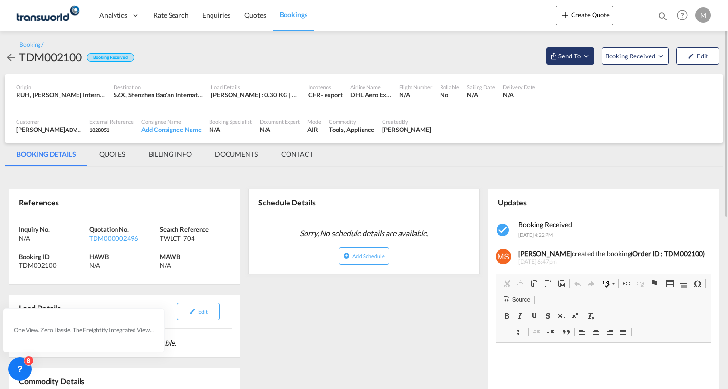
click at [565, 57] on span "Send To" at bounding box center [570, 56] width 24 height 10
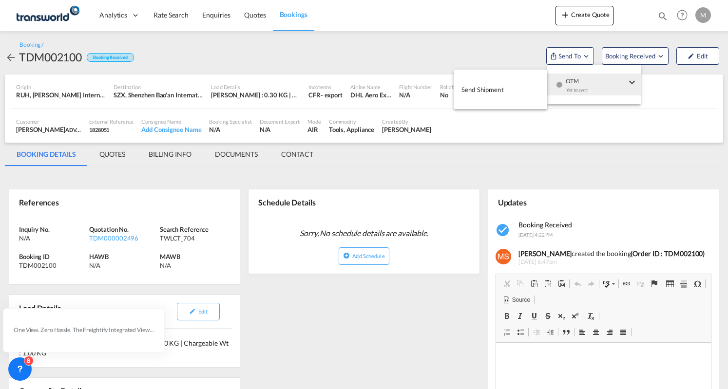
click at [561, 84] on md-icon "icon-checkbox-blank-circle" at bounding box center [559, 84] width 7 height 7
click at [501, 88] on span "Send Shipment" at bounding box center [483, 90] width 42 height 16
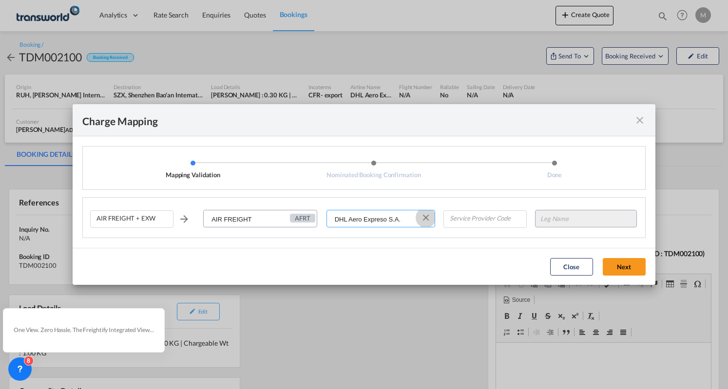
click at [425, 221] on button "Clear Input" at bounding box center [426, 218] width 15 height 15
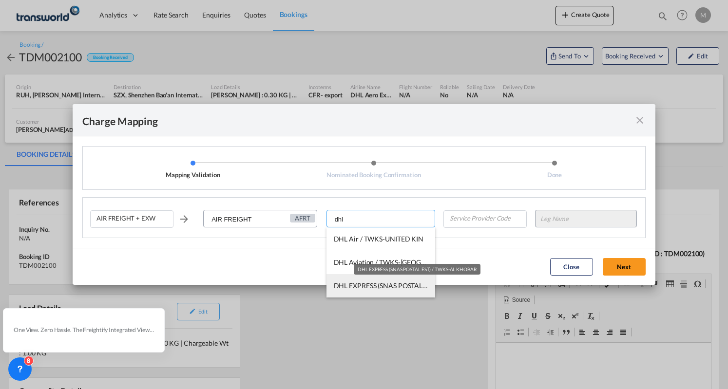
click at [366, 286] on span "DHL EXPRESS (SNAS POSTAL EST) / TWKS-AL KHOBAR" at bounding box center [418, 286] width 168 height 8
type input "DHL EXPRESS (SNAS POSTAL EST) / TWKS-AL KHOBAR"
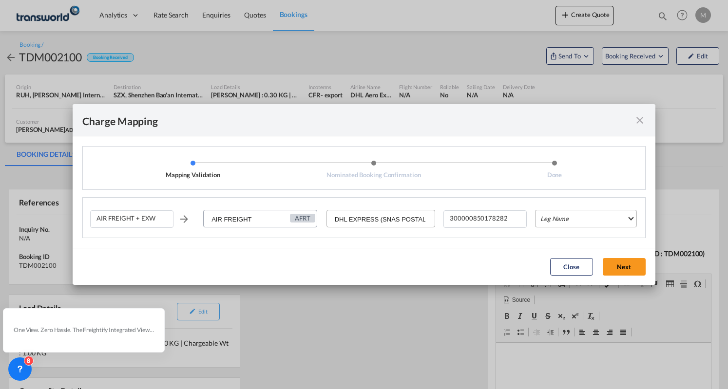
click at [569, 222] on md-select "Leg Name HANDLING ORIGIN HANDLING DESTINATION OTHERS TL PICK UP CUSTOMS ORIGIN …" at bounding box center [586, 219] width 102 height 18
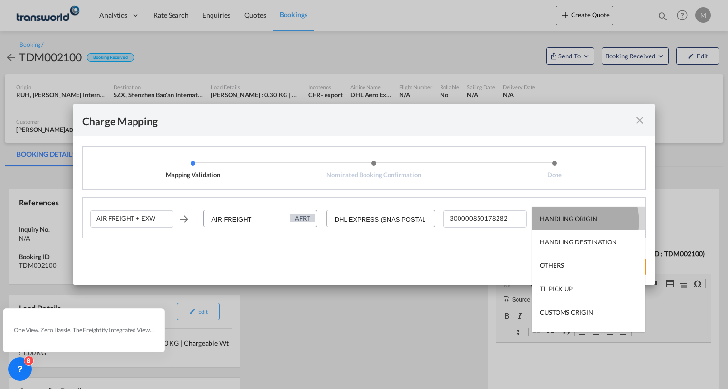
click at [574, 222] on div "HANDLING ORIGIN" at bounding box center [569, 218] width 58 height 9
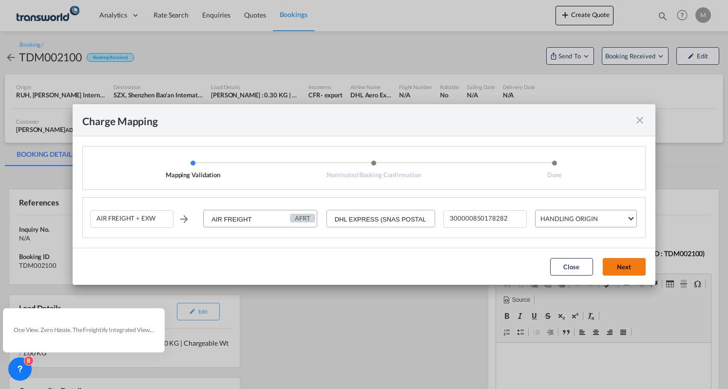
click at [620, 265] on button "Next" at bounding box center [624, 267] width 43 height 18
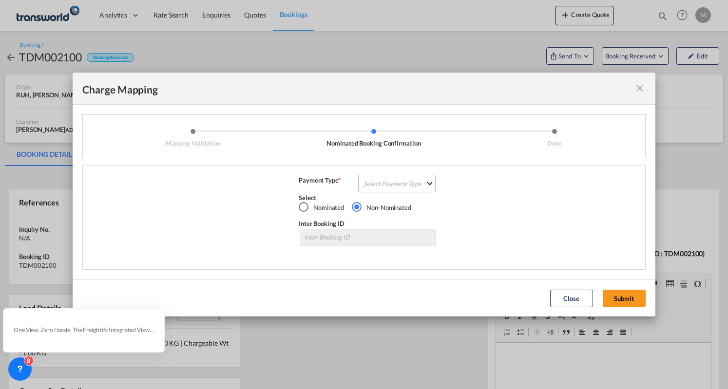
click at [421, 192] on md-select "Select Payment Type COLLECT PREPAID" at bounding box center [396, 184] width 77 height 18
click at [406, 211] on md-option "PREPAID" at bounding box center [400, 206] width 86 height 23
click at [629, 302] on button "Submit" at bounding box center [624, 299] width 43 height 18
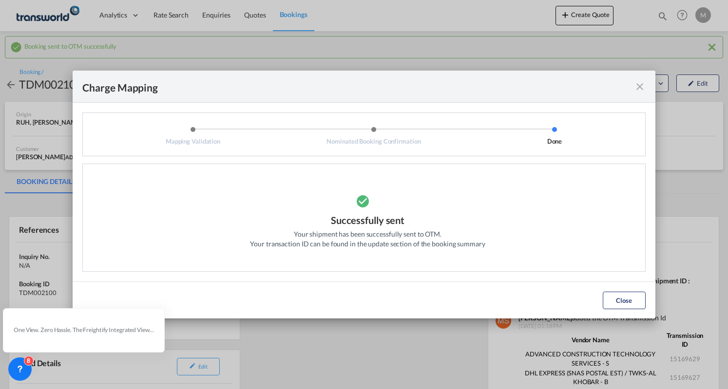
drag, startPoint x: 620, startPoint y: 301, endPoint x: 602, endPoint y: 288, distance: 21.6
click at [620, 301] on button "Close" at bounding box center [624, 301] width 43 height 18
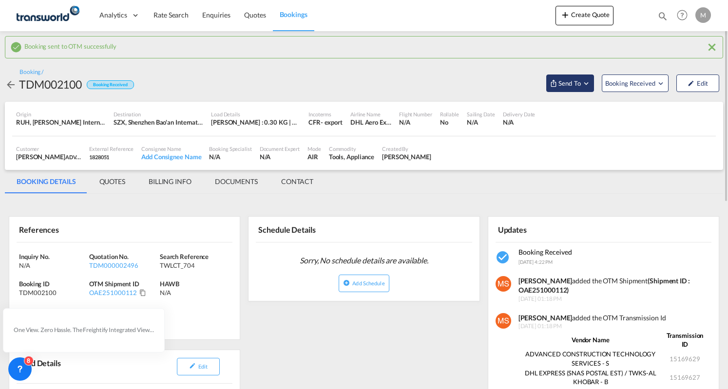
click at [576, 88] on button "Send To" at bounding box center [570, 84] width 48 height 18
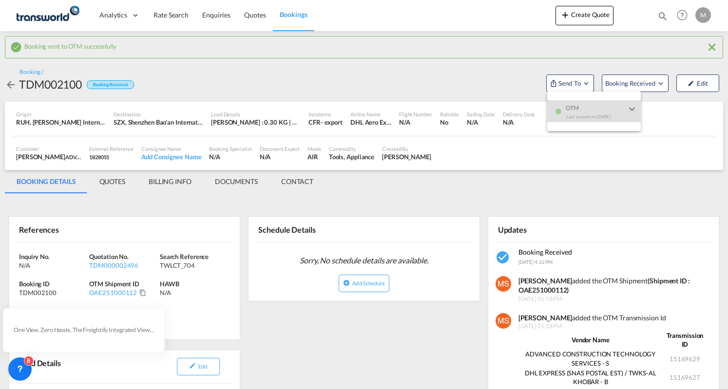
click at [140, 292] on md-backdrop at bounding box center [364, 194] width 728 height 389
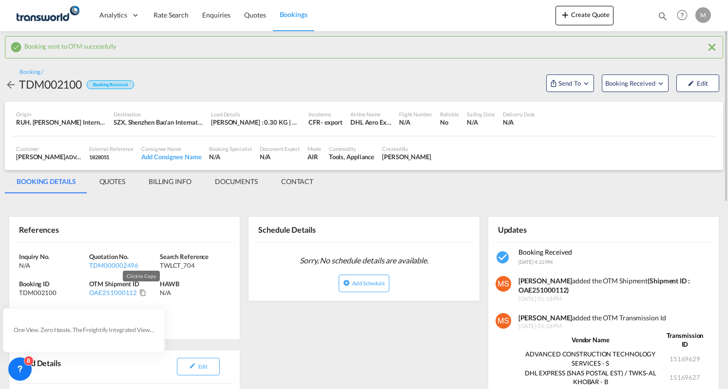
click at [139, 292] on md-icon "Click to Copy" at bounding box center [142, 293] width 7 height 7
